Goal: Information Seeking & Learning: Find specific page/section

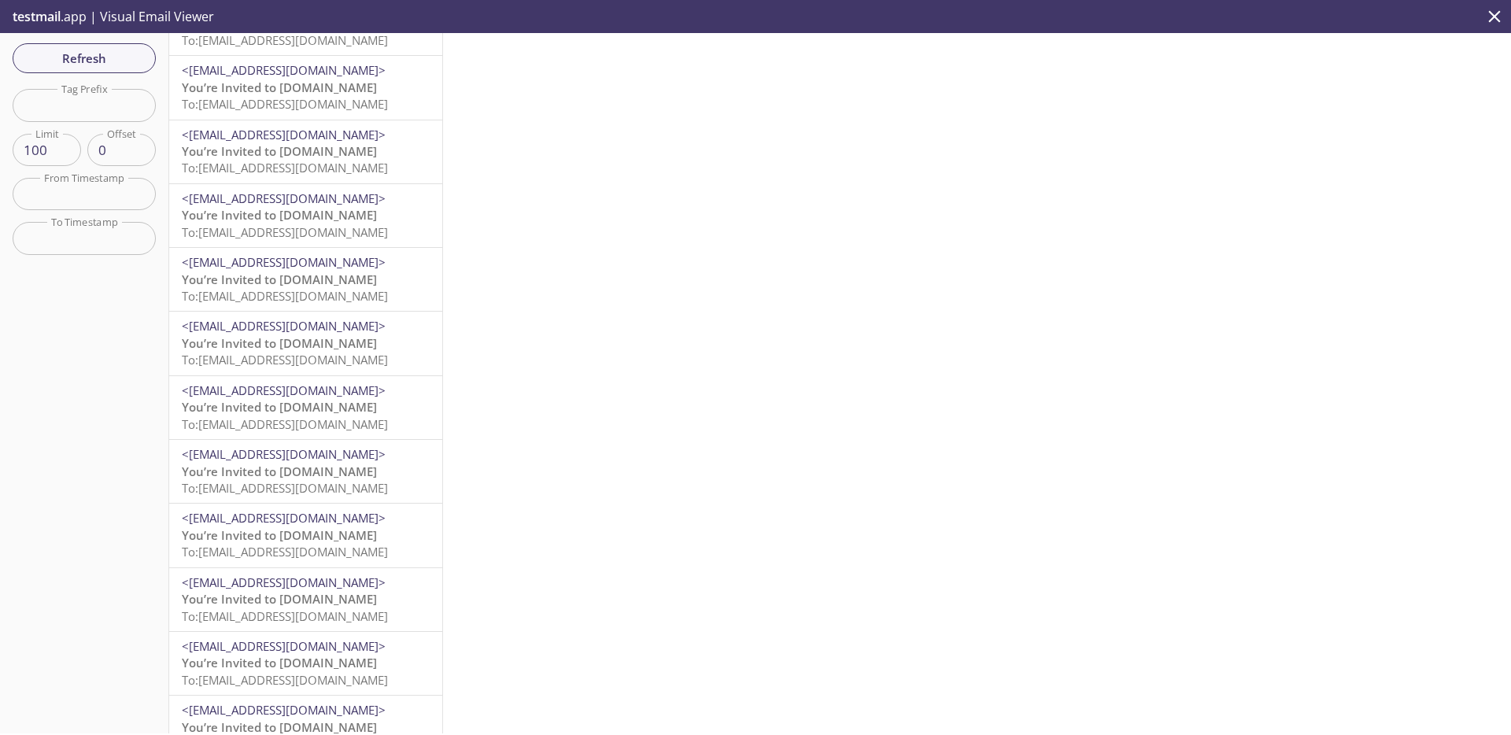
scroll to position [5740, 0]
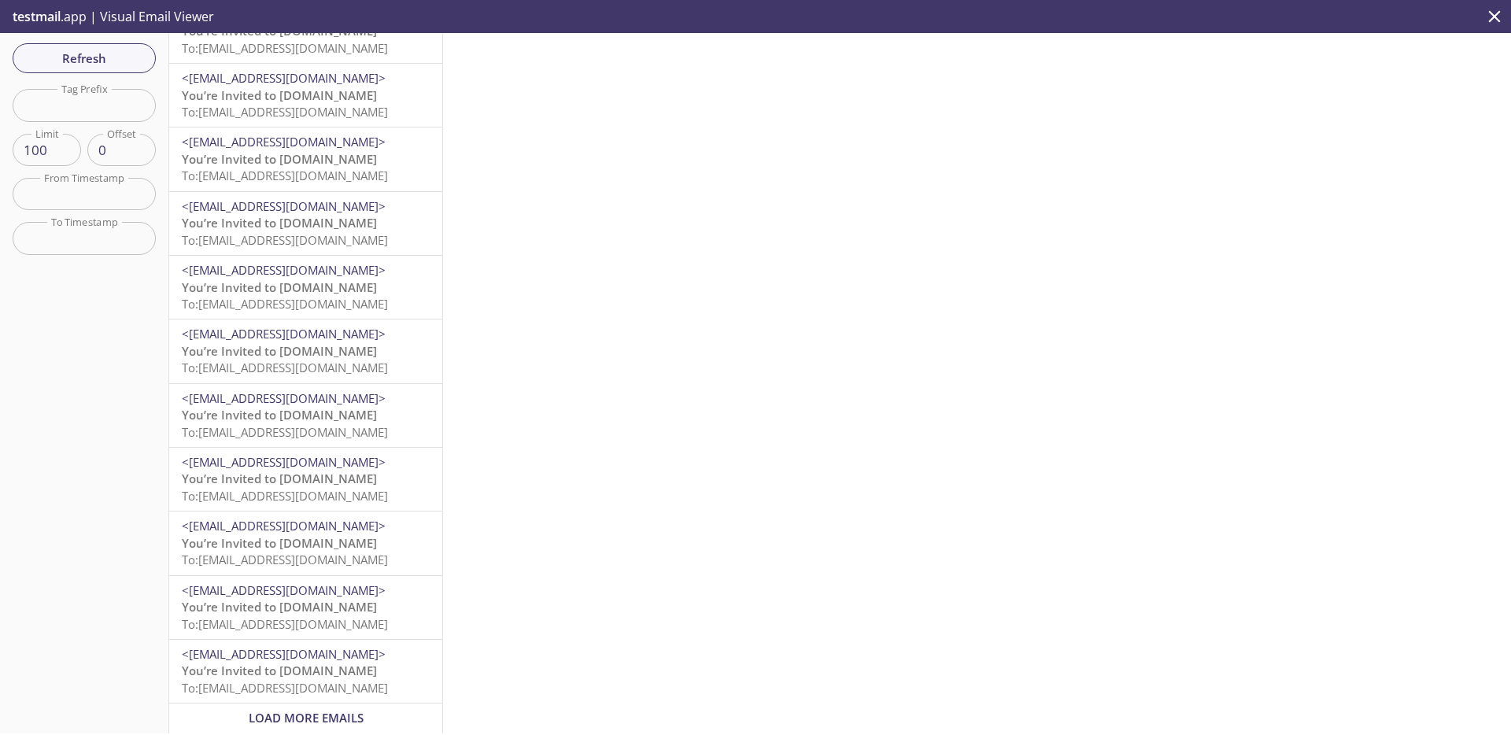
click at [336, 713] on span "Load More Emails" at bounding box center [306, 718] width 115 height 16
click at [248, 680] on span "To: [EMAIL_ADDRESS][DOMAIN_NAME]" at bounding box center [285, 688] width 206 height 16
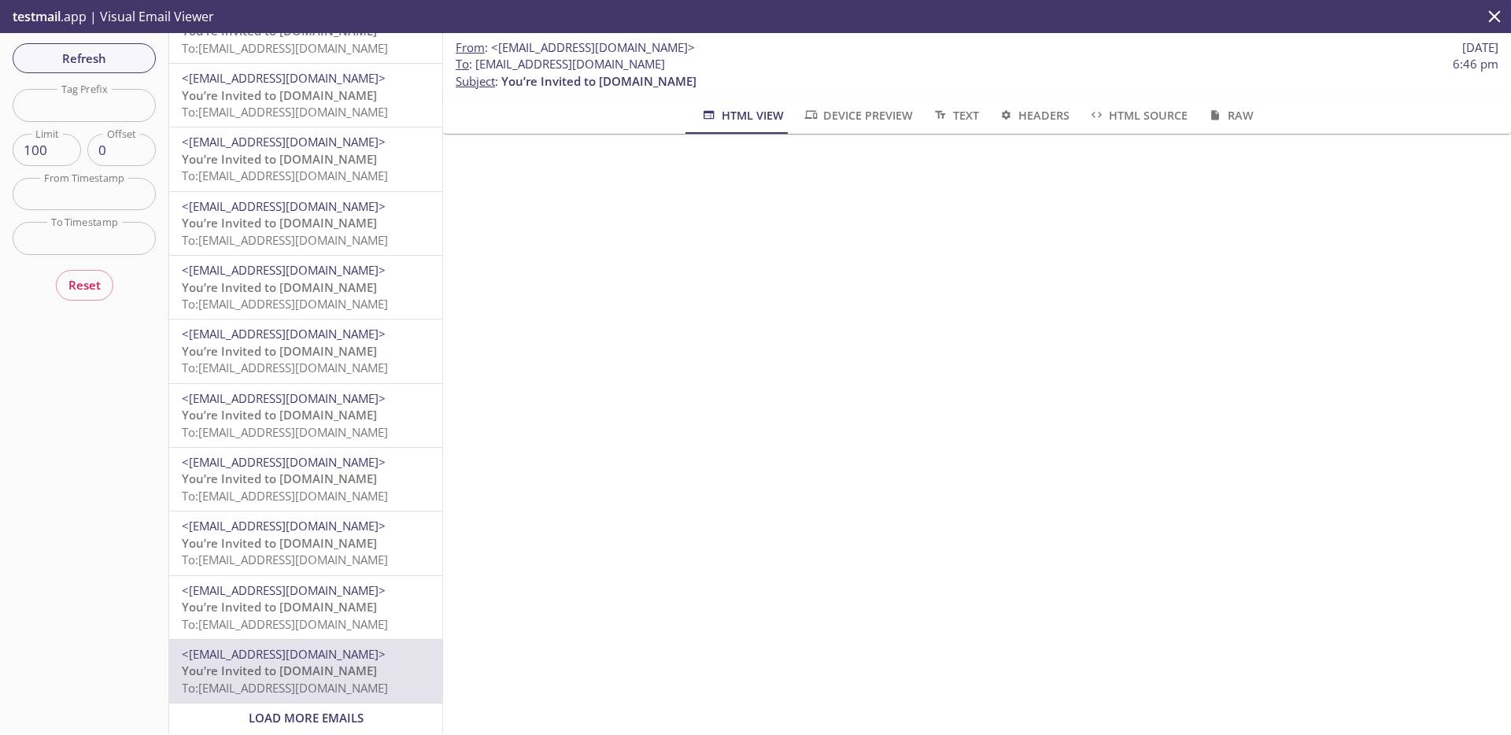
click at [283, 710] on span "Load More Emails" at bounding box center [306, 718] width 115 height 16
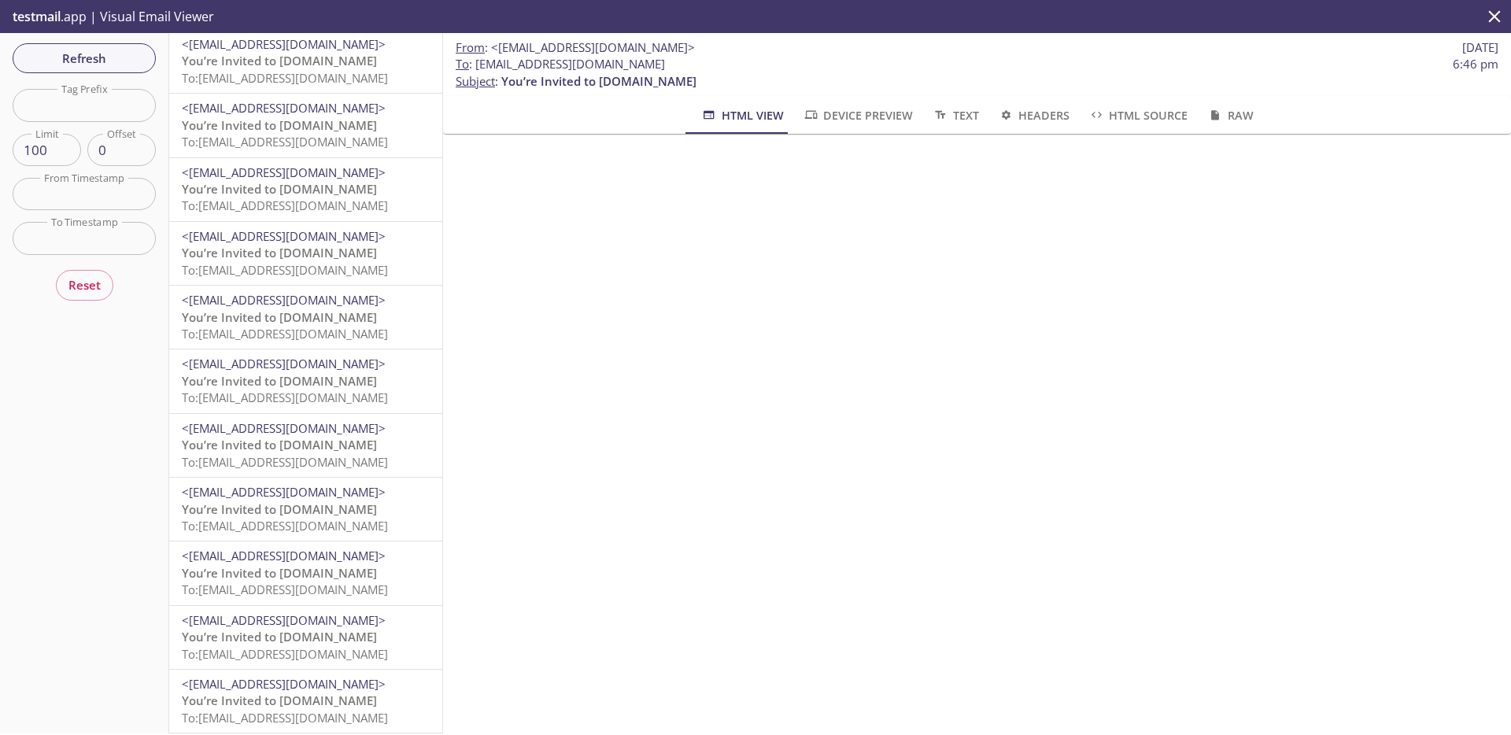
scroll to position [5740, 0]
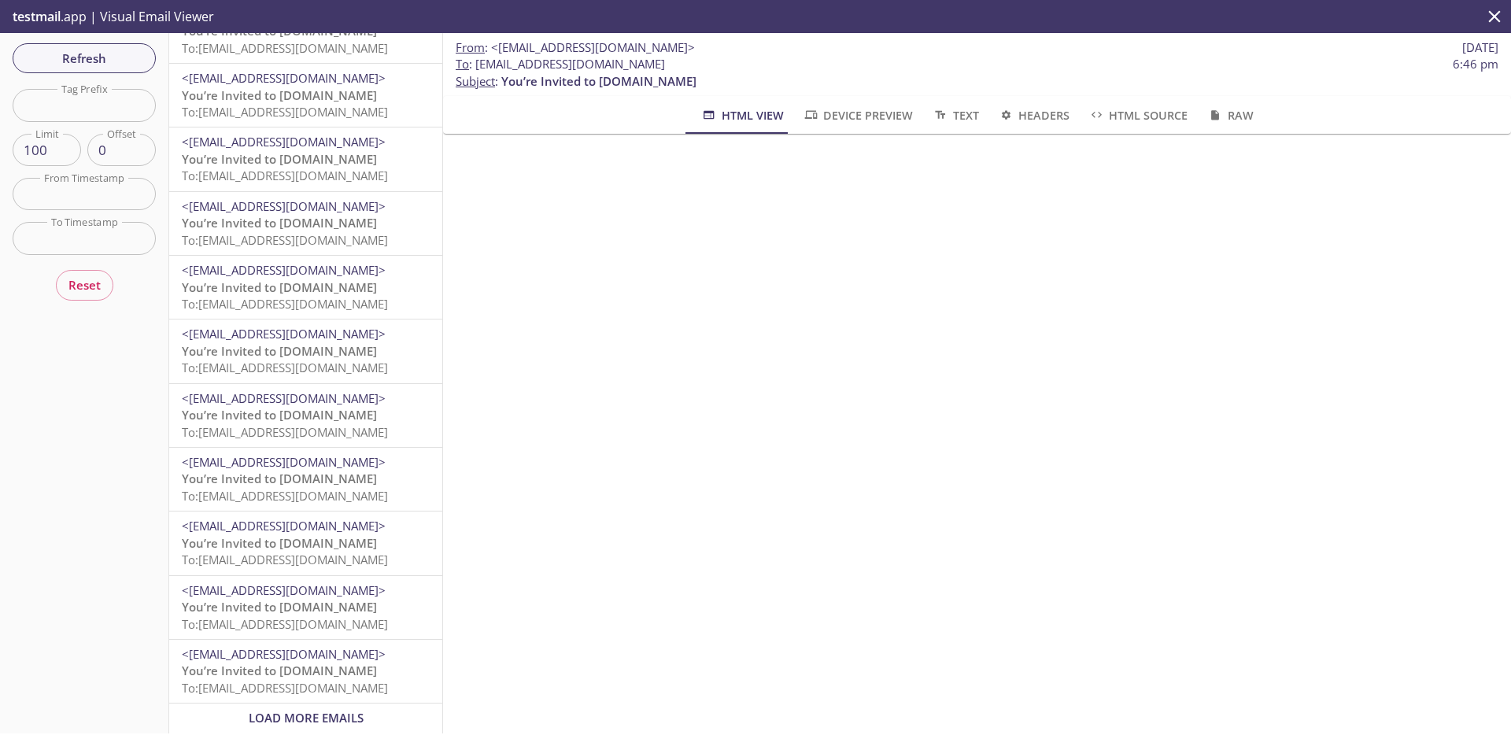
click at [325, 681] on span "To: [EMAIL_ADDRESS][DOMAIN_NAME]" at bounding box center [285, 688] width 206 height 16
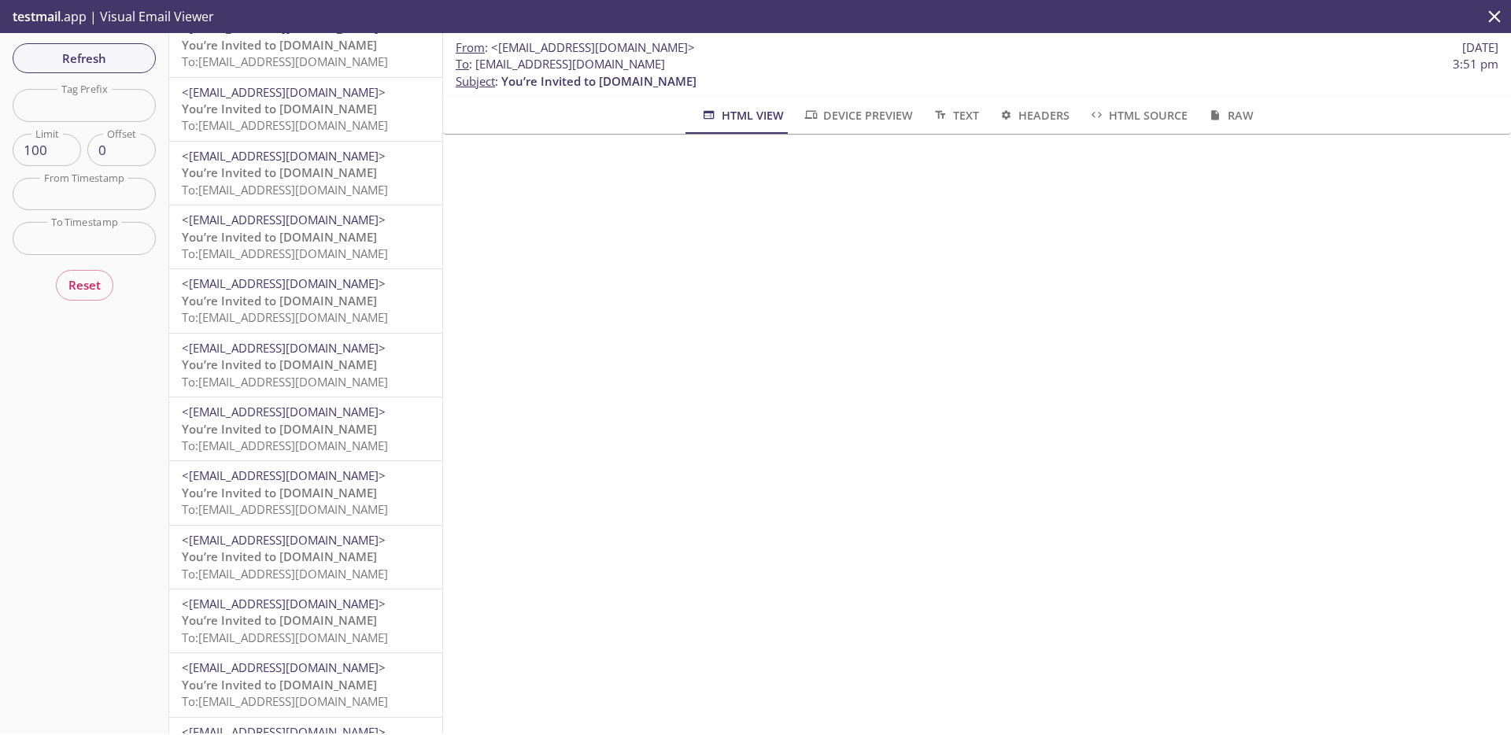
scroll to position [5740, 0]
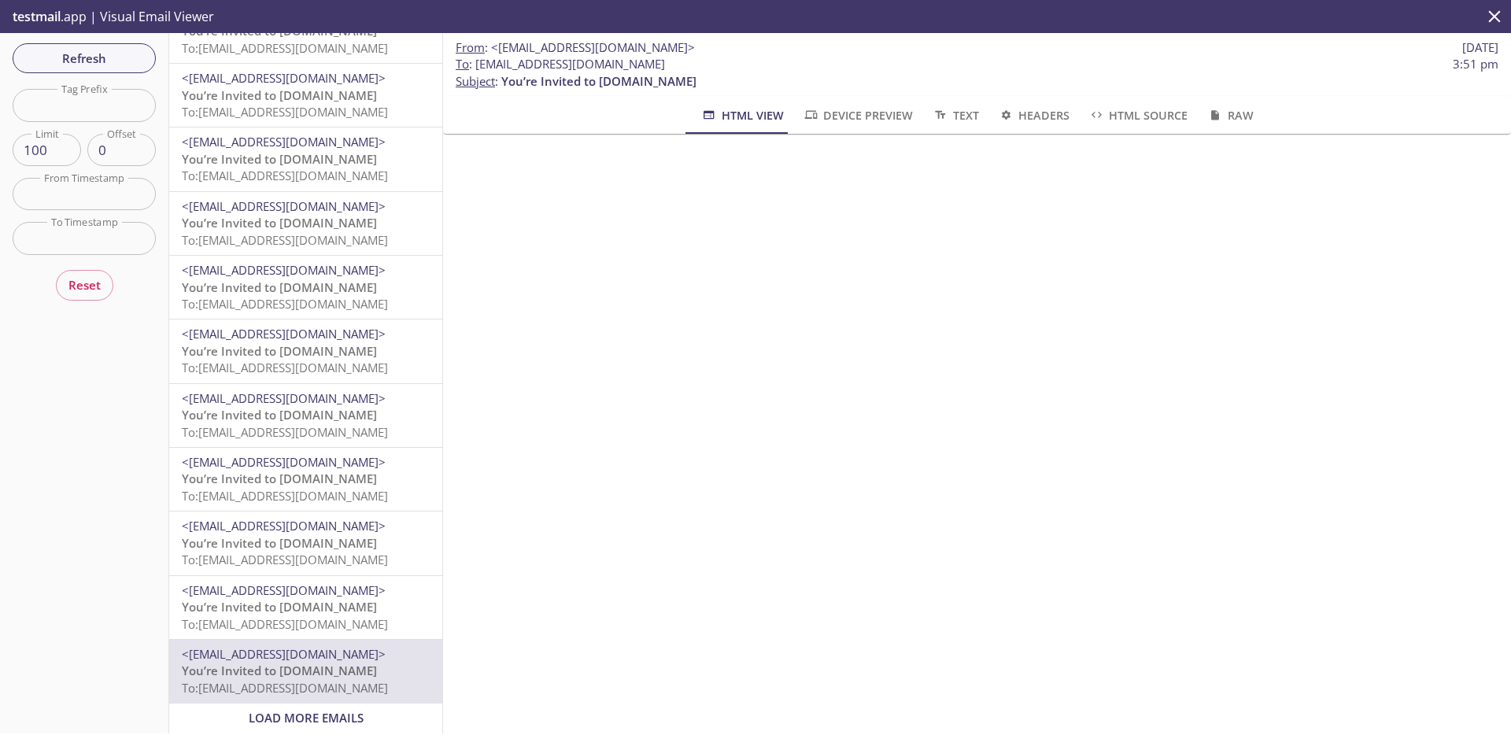
click at [305, 710] on span "Load More Emails" at bounding box center [306, 718] width 115 height 16
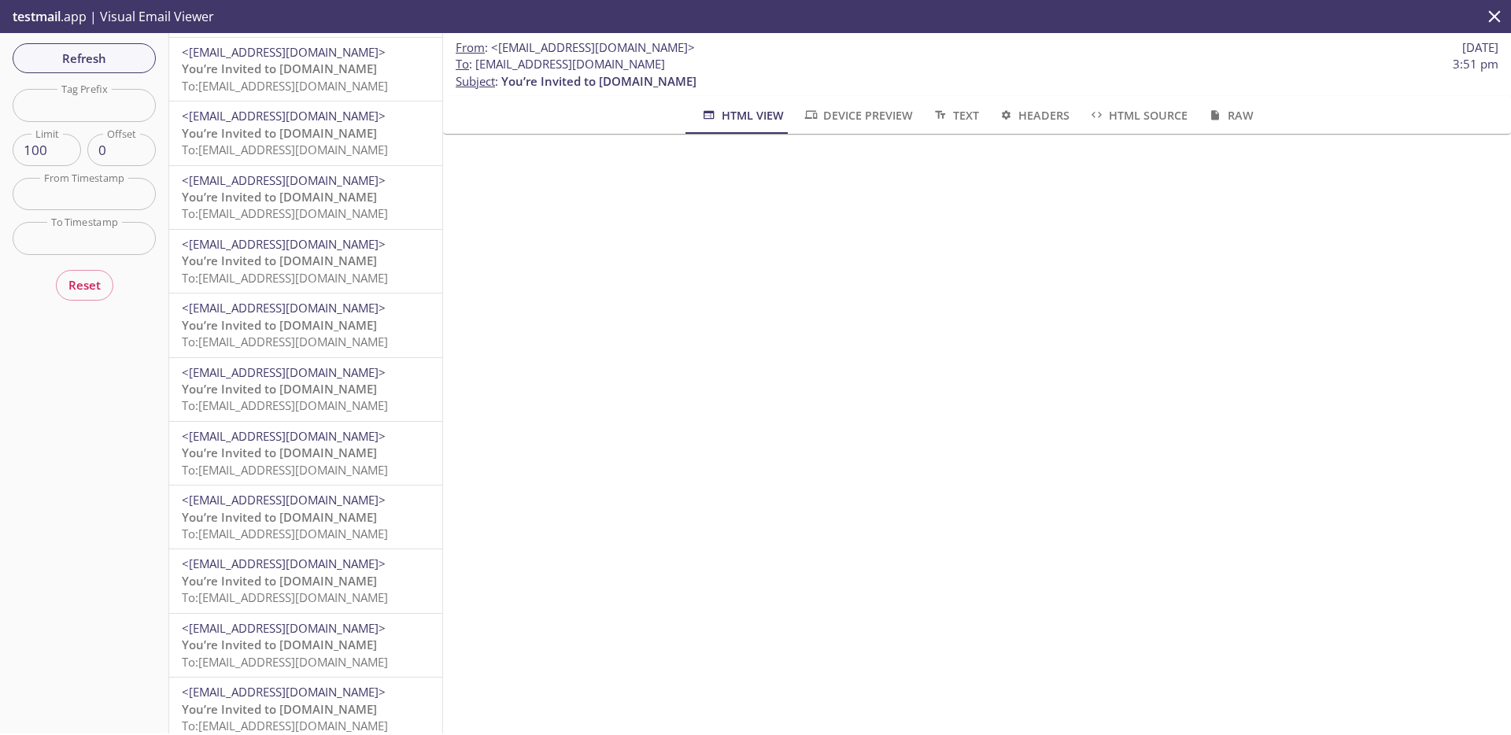
scroll to position [1214, 0]
click at [303, 465] on span "To: [EMAIL_ADDRESS][DOMAIN_NAME]" at bounding box center [285, 467] width 206 height 16
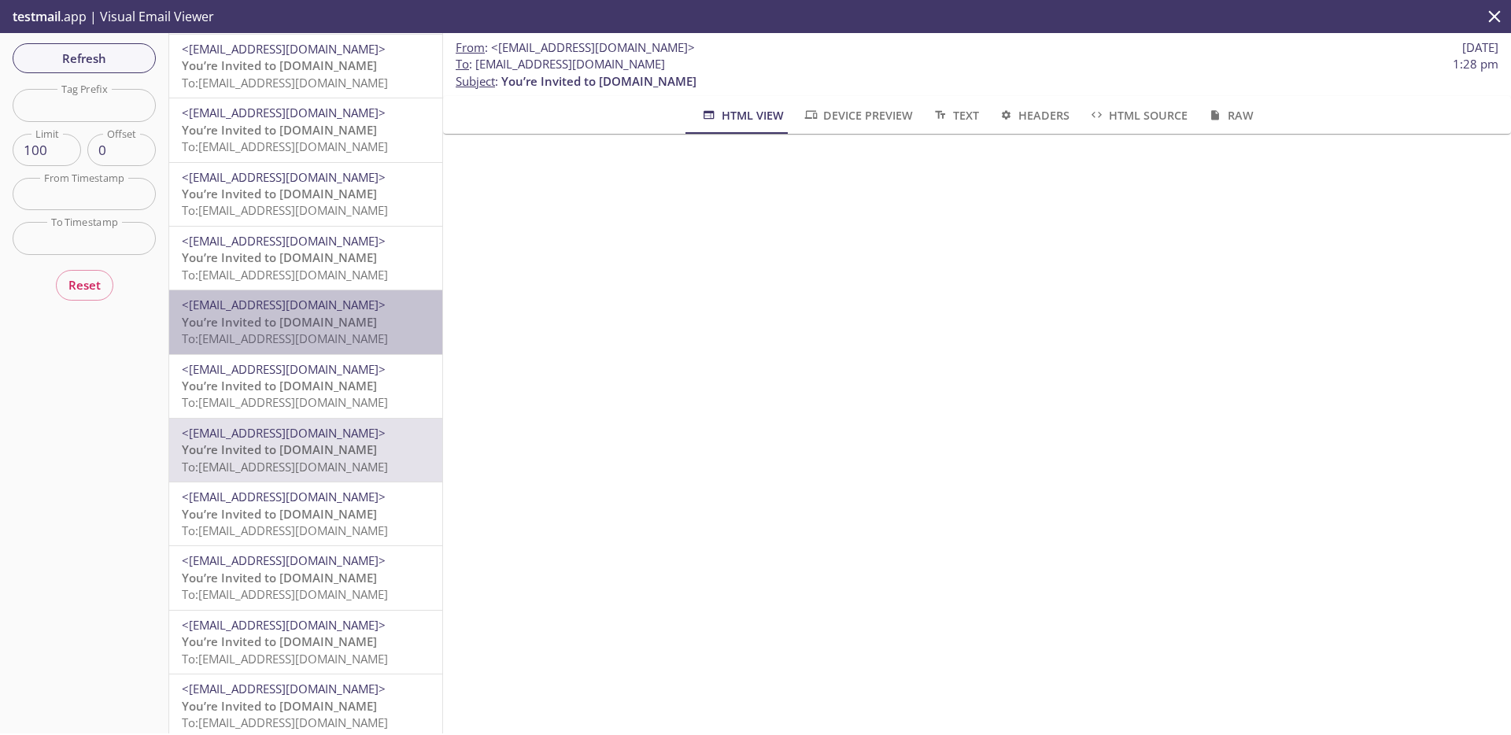
click at [334, 338] on span "To: [EMAIL_ADDRESS][DOMAIN_NAME]" at bounding box center [285, 339] width 206 height 16
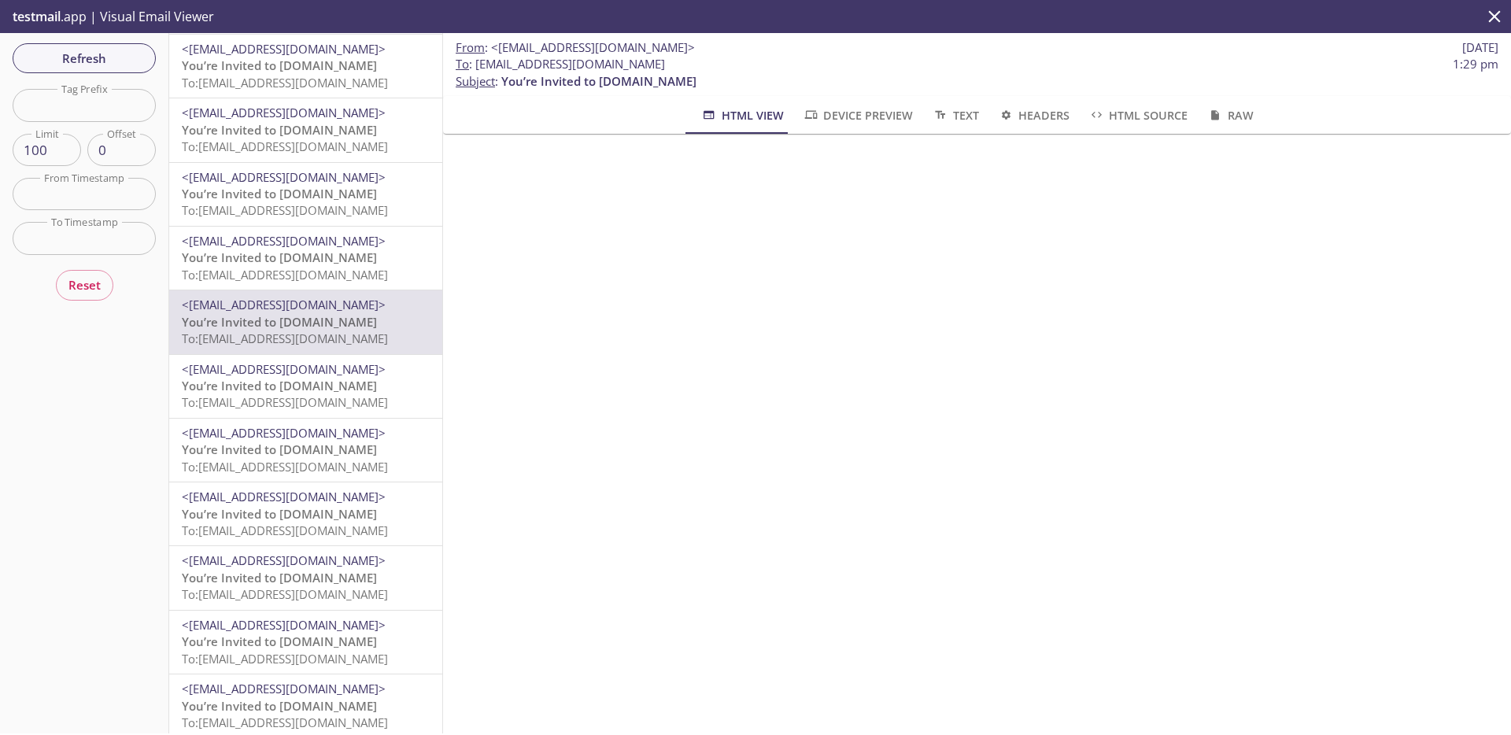
click at [316, 257] on span "You’re Invited to [DOMAIN_NAME]" at bounding box center [279, 257] width 195 height 16
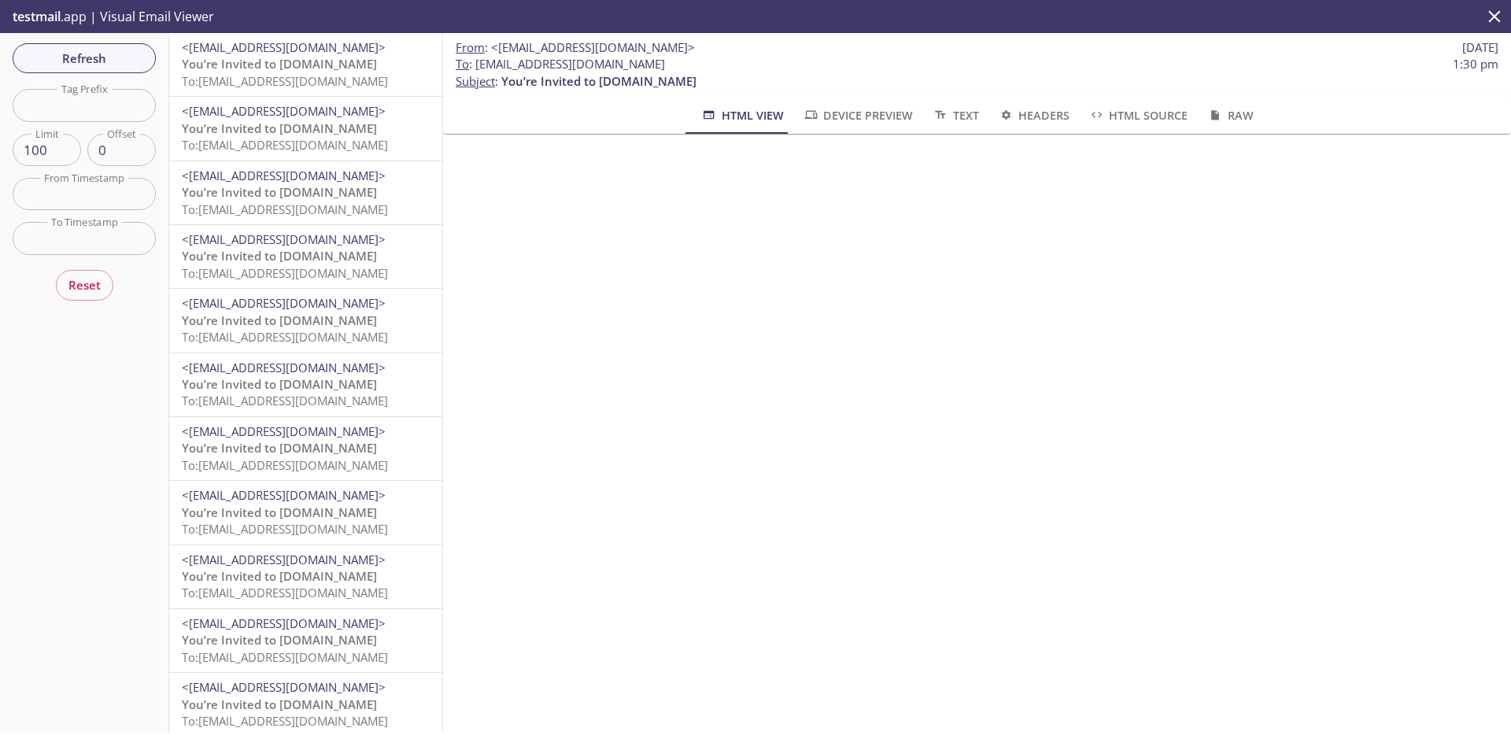
click at [250, 138] on span "To: [EMAIL_ADDRESS][DOMAIN_NAME]" at bounding box center [285, 145] width 206 height 16
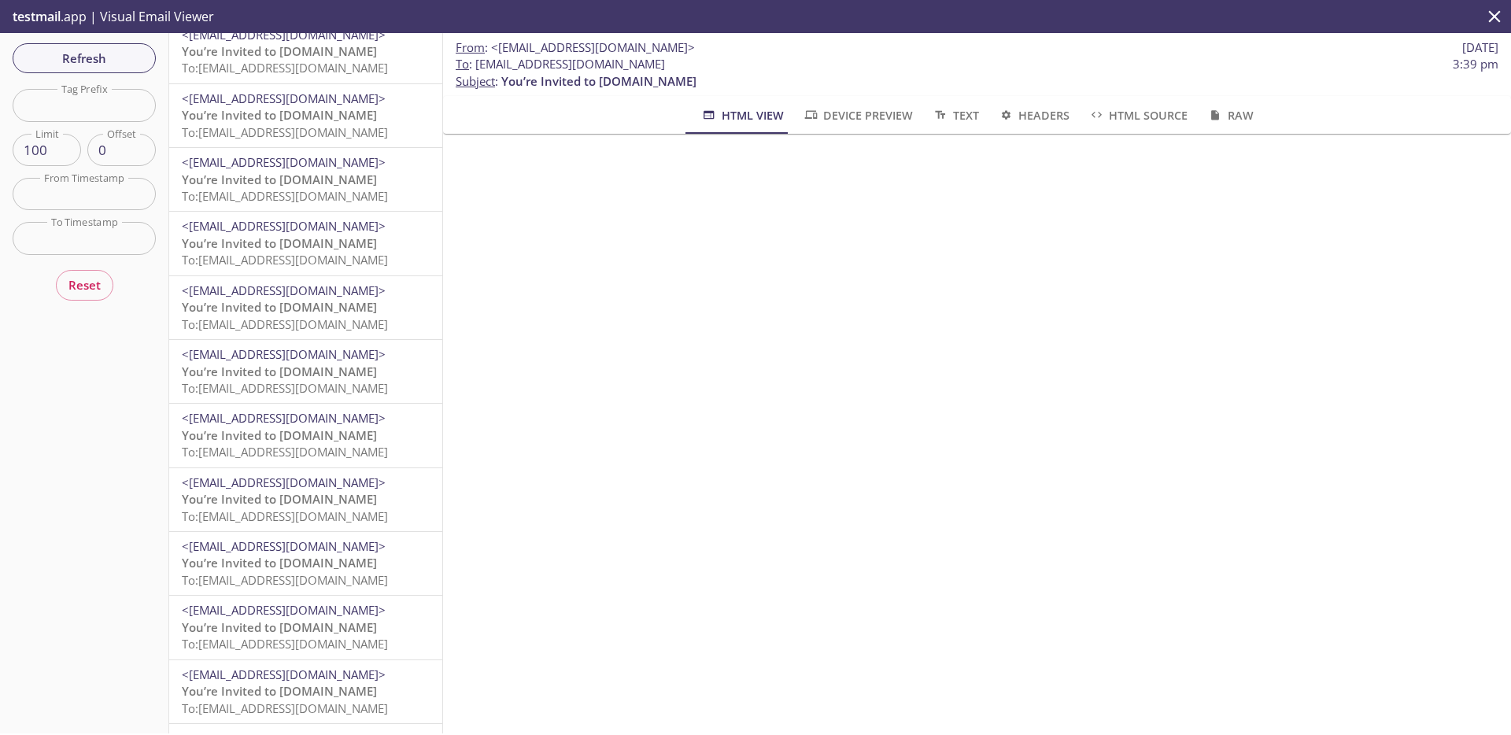
scroll to position [5740, 0]
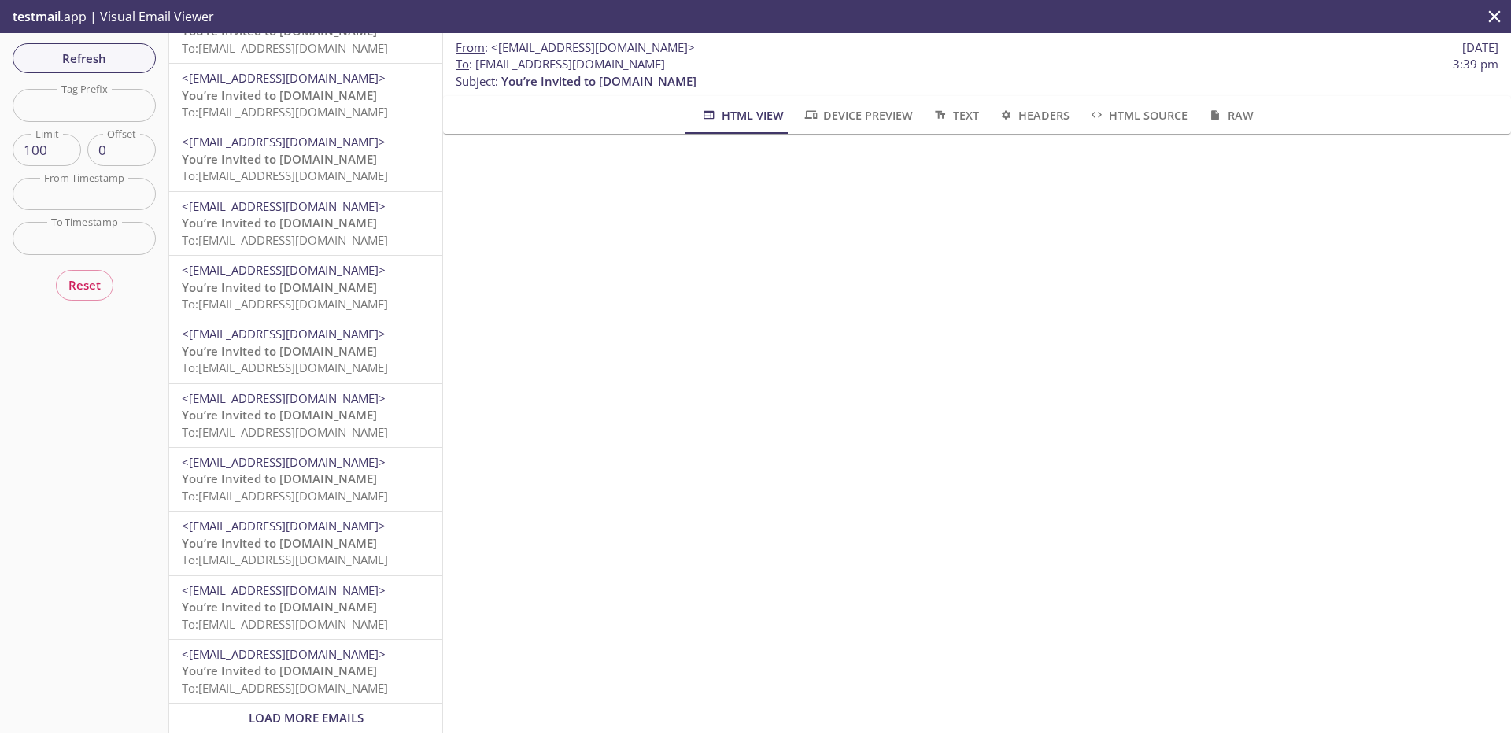
click at [329, 712] on span "Load More Emails" at bounding box center [306, 718] width 115 height 16
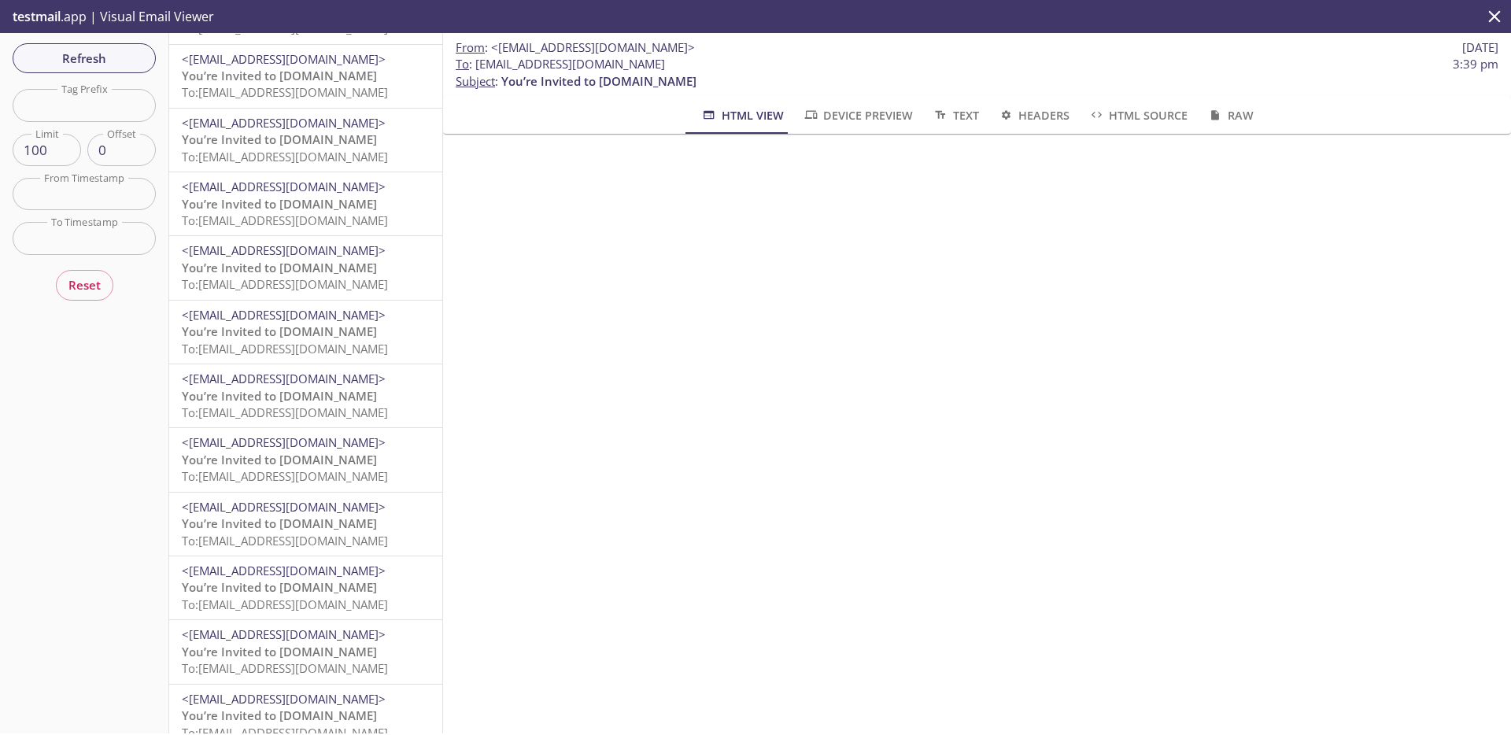
scroll to position [515, 0]
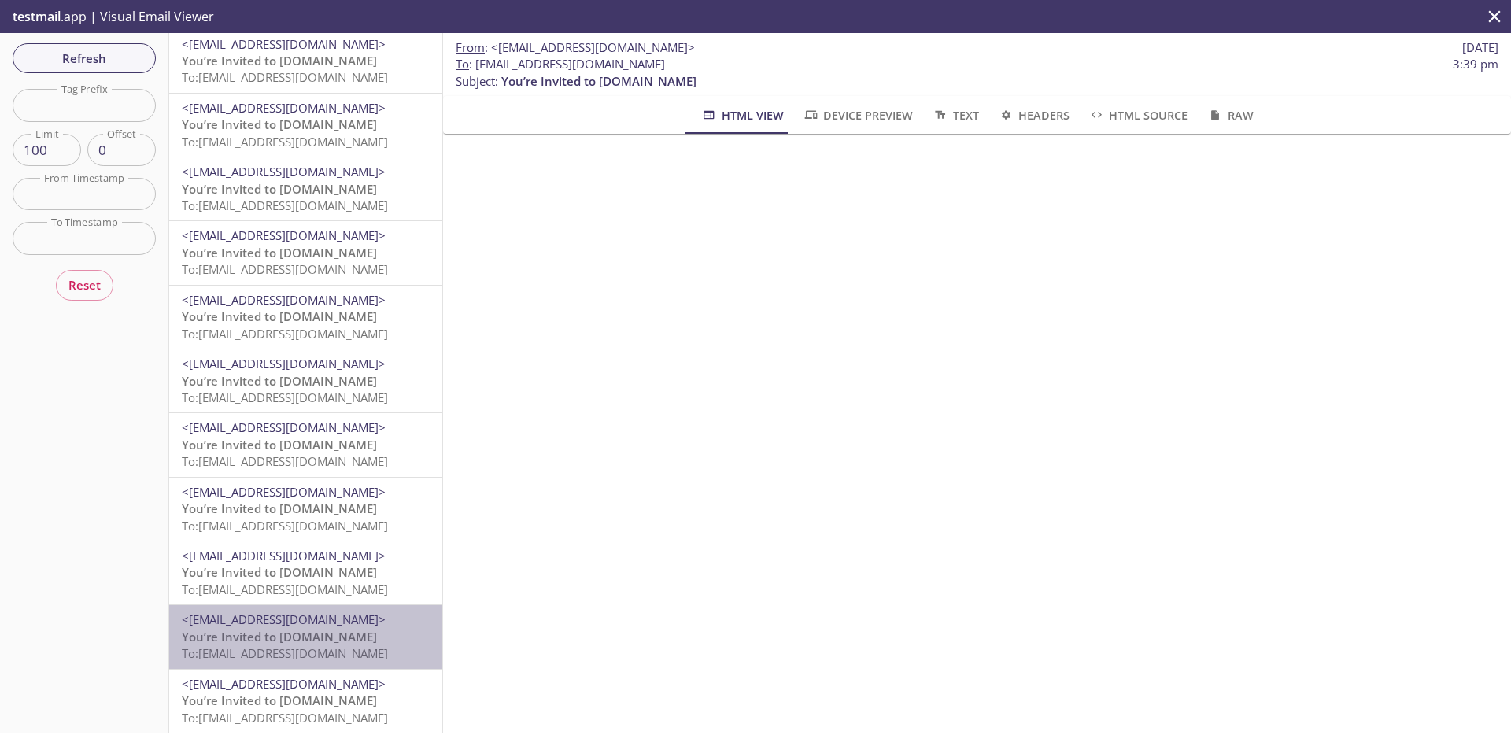
click at [323, 616] on span "<[EMAIL_ADDRESS][DOMAIN_NAME]>" at bounding box center [306, 619] width 248 height 17
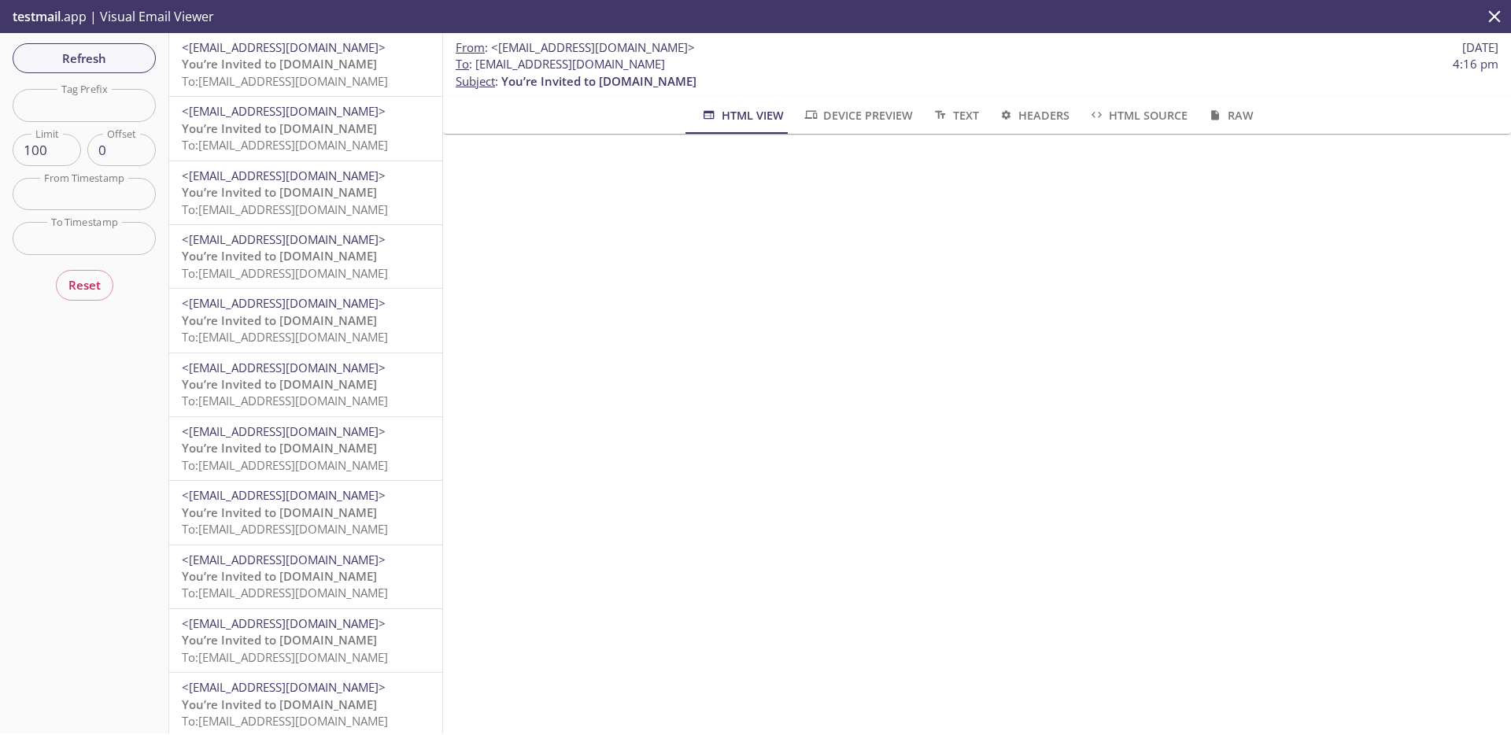
click at [333, 72] on span "You’re Invited to [DOMAIN_NAME]" at bounding box center [279, 64] width 195 height 16
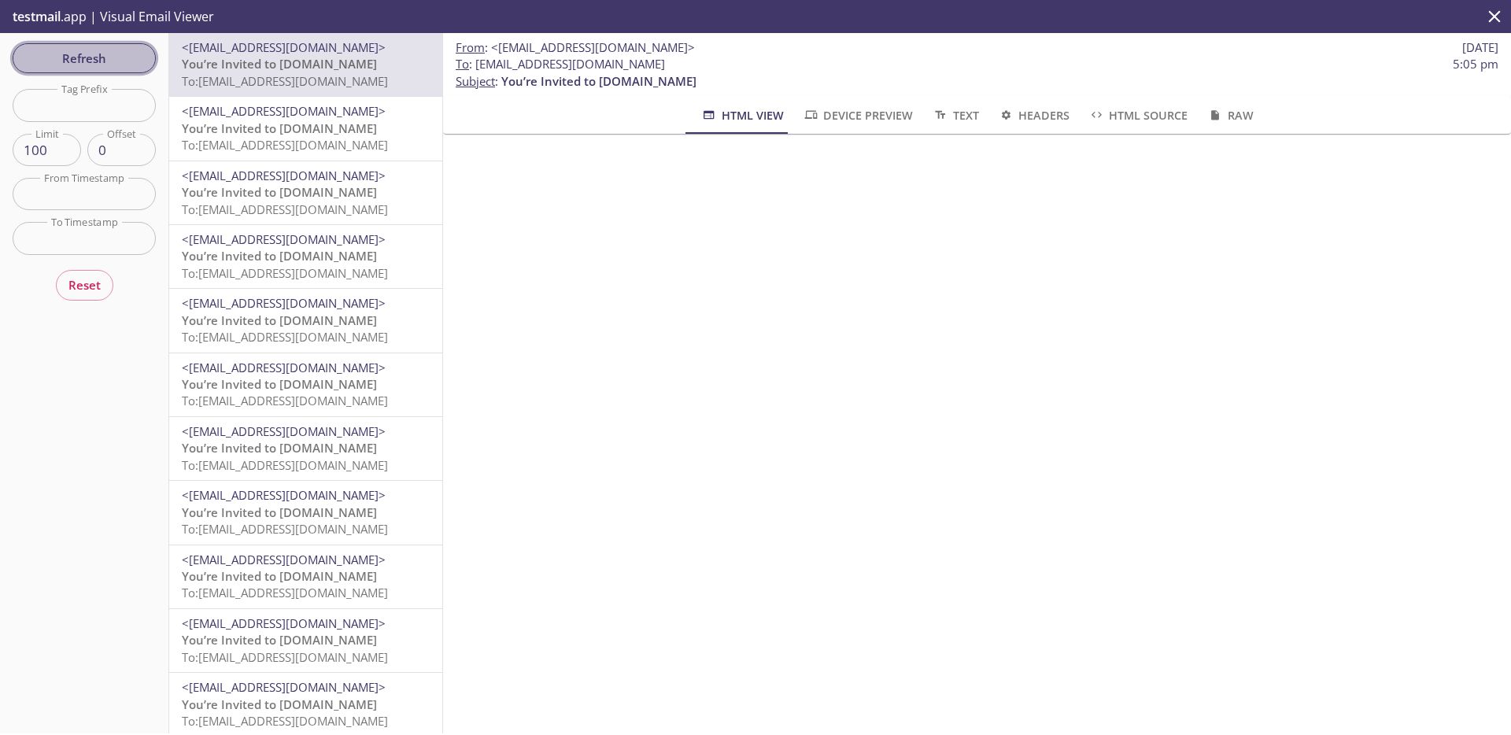
click at [146, 54] on button "Refresh" at bounding box center [84, 58] width 143 height 30
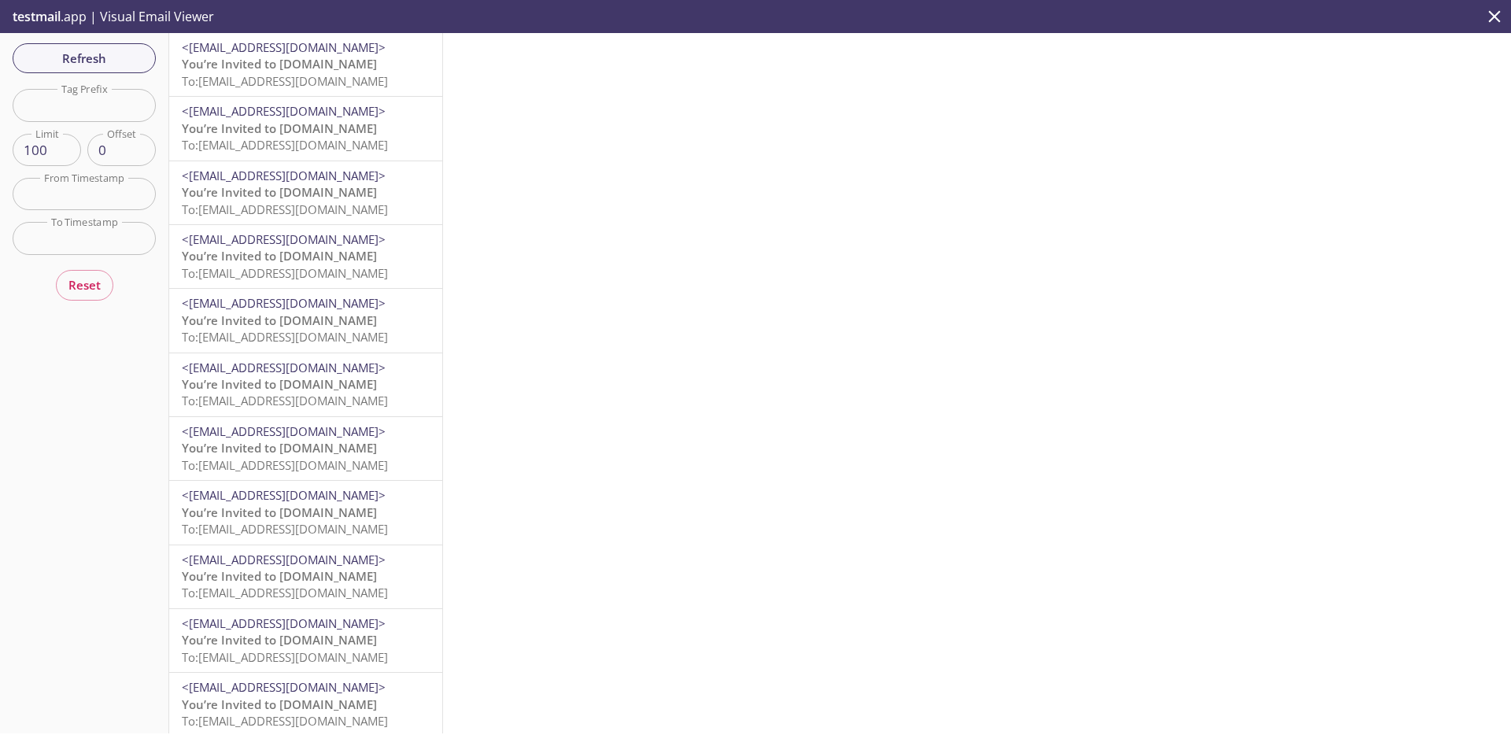
click at [312, 83] on span "To: [EMAIL_ADDRESS][DOMAIN_NAME]" at bounding box center [285, 81] width 206 height 16
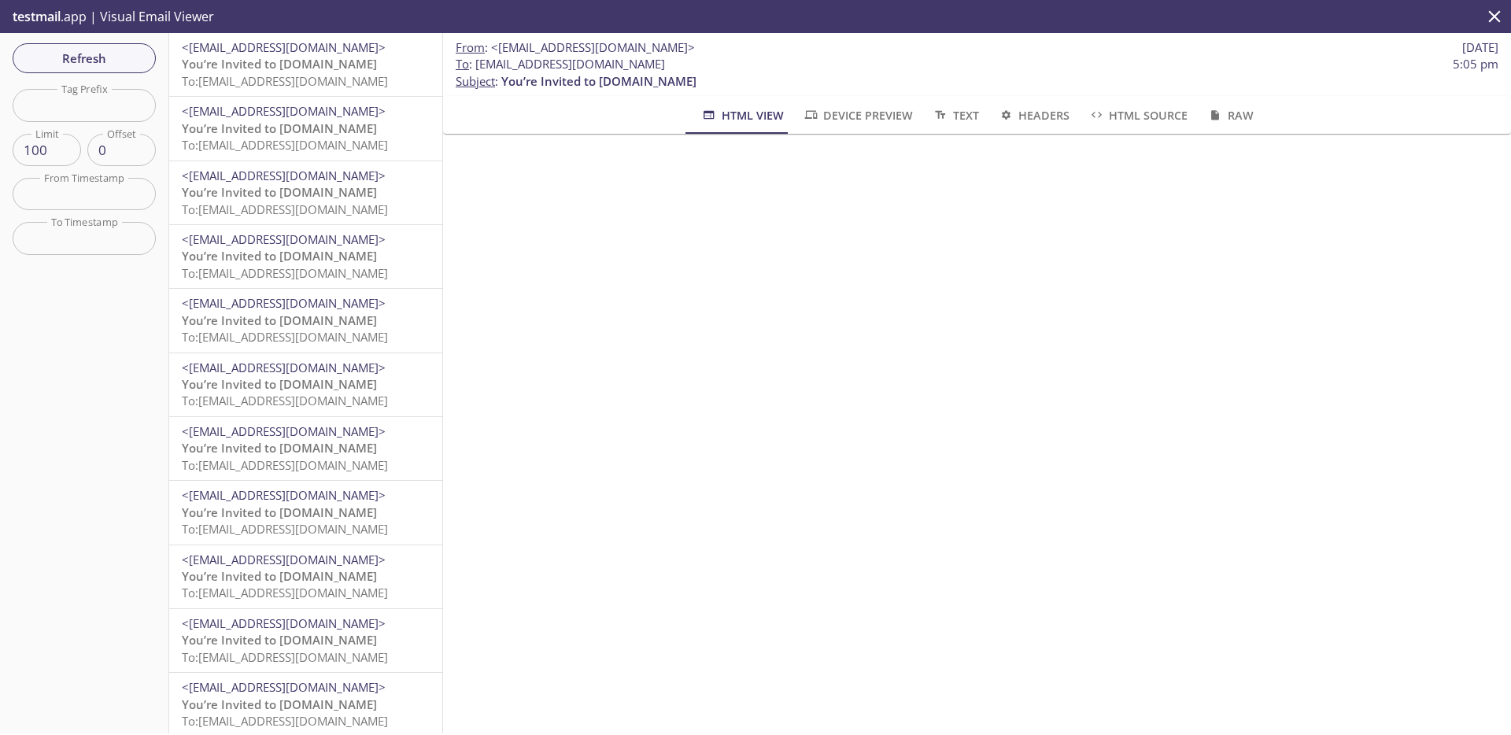
click at [260, 97] on div "<support@qa.hearya.tv> You’re Invited to HearYa.tv To: admax.010801@inbox.testm…" at bounding box center [305, 128] width 273 height 63
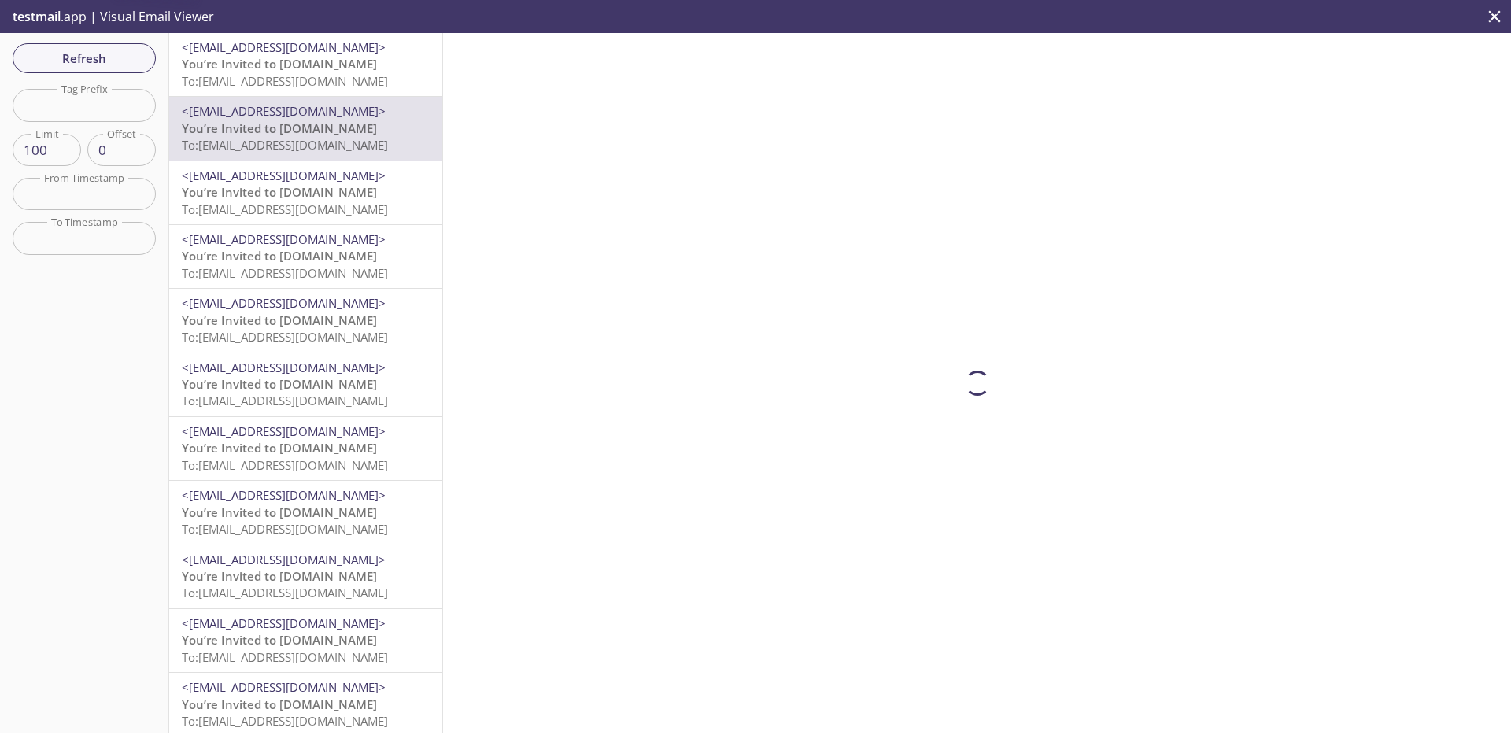
click at [282, 68] on span "You’re Invited to [DOMAIN_NAME]" at bounding box center [279, 64] width 195 height 16
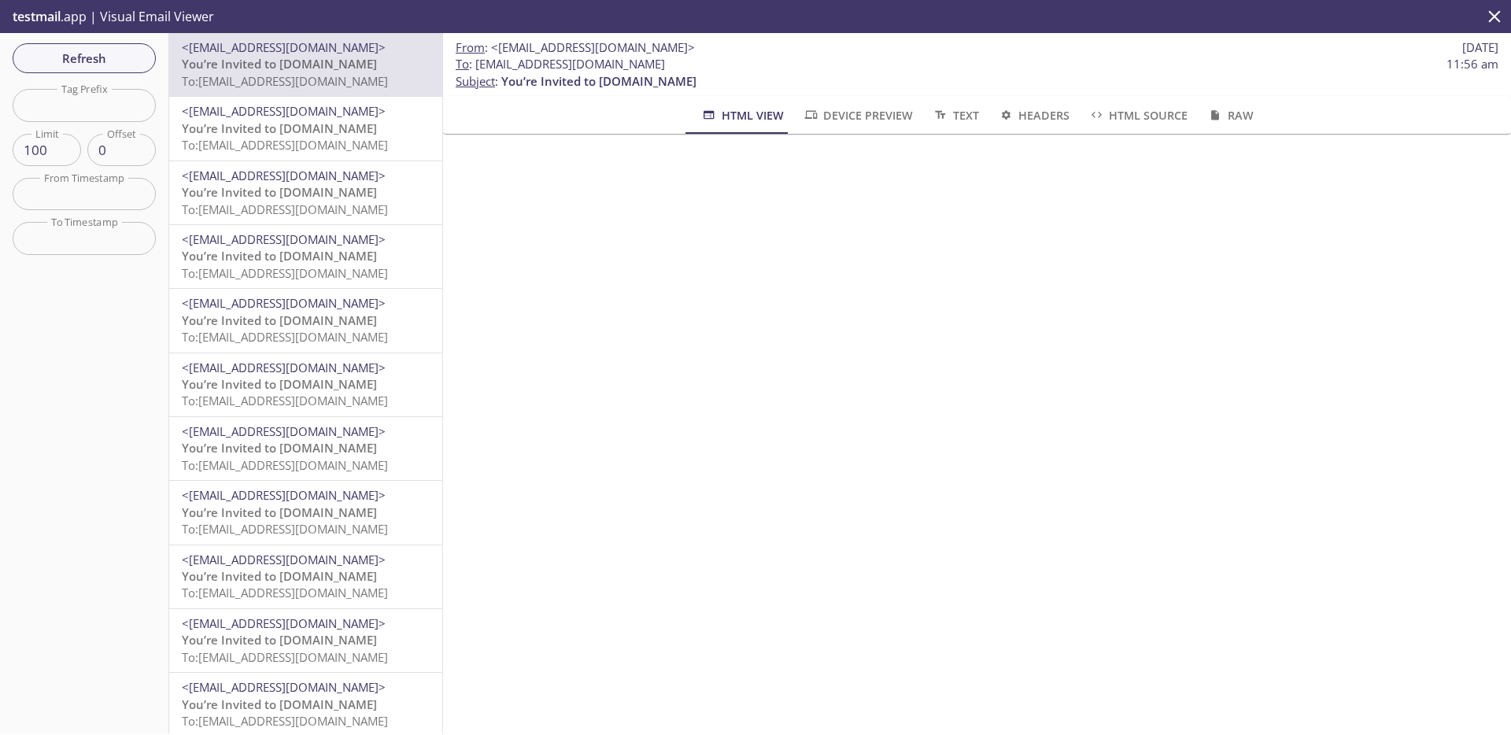
click at [282, 68] on span "You’re Invited to [DOMAIN_NAME]" at bounding box center [279, 64] width 195 height 16
click at [116, 102] on input "text" at bounding box center [84, 105] width 143 height 32
paste input "admax.2025042515434004@inbox.testmail.app"
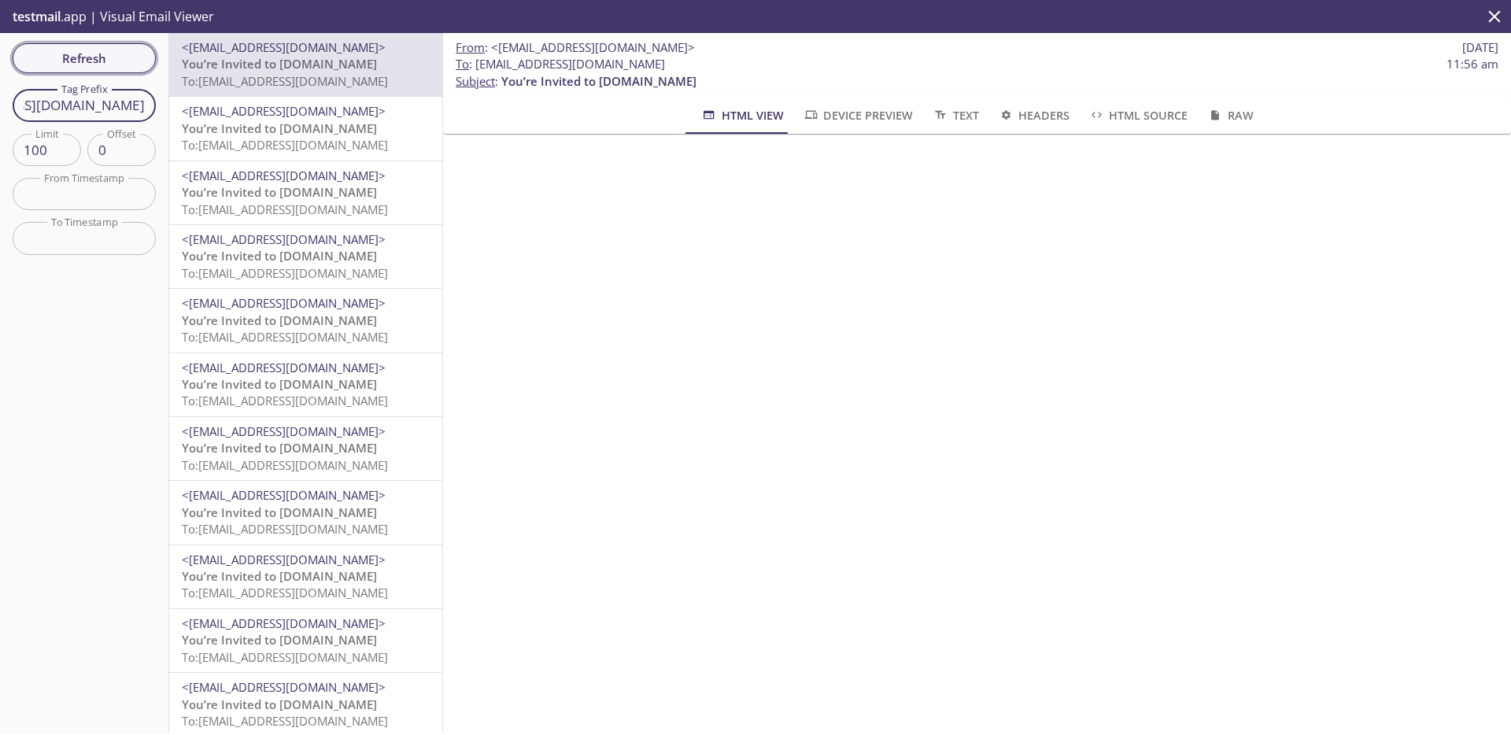
click at [118, 57] on div "Refresh Filters Tag Prefix admax.2025042515434004@inbox.testmail.app Tag Prefix…" at bounding box center [84, 383] width 169 height 700
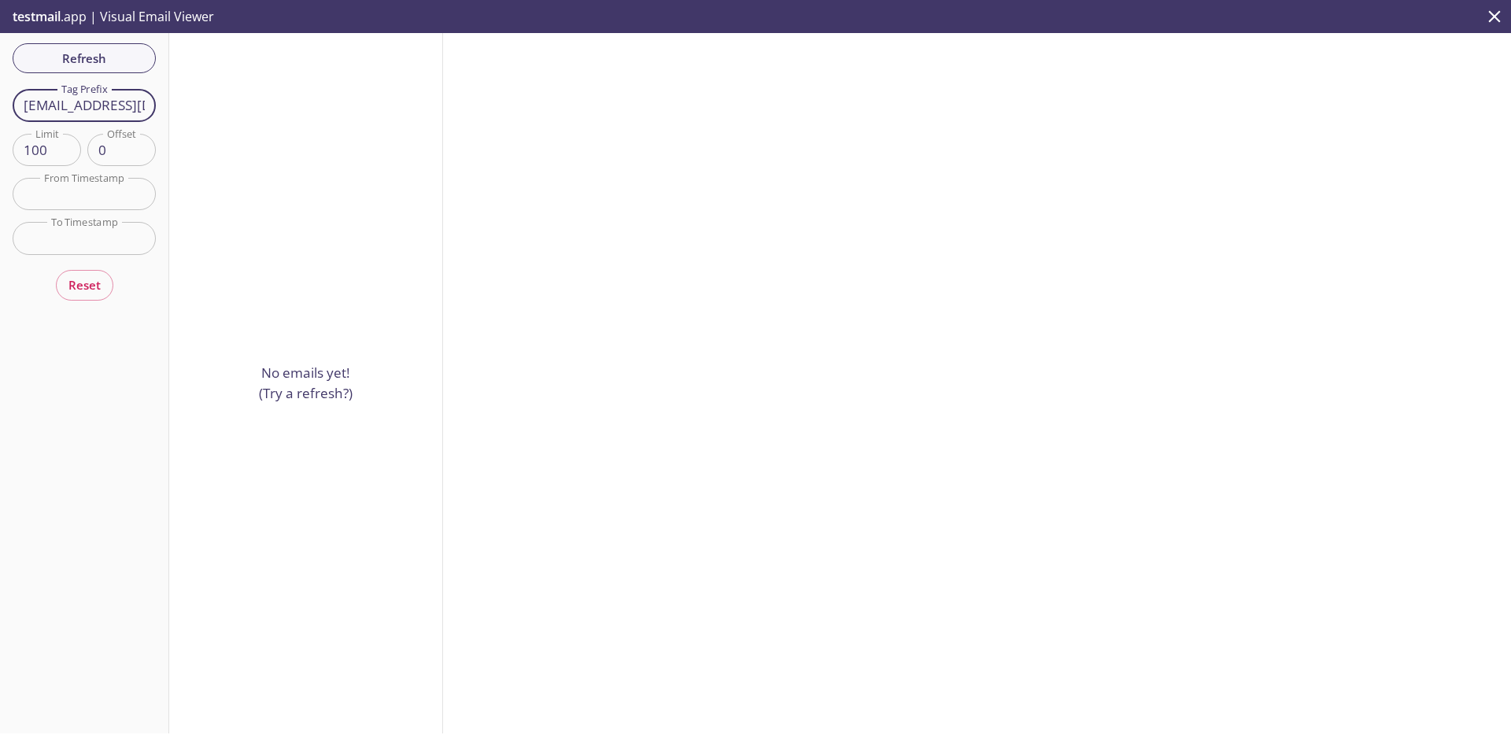
click at [67, 105] on input "admax.2025042515434004@inbox.testmail.app" at bounding box center [84, 105] width 143 height 32
drag, startPoint x: 72, startPoint y: 105, endPoint x: -93, endPoint y: 113, distance: 164.6
click at [0, 113] on html ".cls-1 { fill: #6d5ca8; } .cls-2 { fill: #3fc191; } .cls-3 { fill: #3b4752; } .…" at bounding box center [755, 367] width 1511 height 735
drag, startPoint x: 125, startPoint y: 109, endPoint x: 171, endPoint y: 111, distance: 45.7
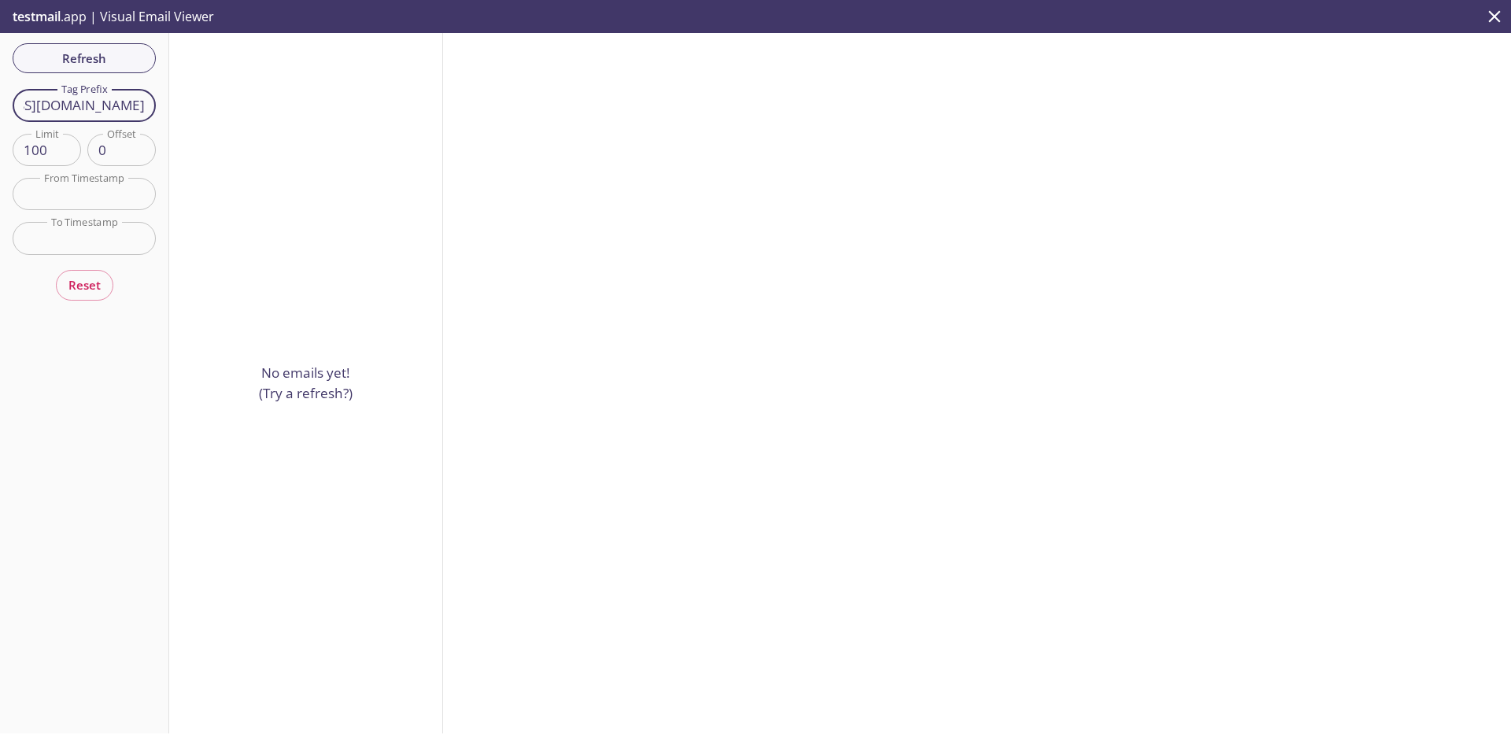
click at [171, 111] on div "Refresh Filters Tag Prefix 2025042515434004@inbox.testmail.app Tag Prefix Limit…" at bounding box center [755, 383] width 1511 height 700
click at [86, 108] on input "2025042515434004@inbox.testmail.app" at bounding box center [84, 105] width 143 height 32
drag, startPoint x: 103, startPoint y: 102, endPoint x: 157, endPoint y: 108, distance: 54.6
click at [157, 108] on div "Refresh Filters Tag Prefix 2025042515434004@inbox.testmail.app Tag Prefix Limit…" at bounding box center [84, 383] width 169 height 700
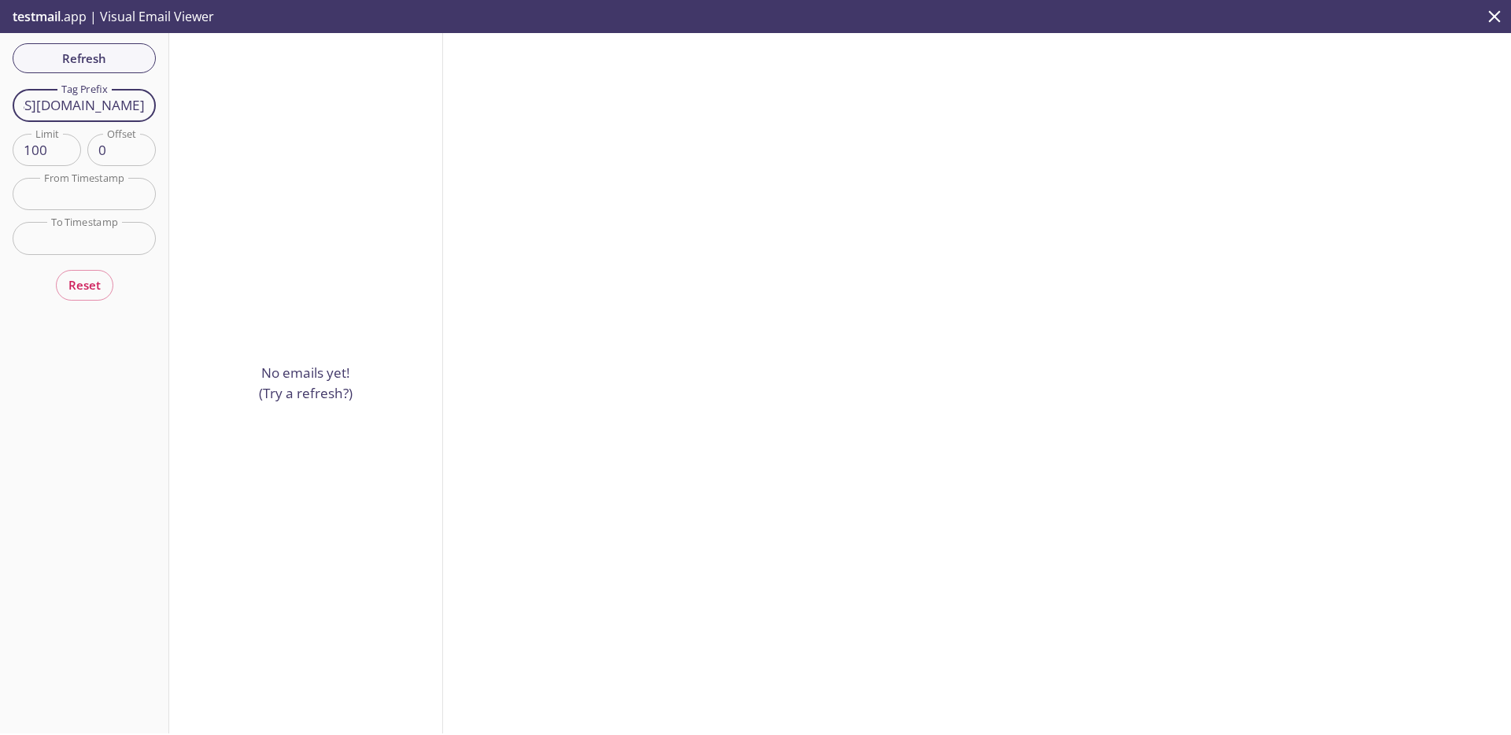
click at [108, 107] on input "2025042515434004@inbox.testmail.app" at bounding box center [84, 105] width 143 height 32
drag, startPoint x: 65, startPoint y: 108, endPoint x: 220, endPoint y: 108, distance: 155.8
click at [220, 108] on div "Refresh Filters Tag Prefix 2025042515434004@inbox.testmail.app Tag Prefix Limit…" at bounding box center [755, 383] width 1511 height 700
click at [103, 64] on span "Refresh" at bounding box center [84, 58] width 118 height 20
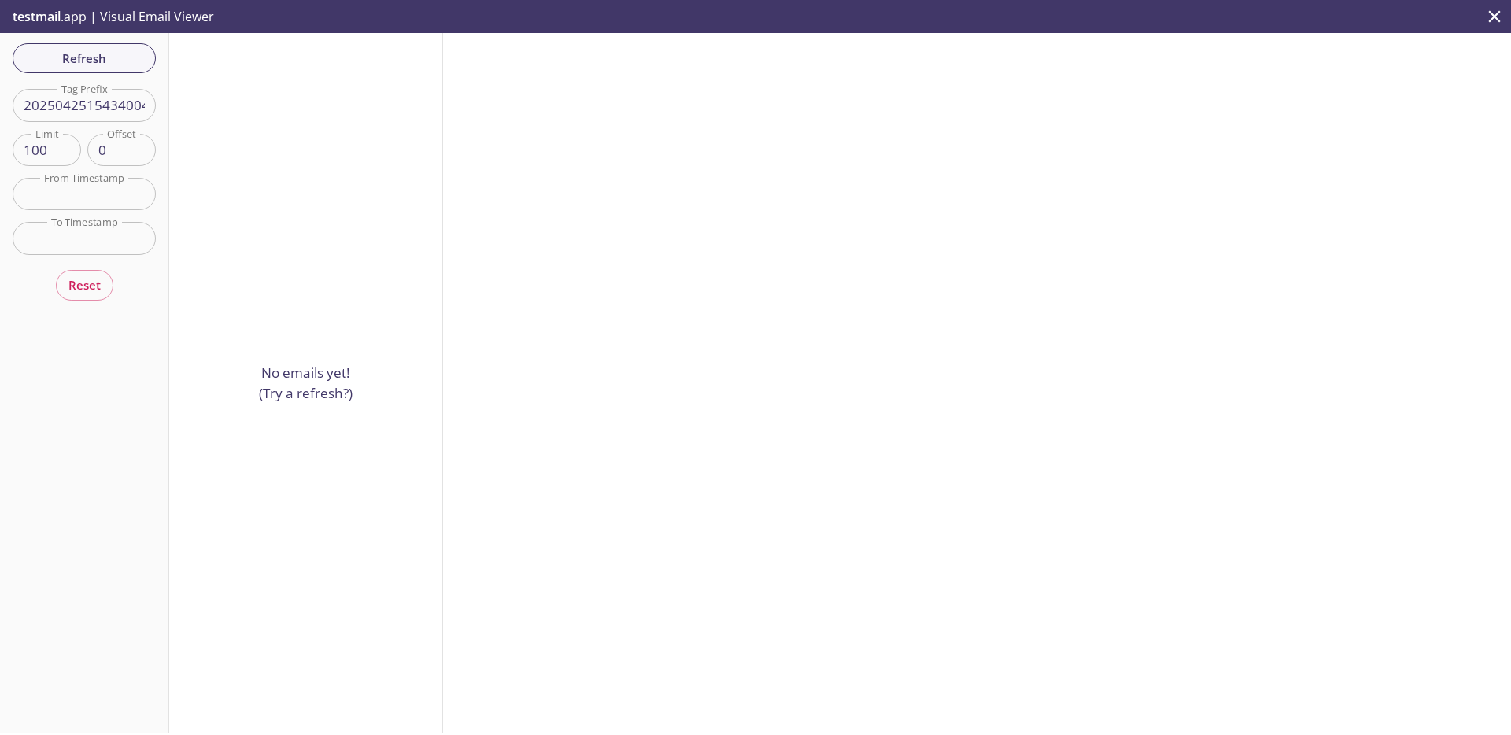
click at [122, 113] on input "2025042515434004" at bounding box center [84, 105] width 143 height 32
paste input "admax.2025062615482306@inbox.testmail.app"
drag, startPoint x: 71, startPoint y: 106, endPoint x: -138, endPoint y: 116, distance: 208.8
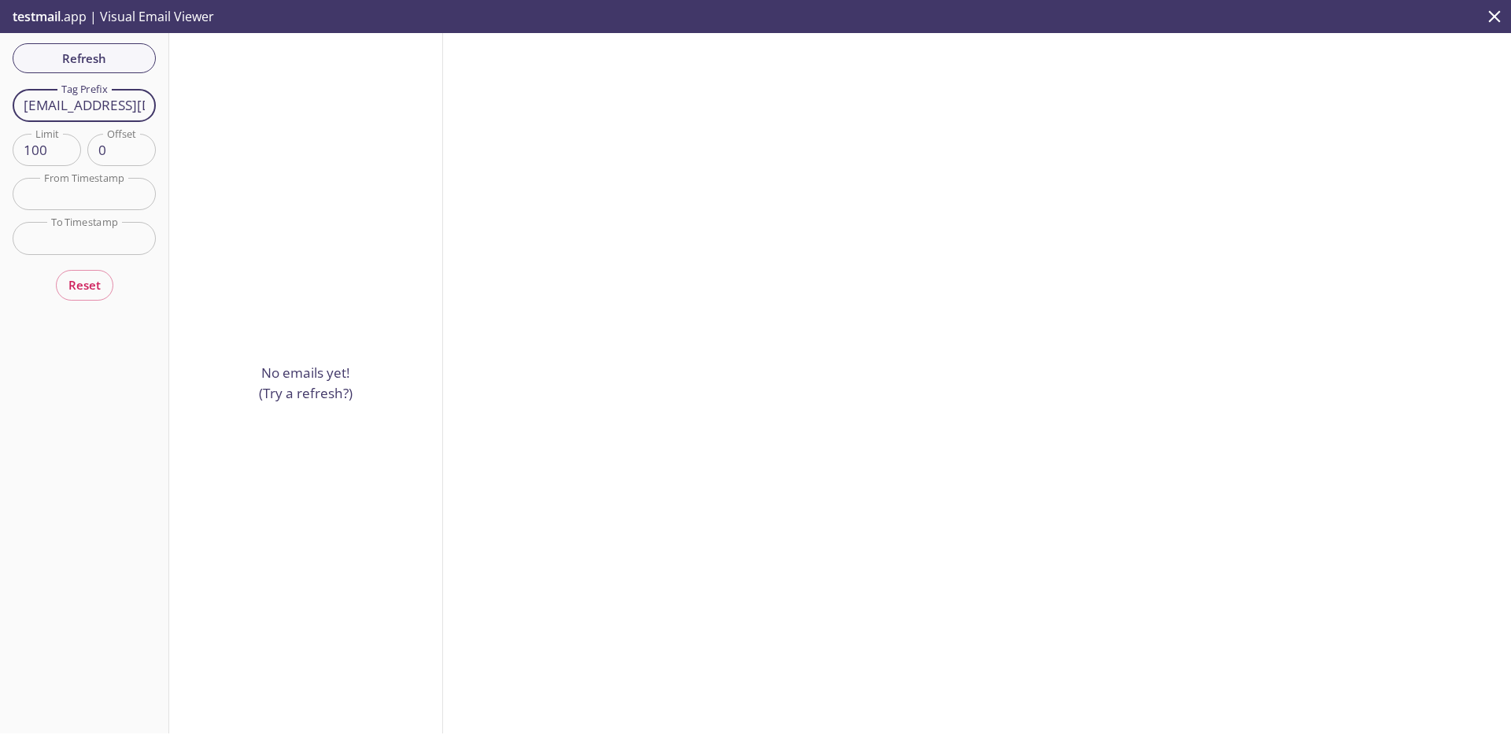
click at [0, 116] on html ".cls-1 { fill: #6d5ca8; } .cls-2 { fill: #3fc191; } .cls-3 { fill: #3b4752; } .…" at bounding box center [755, 367] width 1511 height 735
click at [55, 95] on input "admax.2025062615482306@inbox.testmail.app" at bounding box center [84, 105] width 143 height 32
drag, startPoint x: 72, startPoint y: 103, endPoint x: 10, endPoint y: 111, distance: 62.7
click at [10, 111] on div "Refresh Filters Tag Prefix admax.2025062615482306@inbox.testmail.app Tag Prefix…" at bounding box center [84, 383] width 169 height 700
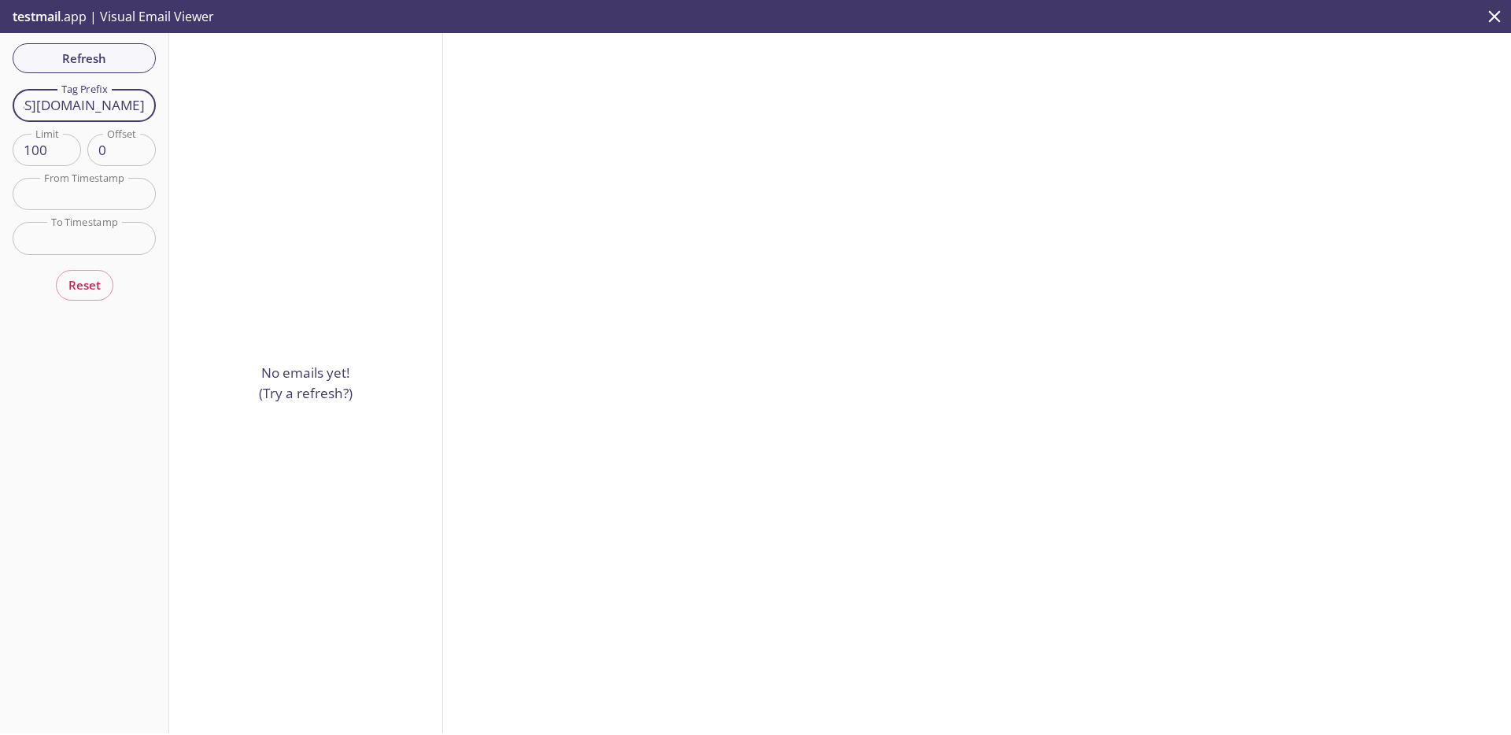
drag, startPoint x: 101, startPoint y: 105, endPoint x: 186, endPoint y: 107, distance: 85.0
click at [186, 107] on div "Refresh Filters Tag Prefix 2025062615482306@inbox.testmail.app Tag Prefix Limit…" at bounding box center [755, 383] width 1511 height 700
drag, startPoint x: 117, startPoint y: 106, endPoint x: 195, endPoint y: 108, distance: 77.9
click at [195, 108] on div "Refresh Filters Tag Prefix 2025062615482306@inbox.testmail.app Tag Prefix Limit…" at bounding box center [755, 383] width 1511 height 700
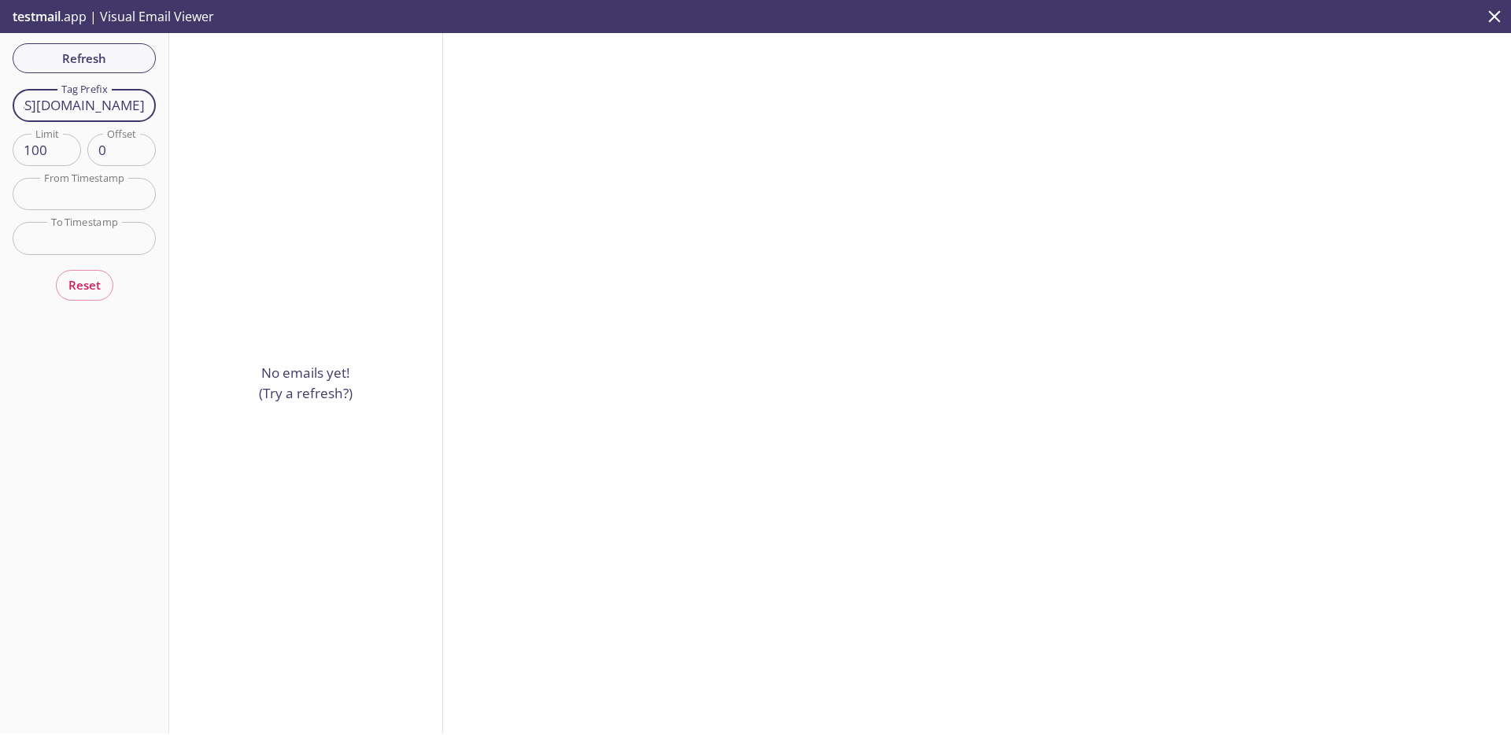
click at [129, 106] on input "2025062615482306@inbox.testmail.app" at bounding box center [84, 105] width 143 height 32
drag, startPoint x: 110, startPoint y: 106, endPoint x: 205, endPoint y: 108, distance: 95.2
click at [205, 108] on div "Refresh Filters Tag Prefix 2025062615482306@inbox.testmail.app Tag Prefix Limit…" at bounding box center [755, 383] width 1511 height 700
click at [116, 66] on div "Refresh Filters Tag Prefix 2025062615482306 Tag Prefix Limit 100 Limit Offset 0…" at bounding box center [84, 383] width 169 height 700
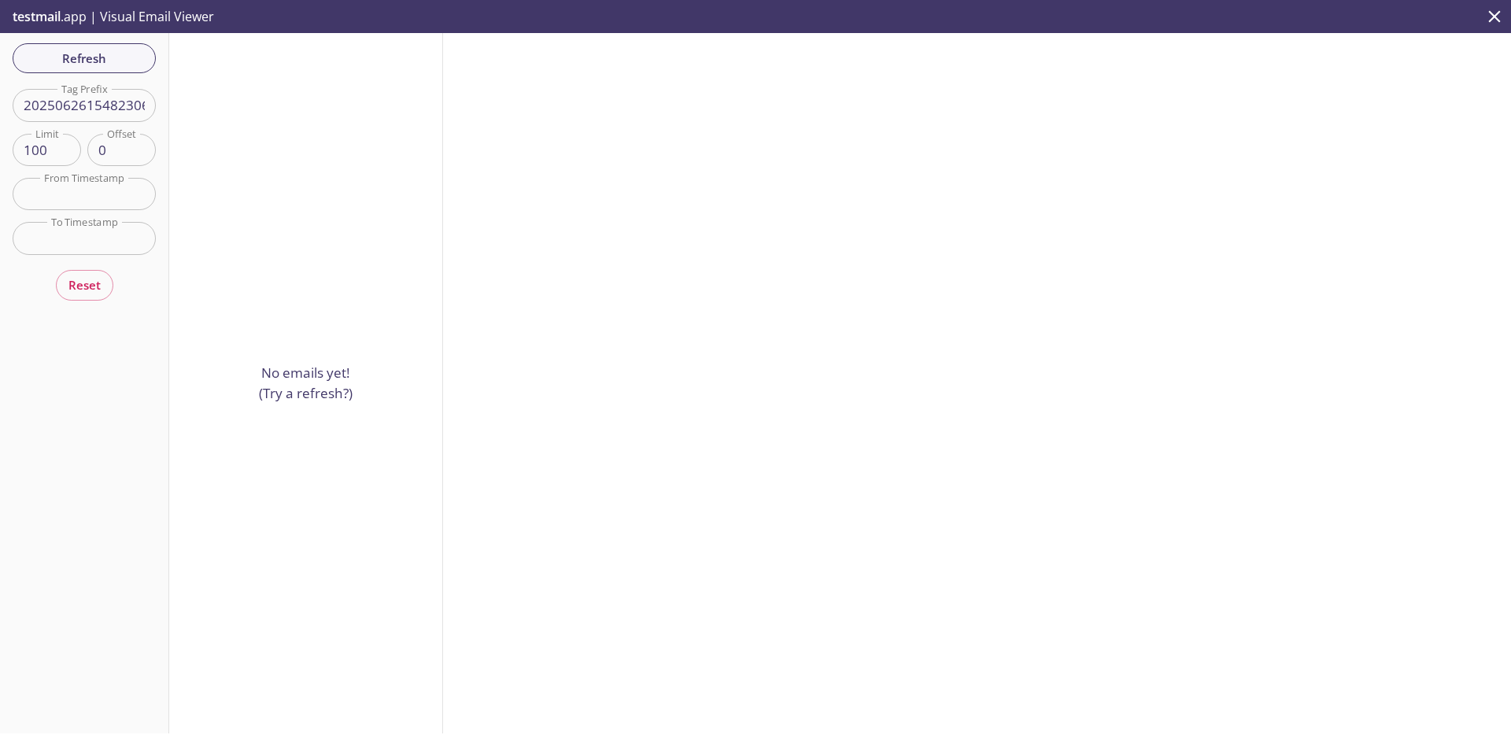
click at [98, 106] on input "2025062615482306" at bounding box center [84, 105] width 143 height 32
paste input "81212145708"
type input "2025081212145708"
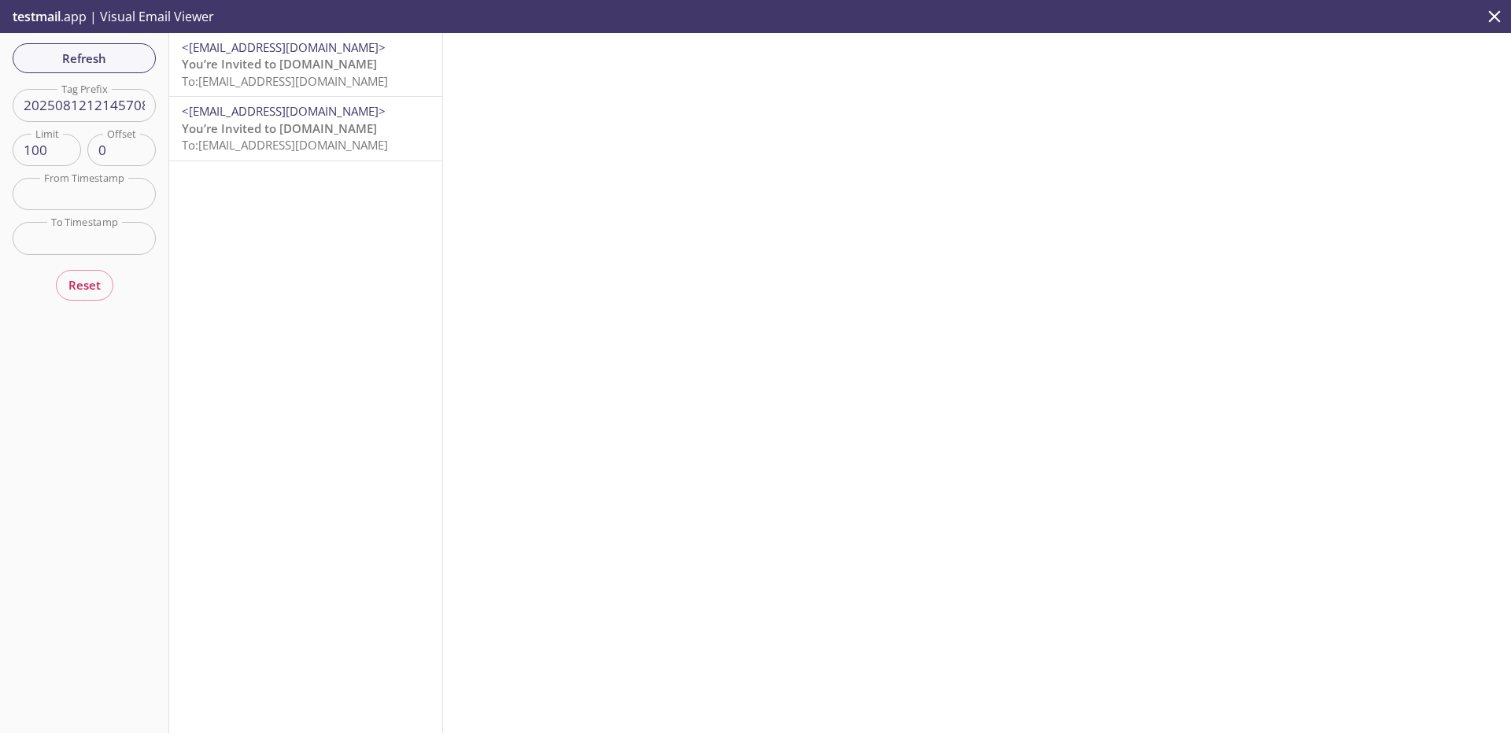
click at [303, 144] on span "To: admax.2025081212145708@inbox.testmail.app" at bounding box center [285, 145] width 206 height 16
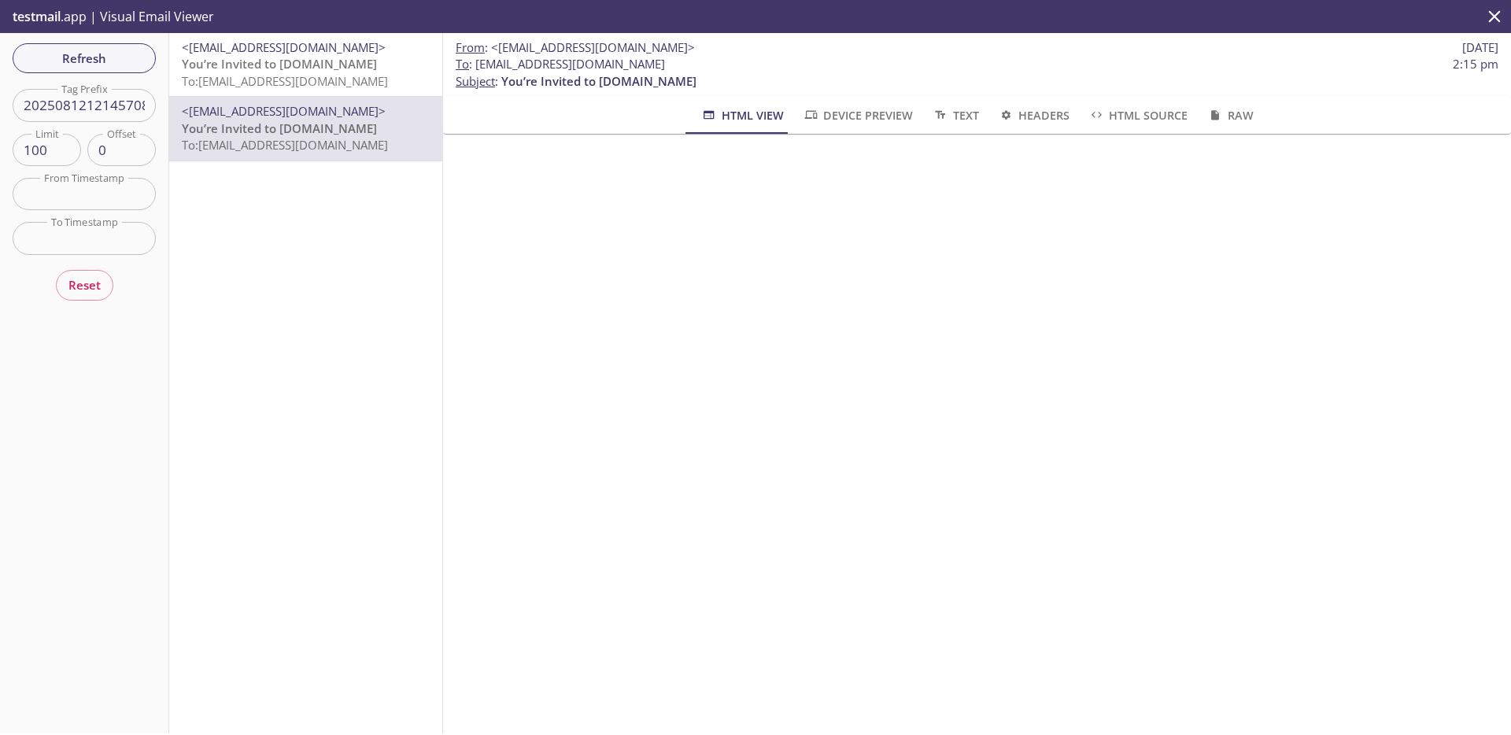
click at [325, 47] on span "<[EMAIL_ADDRESS][DOMAIN_NAME]>" at bounding box center [306, 47] width 248 height 17
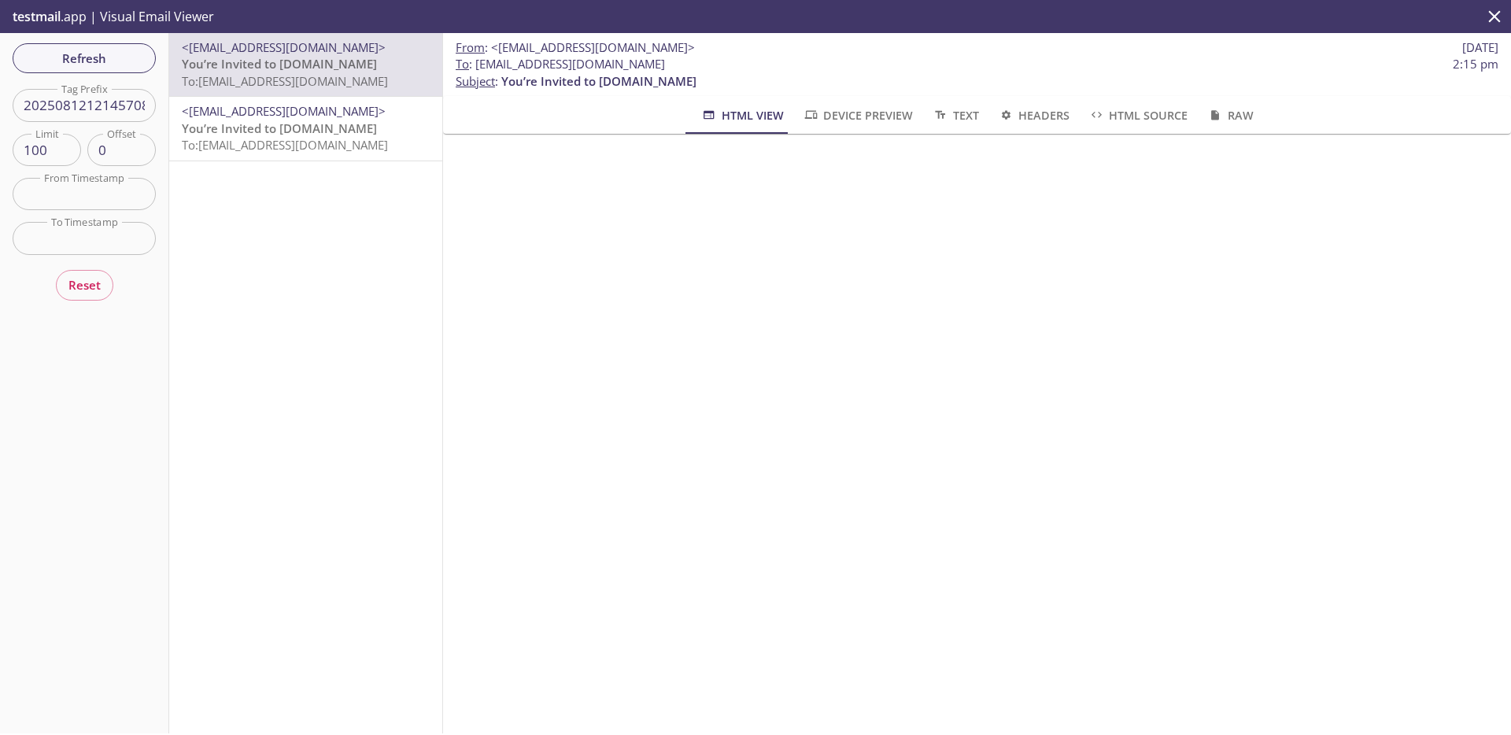
click at [273, 120] on span "You’re Invited to [DOMAIN_NAME]" at bounding box center [279, 128] width 195 height 16
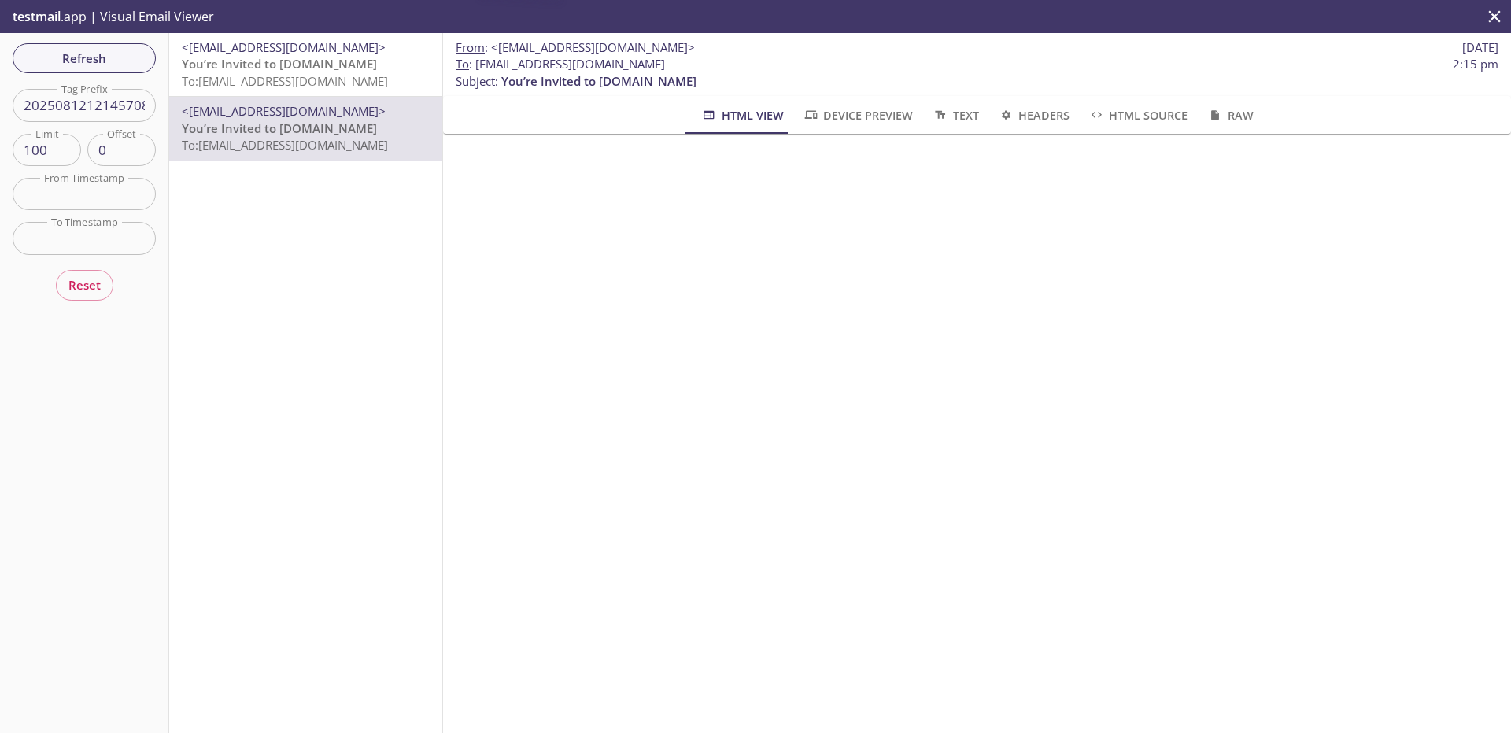
click at [331, 130] on span "You’re Invited to [DOMAIN_NAME]" at bounding box center [279, 128] width 195 height 16
click at [301, 64] on span "You’re Invited to [DOMAIN_NAME]" at bounding box center [279, 64] width 195 height 16
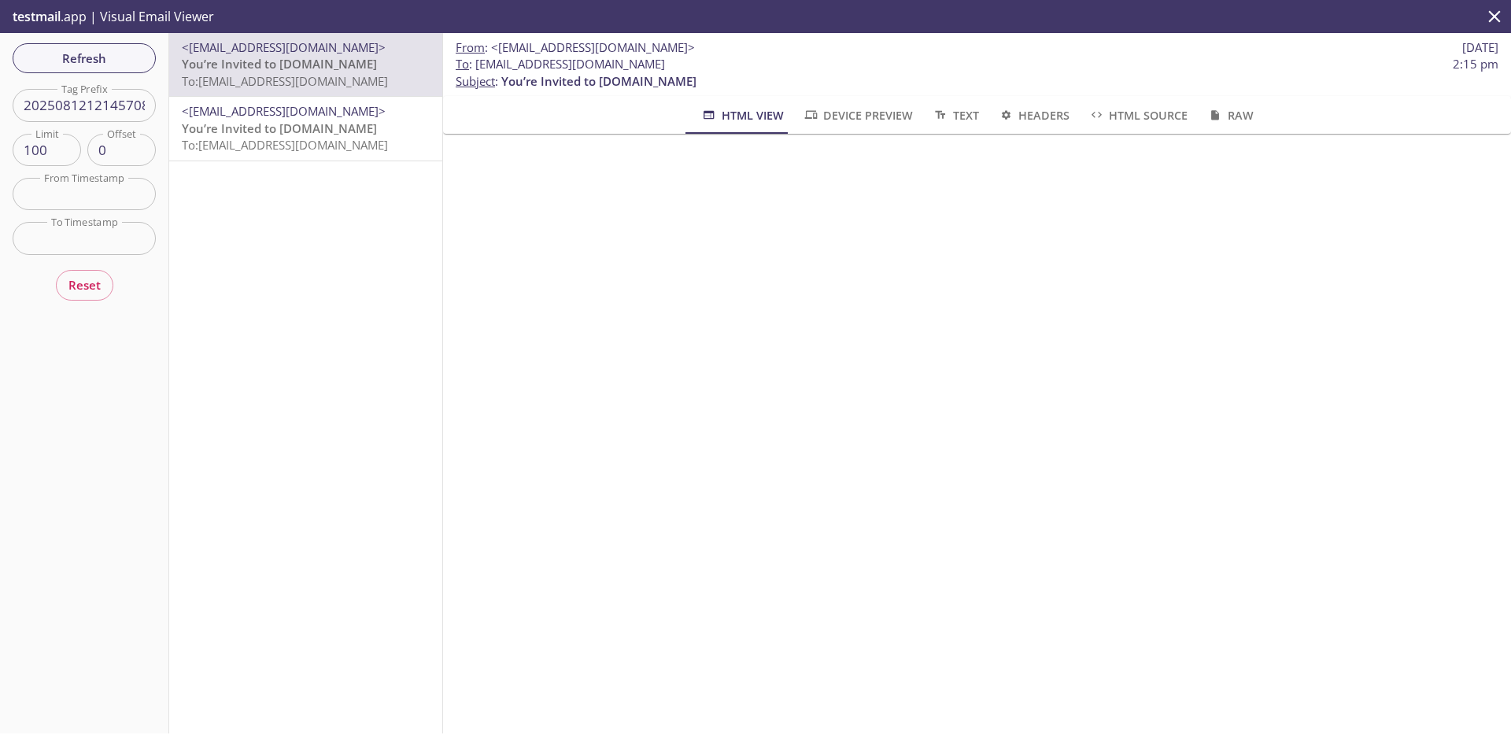
click at [337, 135] on p "You’re Invited to HearYa.tv To: admax.2025081212145708@inbox.testmail.app" at bounding box center [306, 137] width 248 height 34
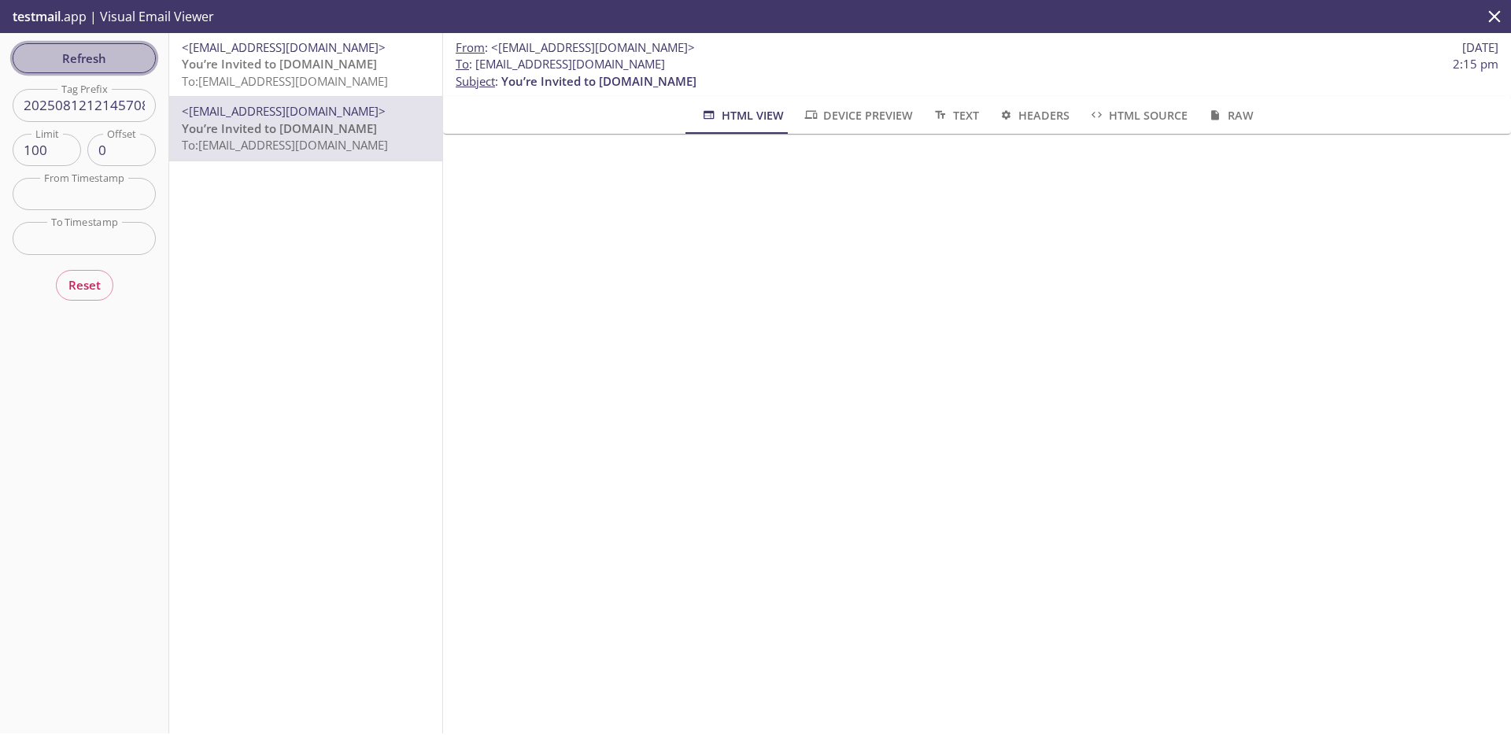
click at [131, 59] on span "Refresh" at bounding box center [84, 58] width 118 height 20
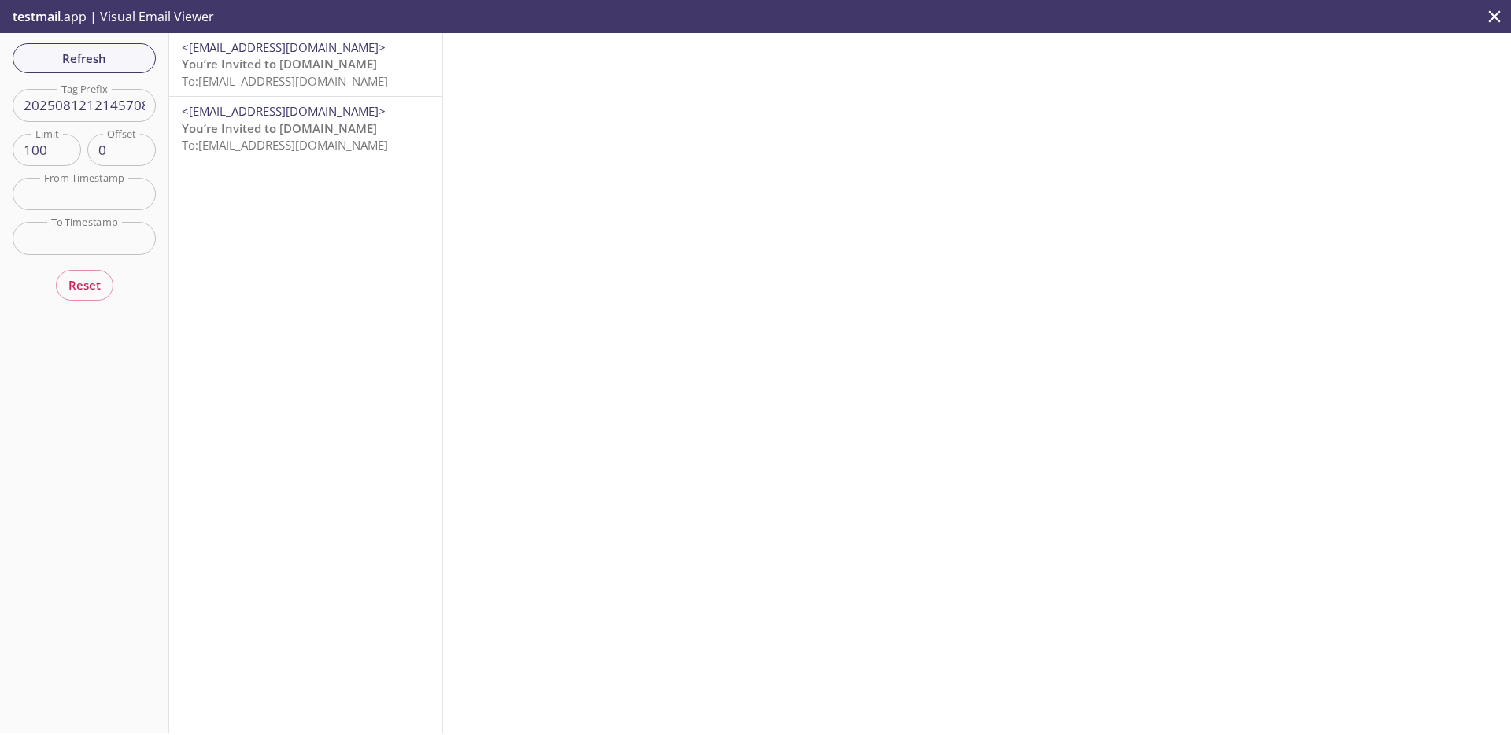
click at [331, 57] on span "You’re Invited to [DOMAIN_NAME]" at bounding box center [279, 64] width 195 height 16
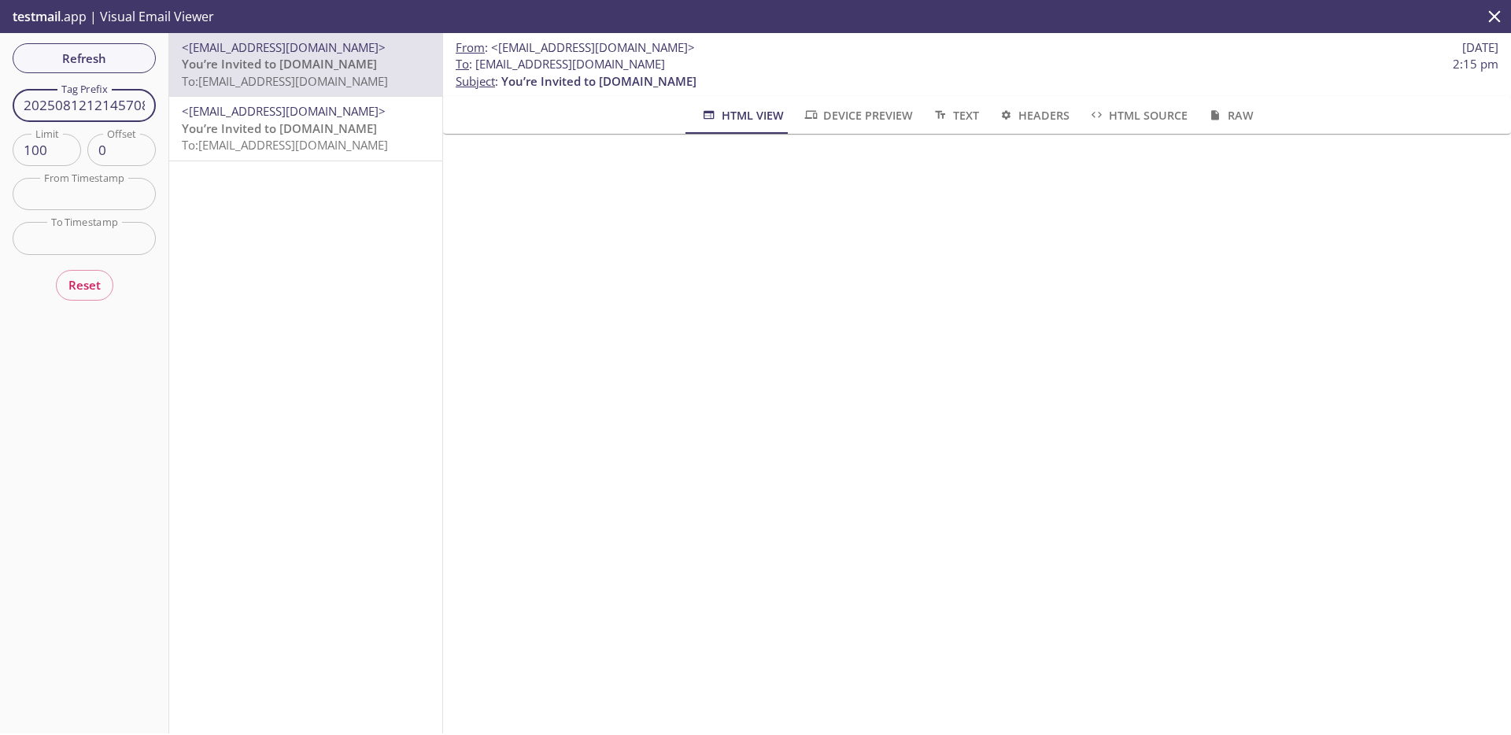
click at [125, 103] on input "2025081212145708" at bounding box center [84, 105] width 143 height 32
click at [233, 275] on div "<support@uat.hearya.tv> You’re Invited to HearYa.tv To: admax.2025081212145708@…" at bounding box center [306, 383] width 274 height 700
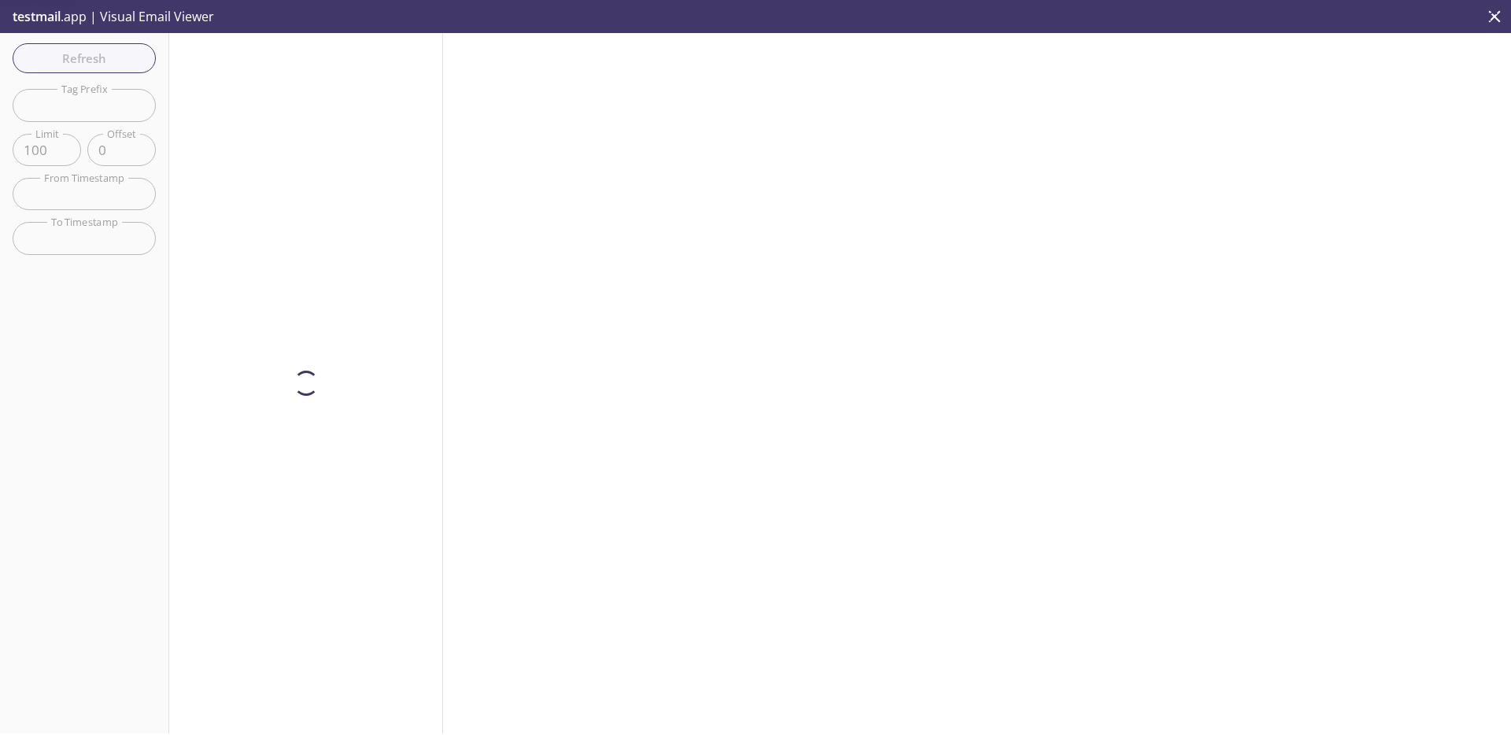
click at [96, 67] on div "Refresh Filters Tag Prefix Tag Prefix Limit 100 Limit Offset 0 Offset From Time…" at bounding box center [84, 383] width 169 height 700
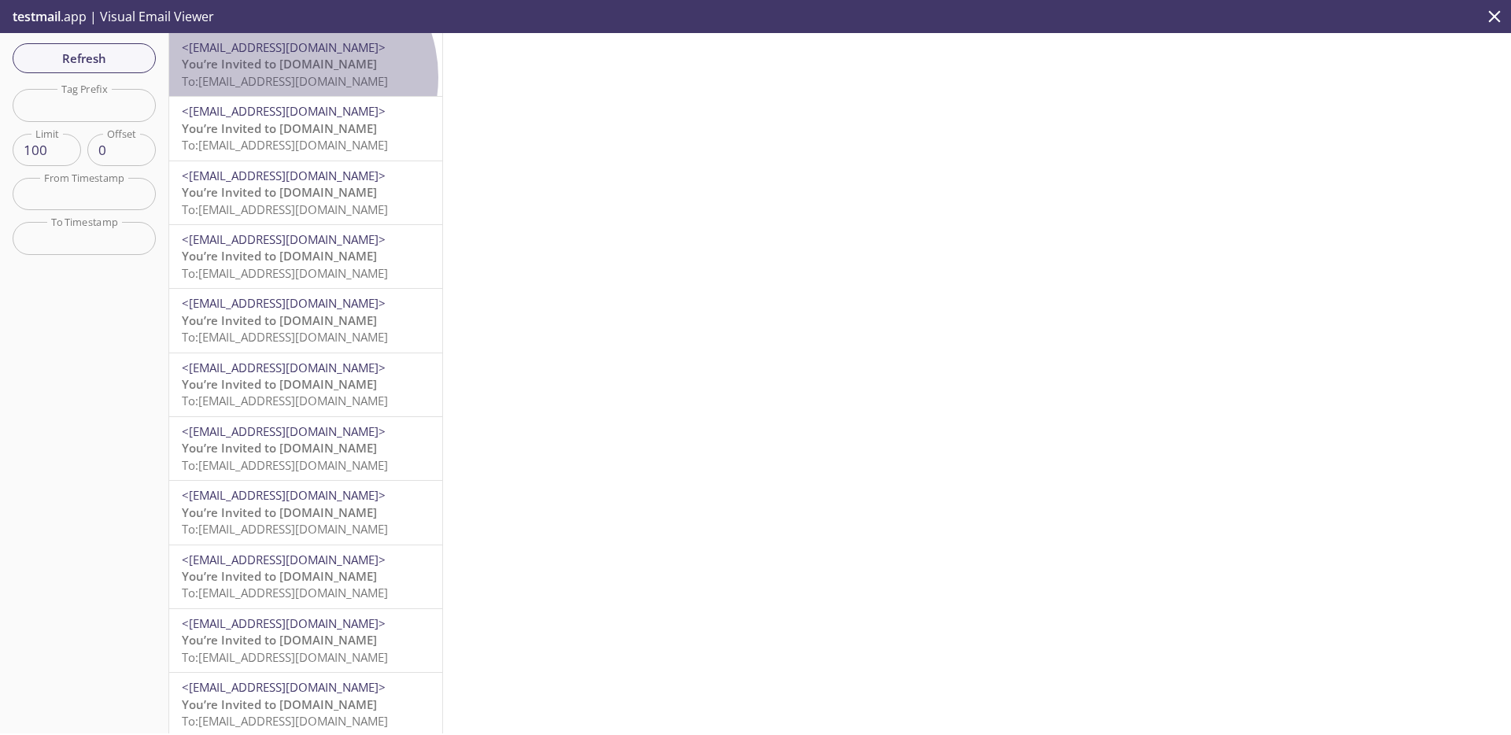
click at [294, 77] on span "To: admax.19082025@inbox.testmail.app" at bounding box center [285, 81] width 206 height 16
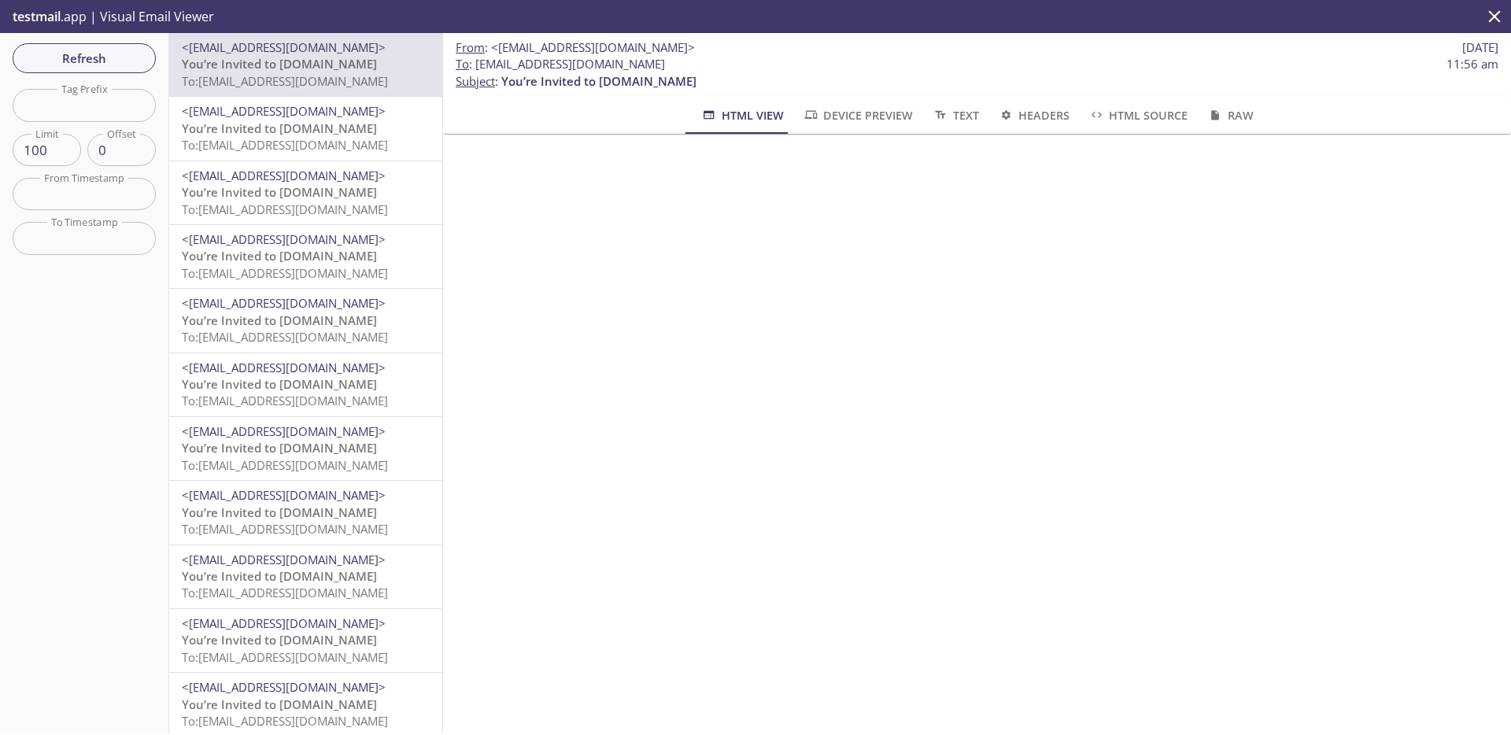
click at [309, 103] on span "<[EMAIL_ADDRESS][DOMAIN_NAME]>" at bounding box center [284, 111] width 204 height 16
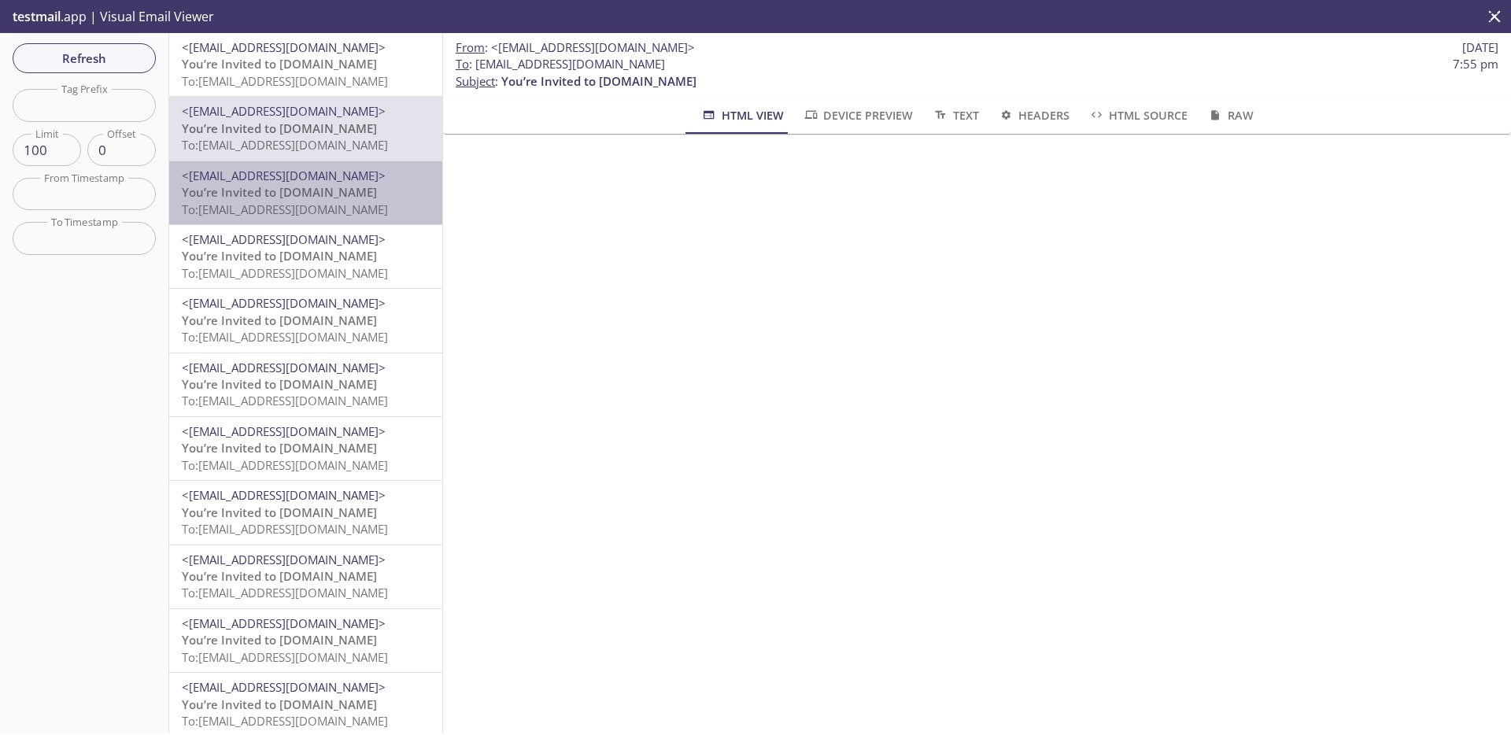
click at [315, 190] on span "You’re Invited to [DOMAIN_NAME]" at bounding box center [279, 192] width 195 height 16
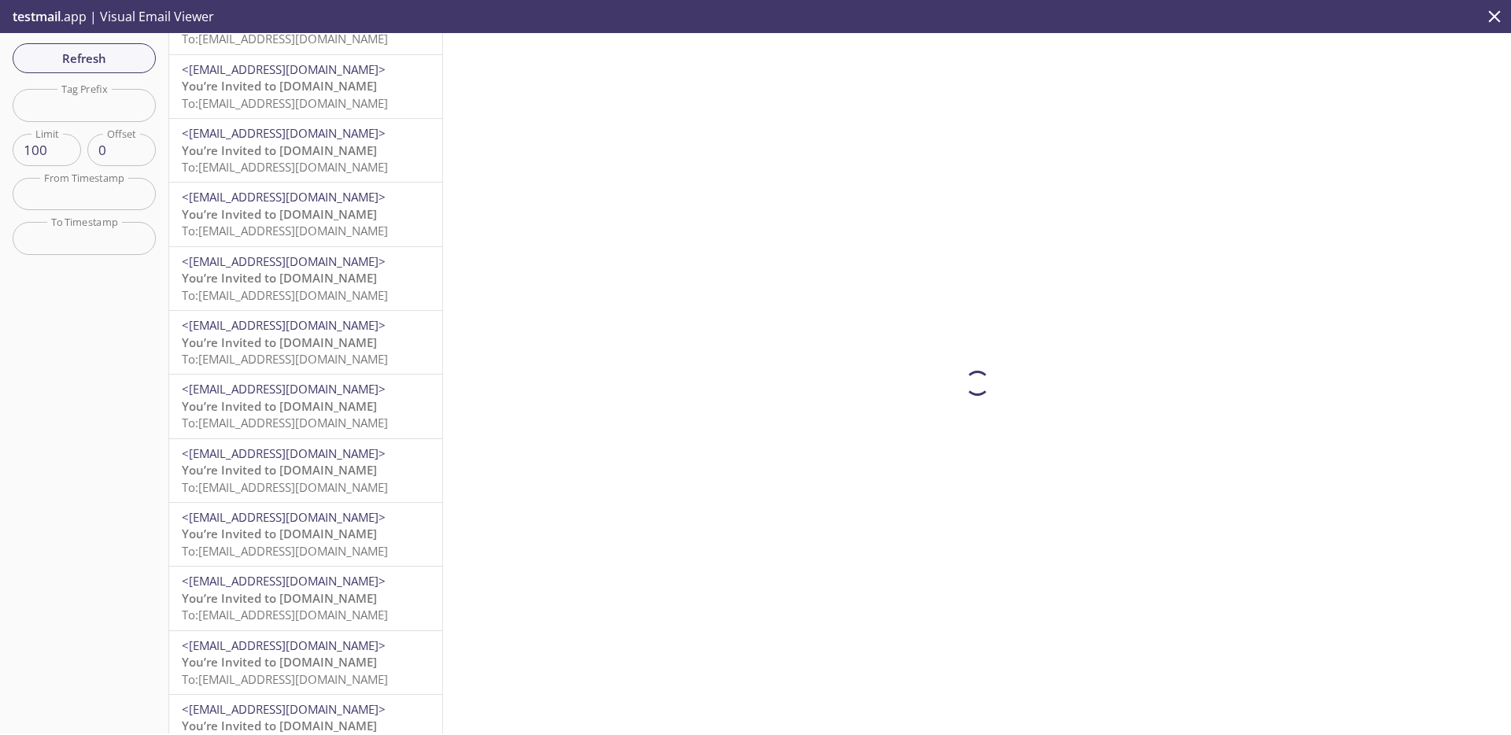
scroll to position [563, 0]
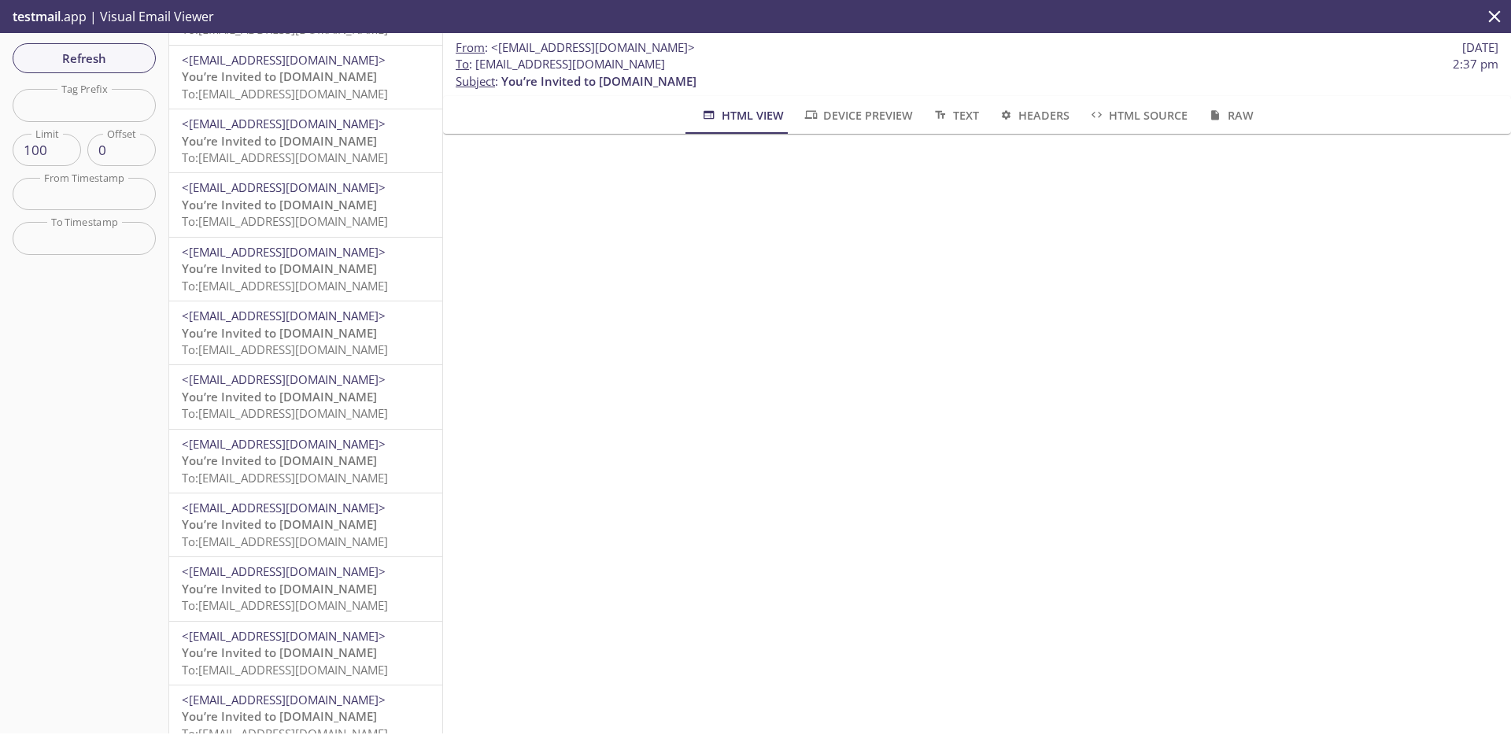
click at [321, 338] on span "You’re Invited to [DOMAIN_NAME]" at bounding box center [279, 333] width 195 height 16
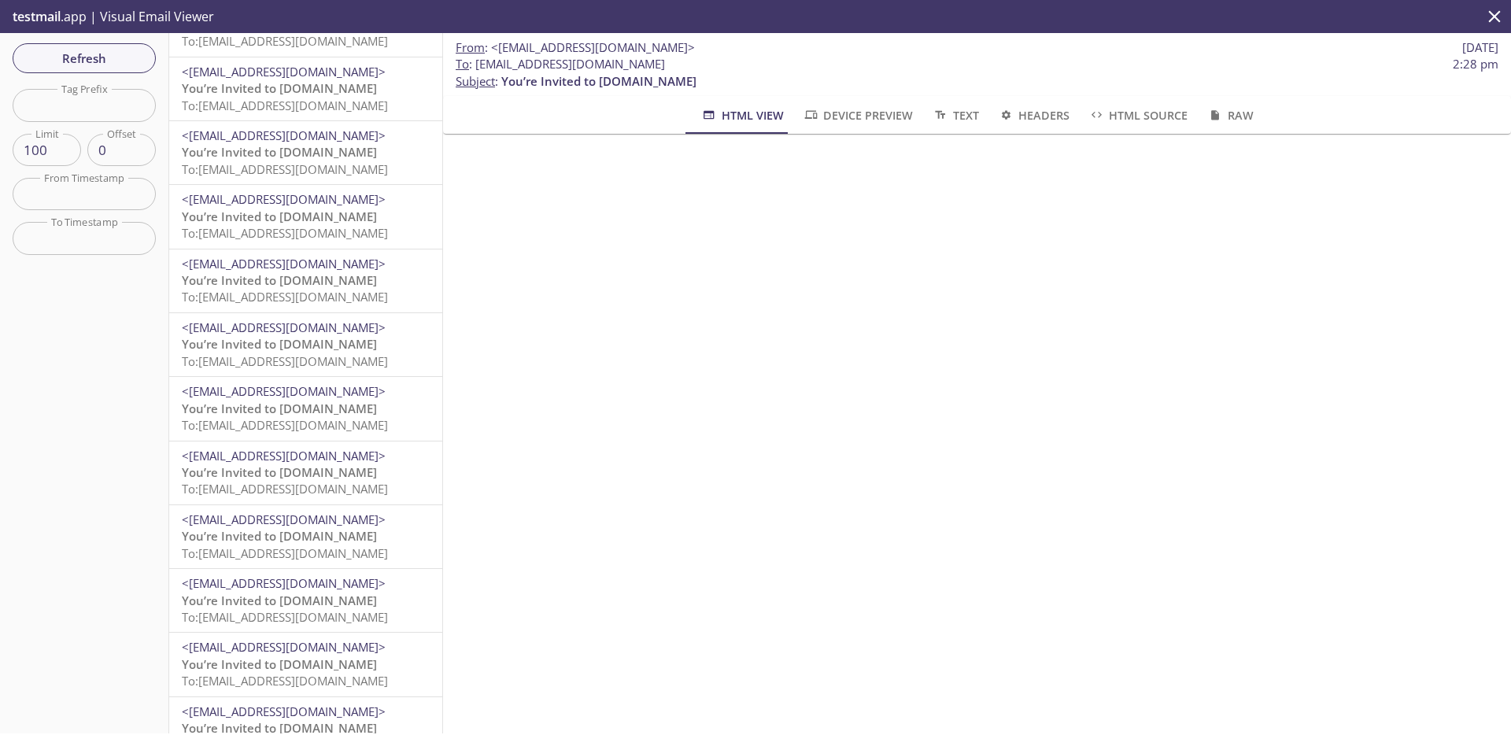
scroll to position [2181, 0]
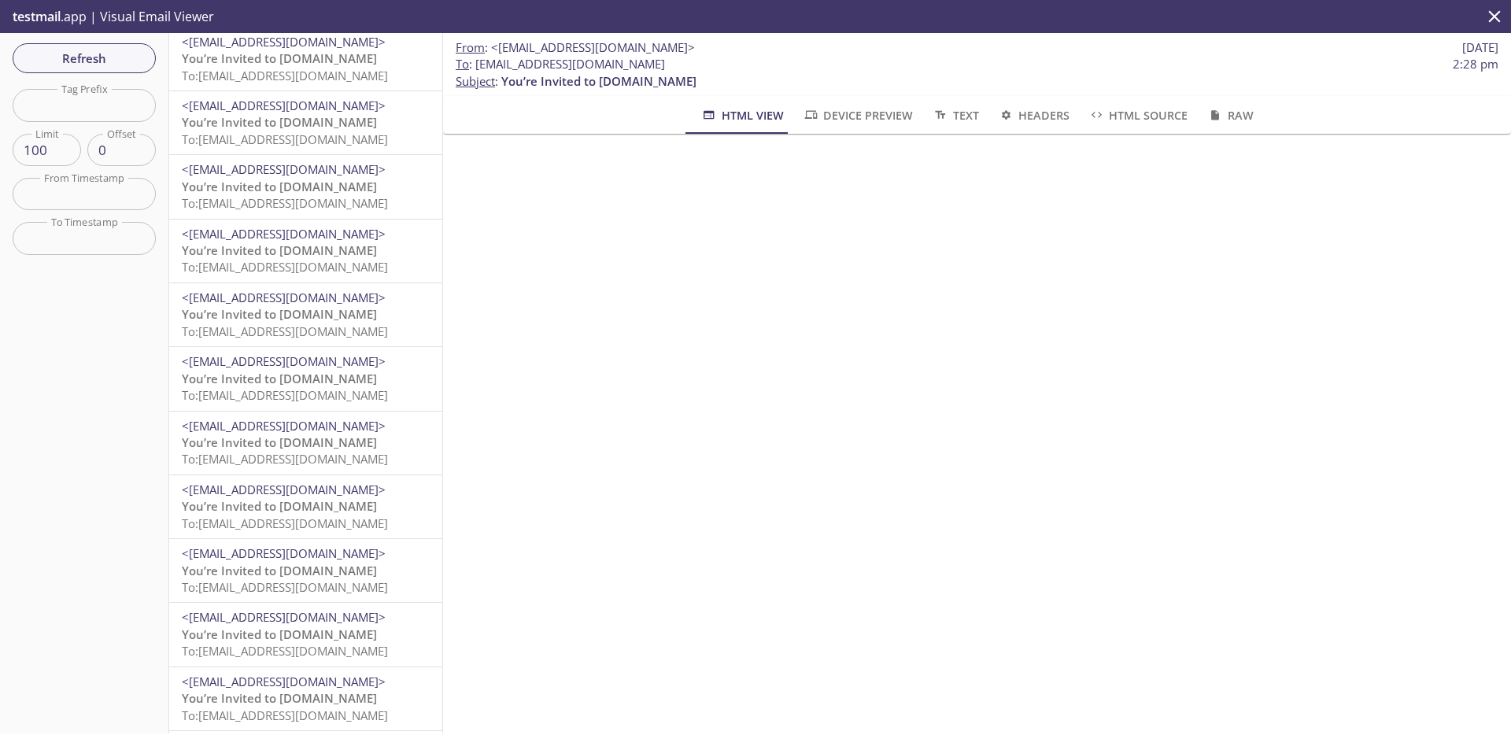
click at [370, 443] on p "You’re Invited to HearYa.tv To: admax.060801@inbox.testmail.app" at bounding box center [306, 451] width 248 height 34
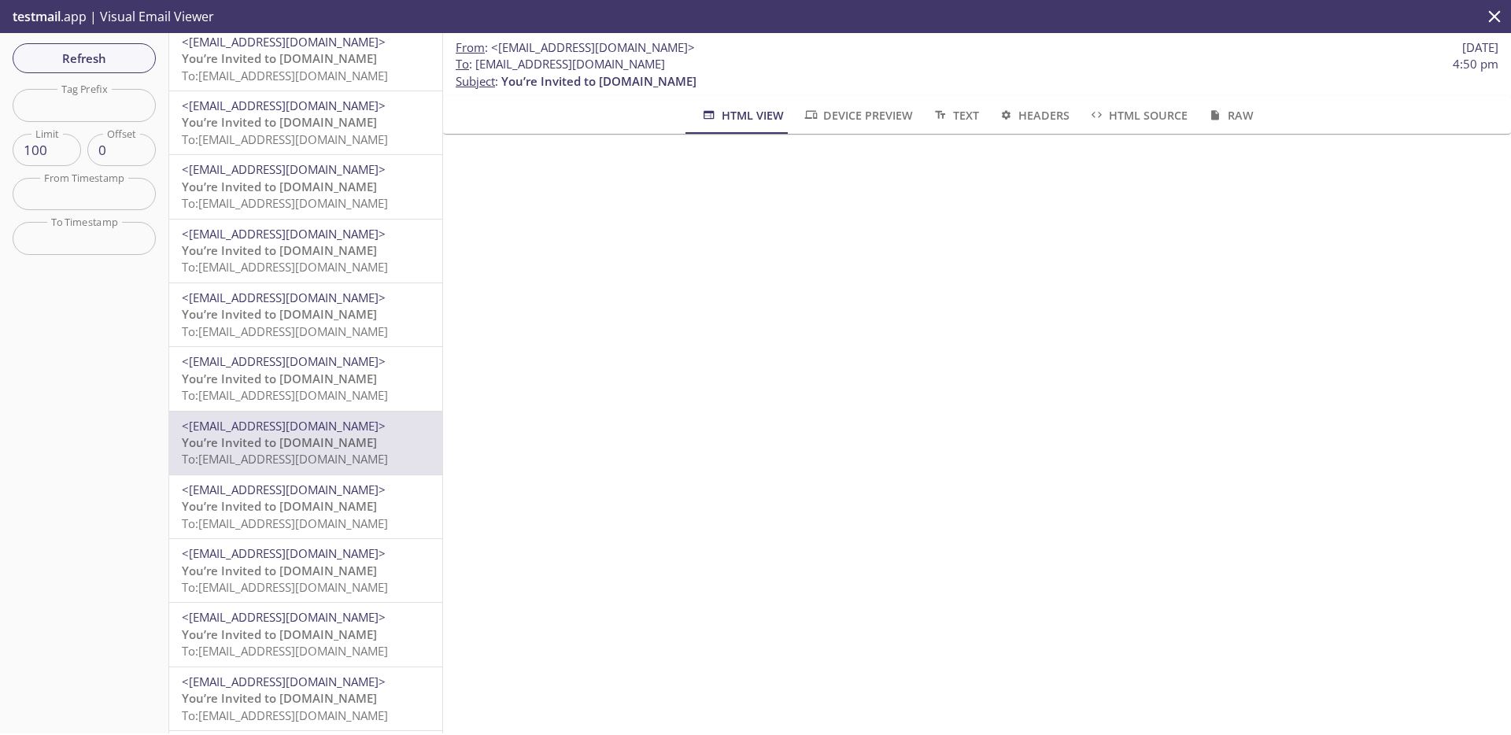
click at [371, 504] on p "You’re Invited to HearYa.tv To: admax.2025072512412507@inbox.testmail.app" at bounding box center [306, 515] width 248 height 34
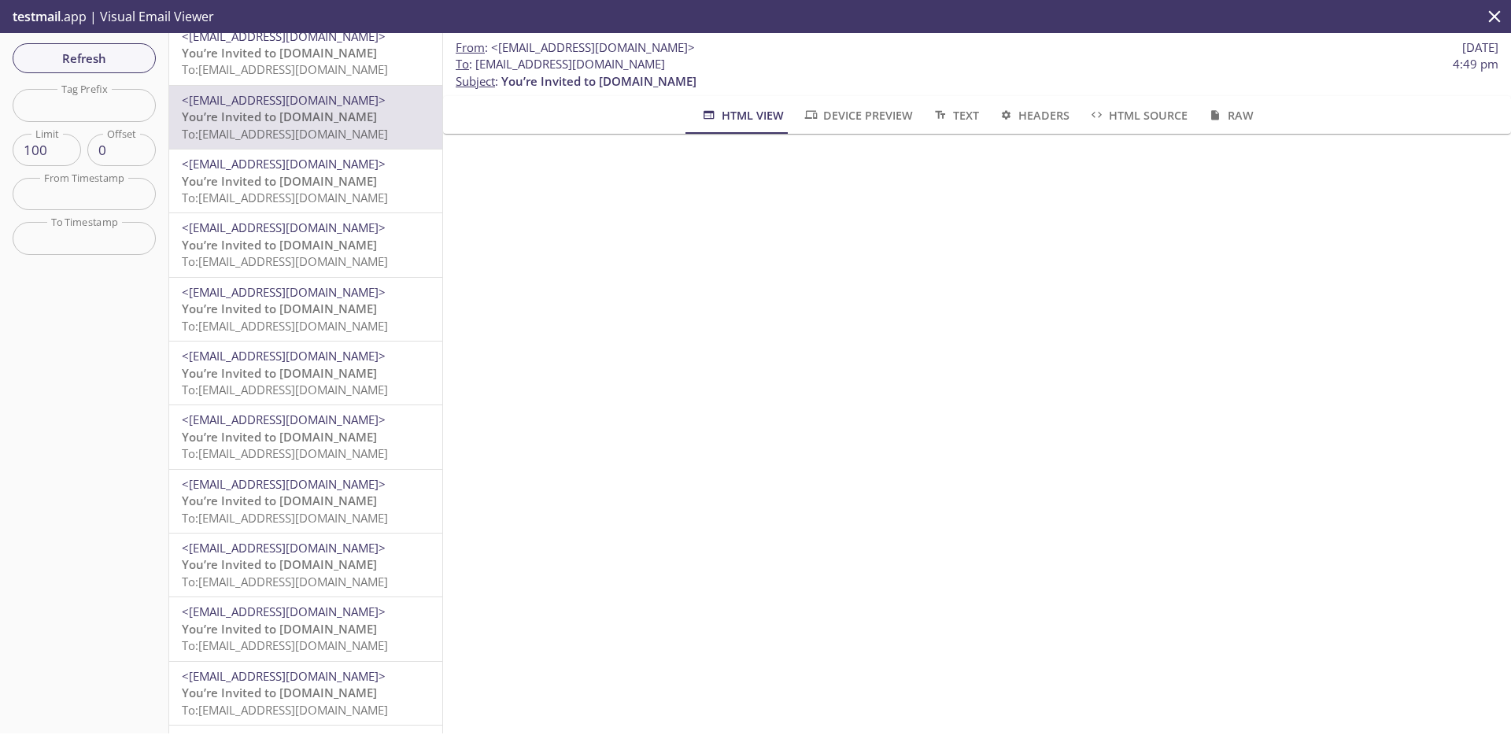
scroll to position [2368, 0]
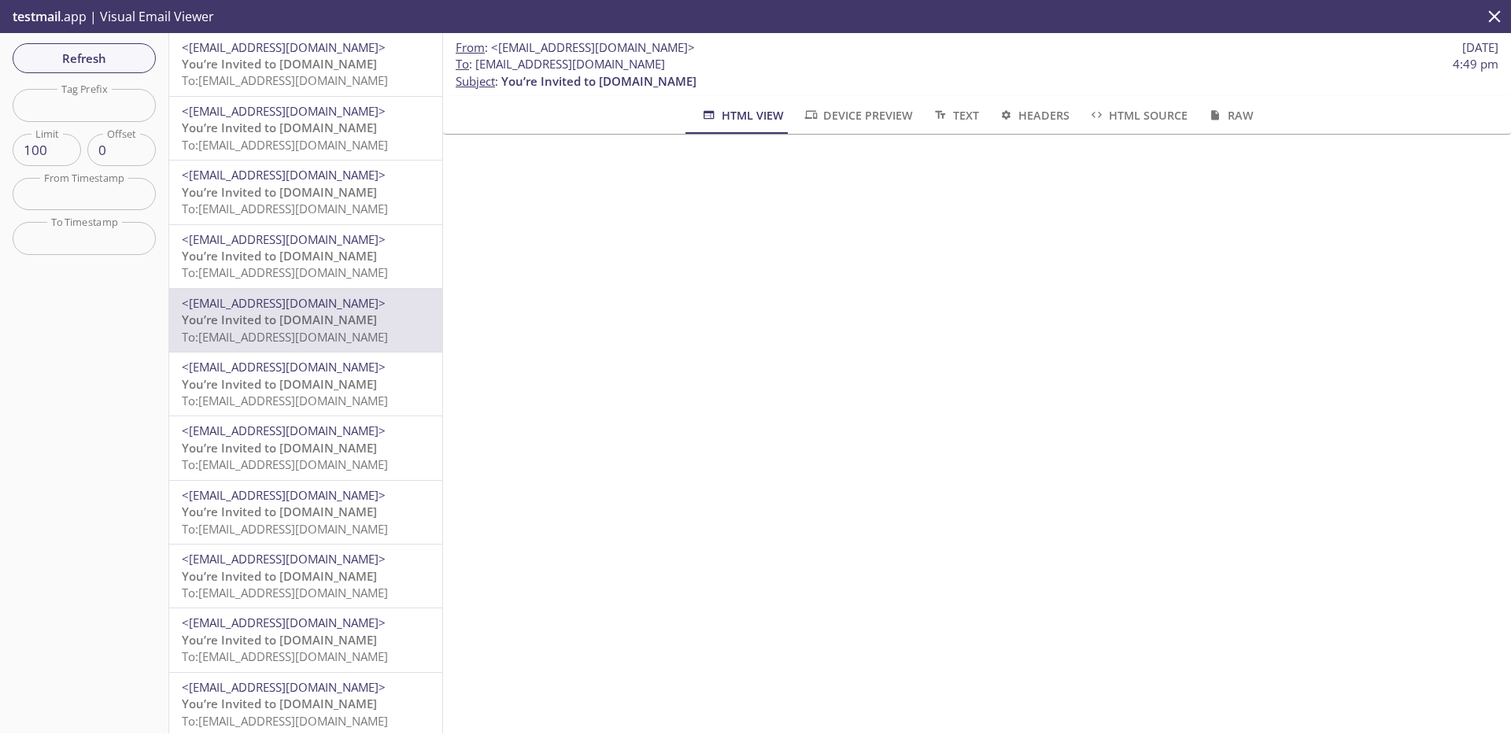
click at [387, 360] on span "<[EMAIL_ADDRESS][DOMAIN_NAME]>" at bounding box center [306, 367] width 248 height 17
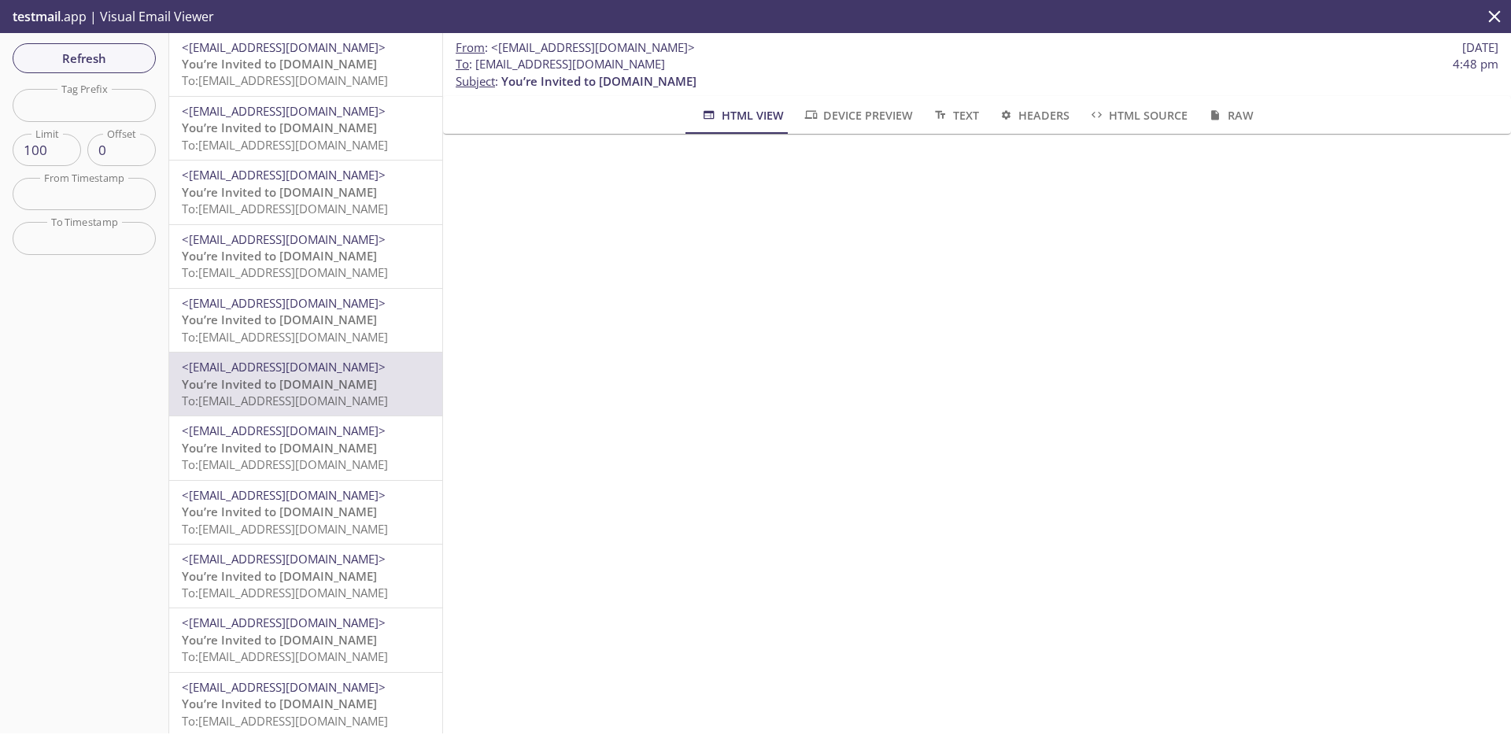
scroll to position [217, 0]
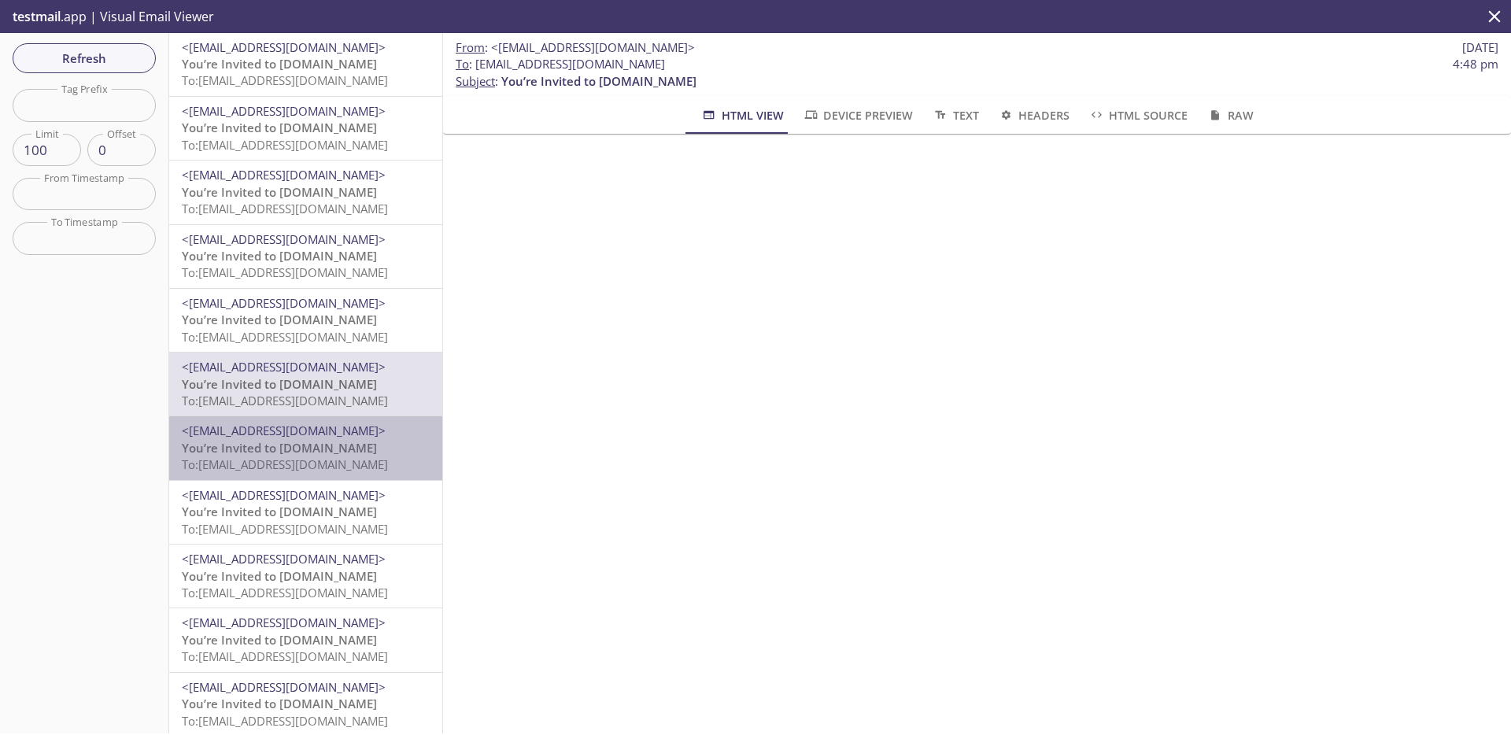
click at [375, 435] on span "<[EMAIL_ADDRESS][DOMAIN_NAME]>" at bounding box center [306, 431] width 248 height 17
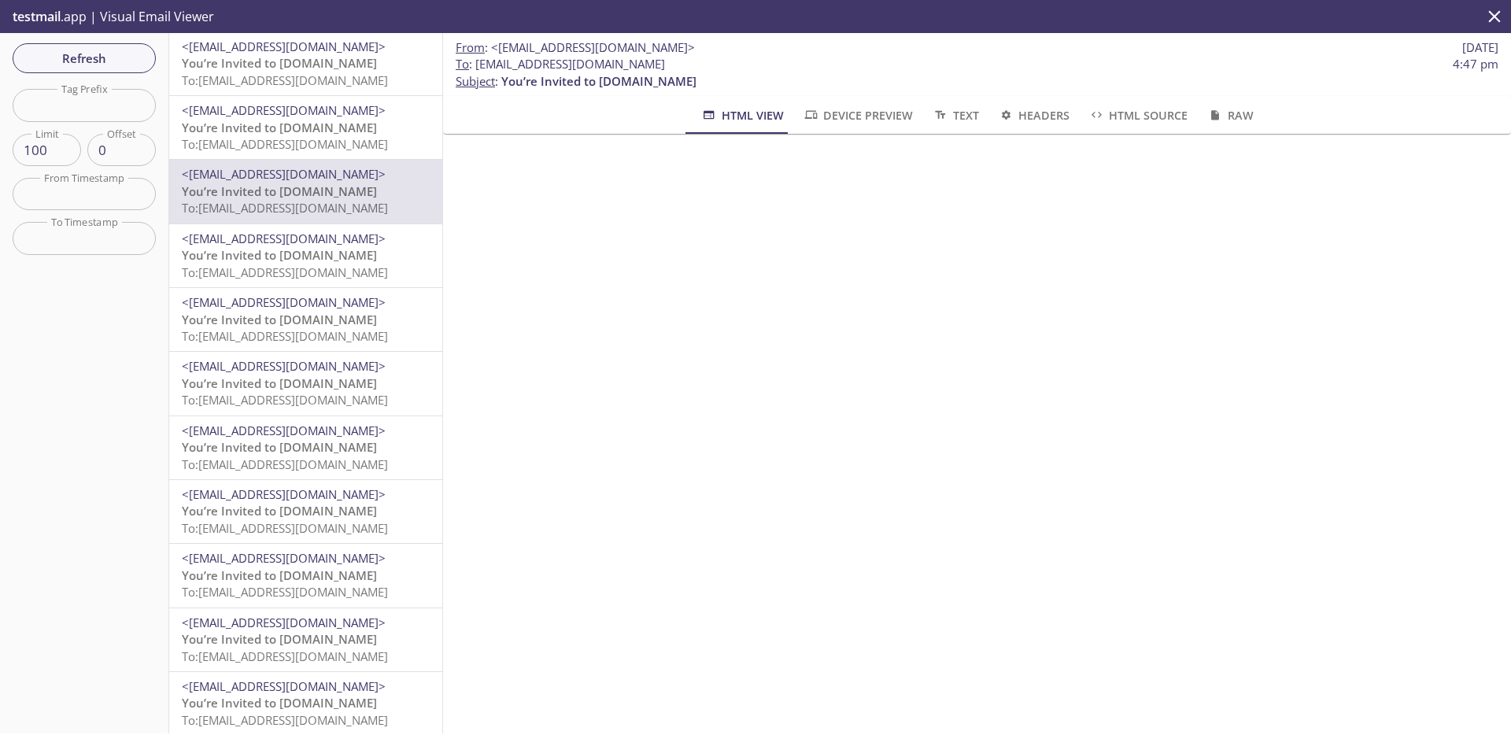
scroll to position [2681, 0]
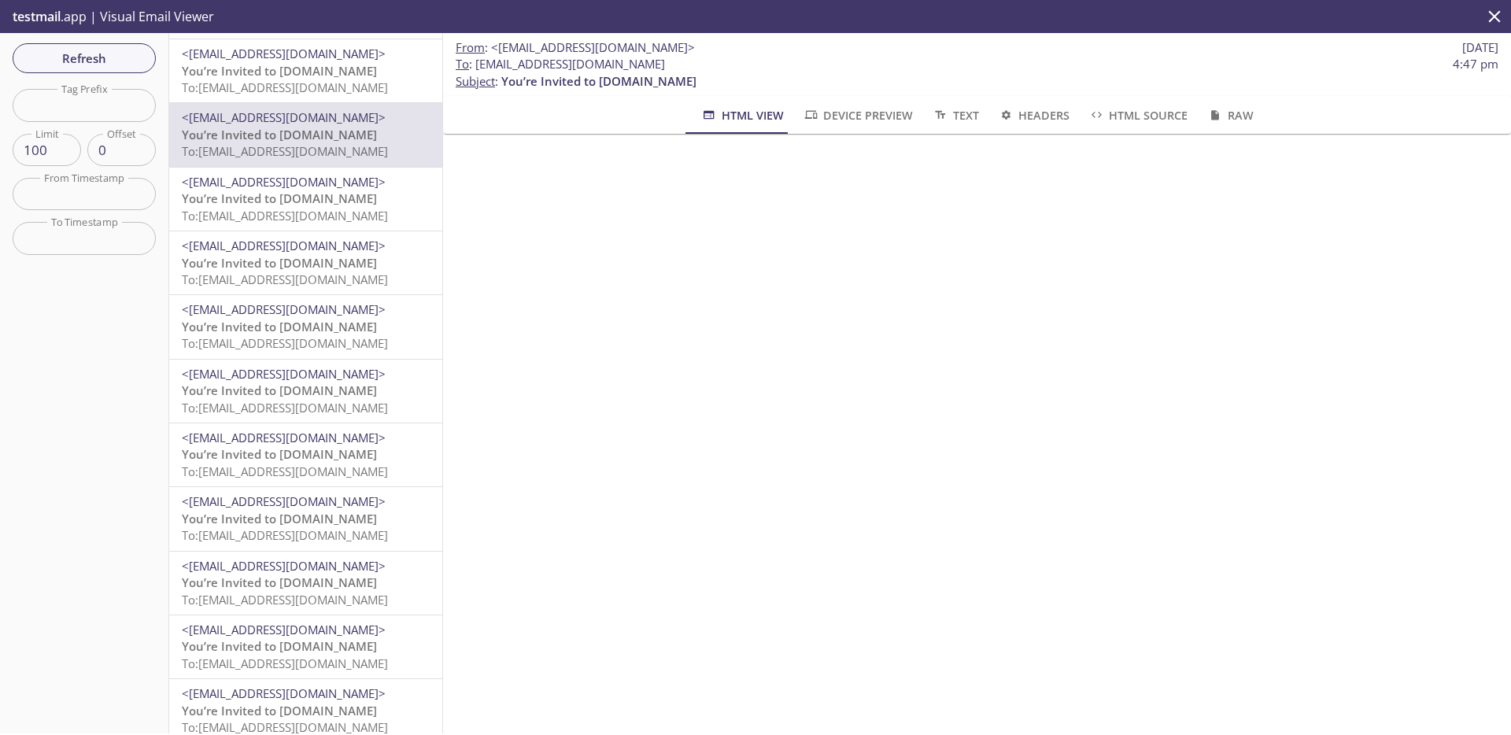
click at [357, 371] on span "<[EMAIL_ADDRESS][DOMAIN_NAME]>" at bounding box center [306, 374] width 248 height 17
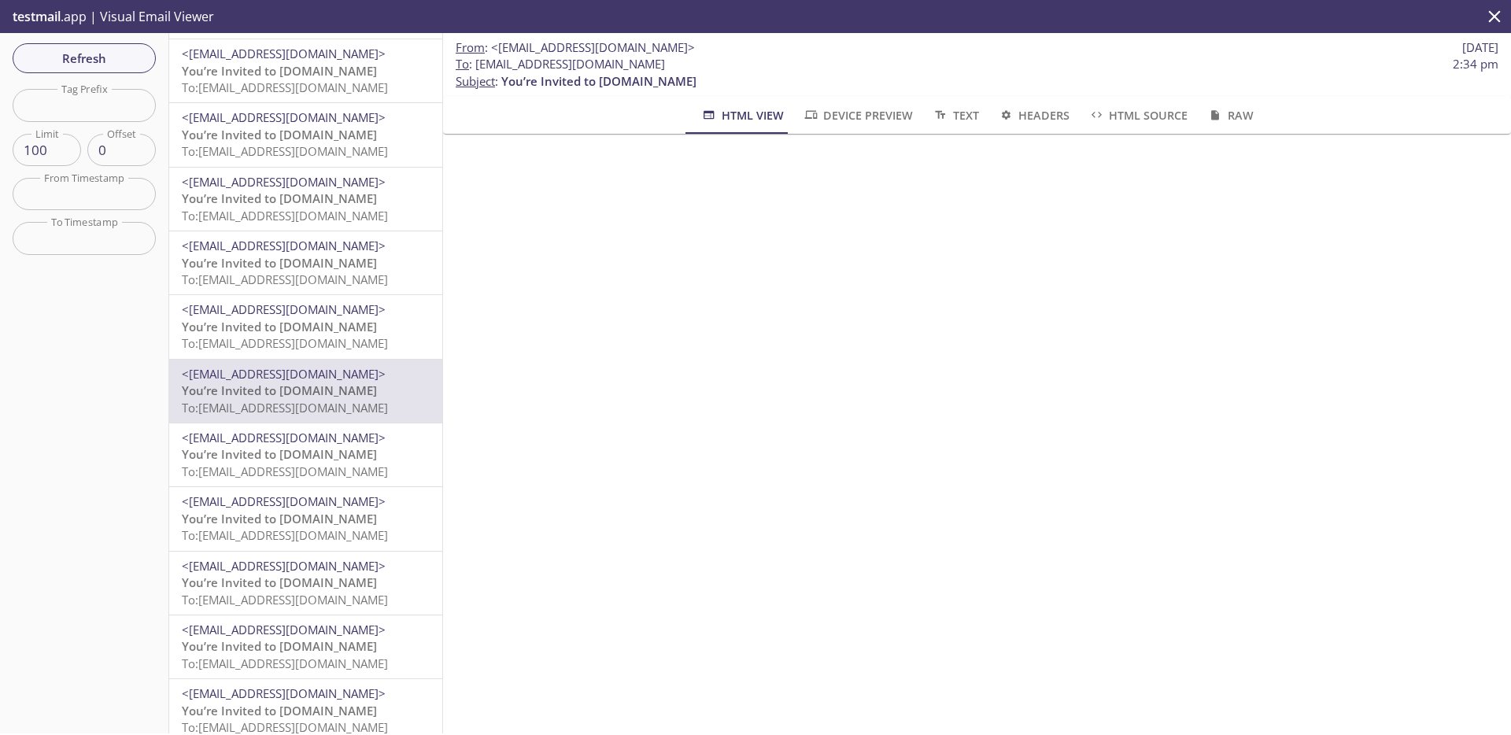
click at [357, 371] on span "<[EMAIL_ADDRESS][DOMAIN_NAME]>" at bounding box center [306, 374] width 248 height 17
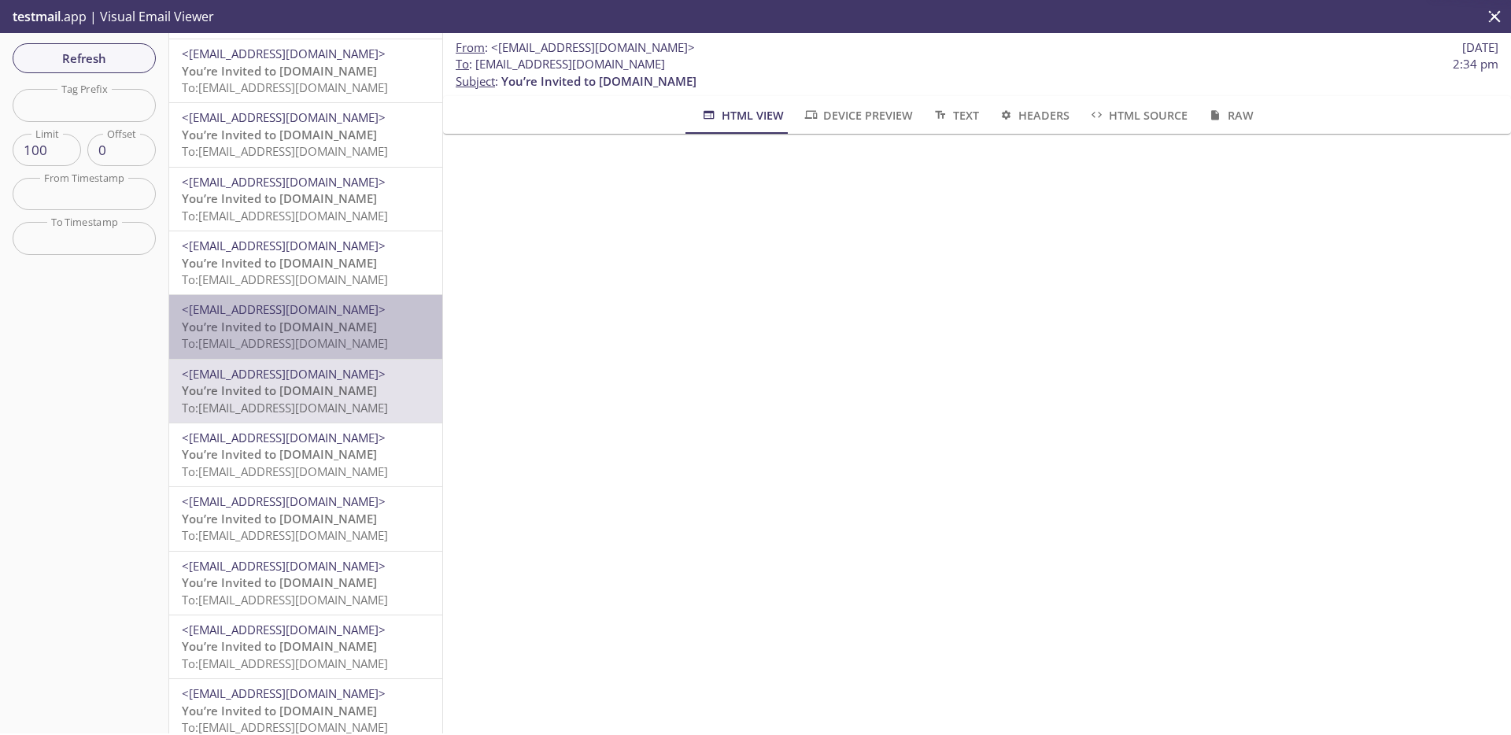
click at [382, 323] on p "You’re Invited to HearYa.tv To: admax.2025081314341508@inbox.testmail.app" at bounding box center [306, 336] width 248 height 34
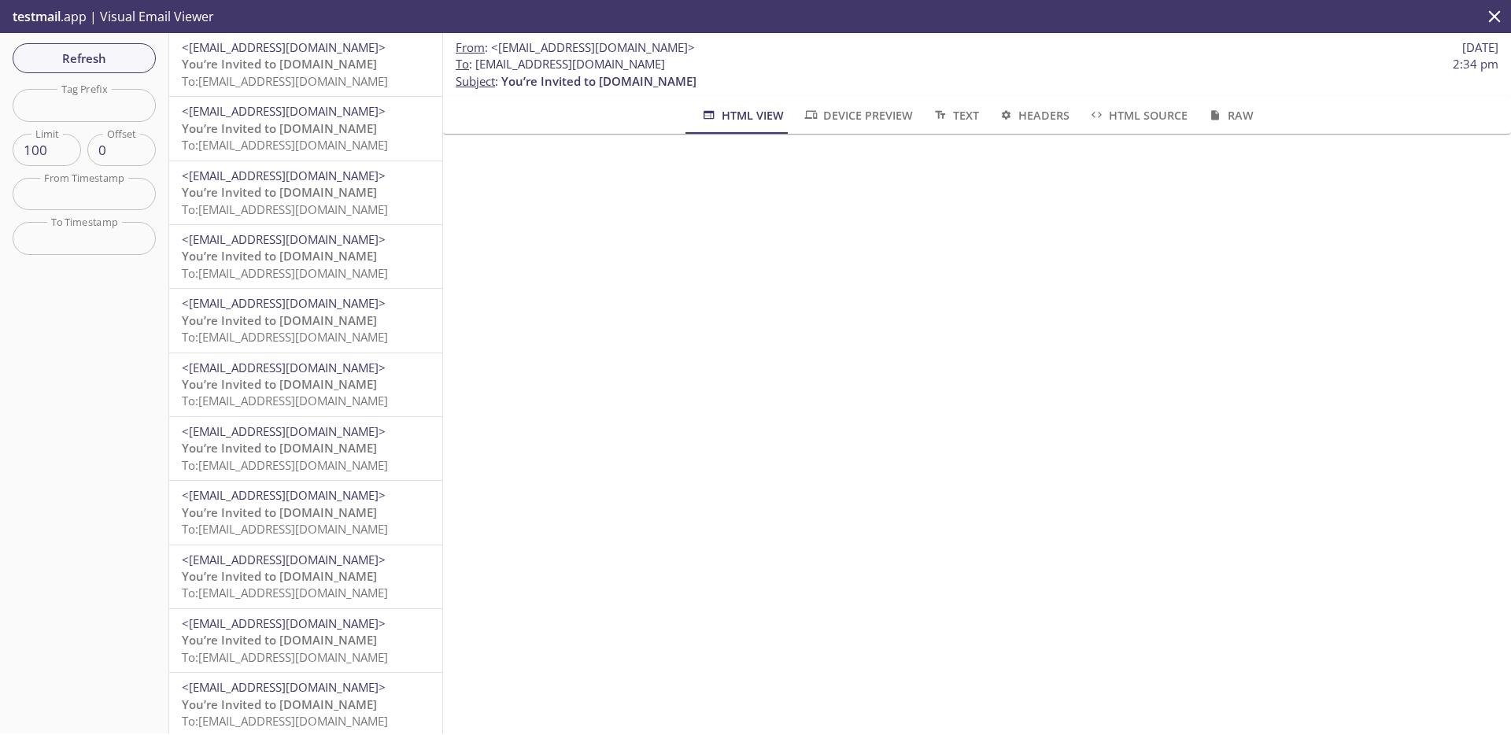
click at [375, 83] on span "To: admax.19082025@inbox.testmail.app" at bounding box center [285, 81] width 206 height 16
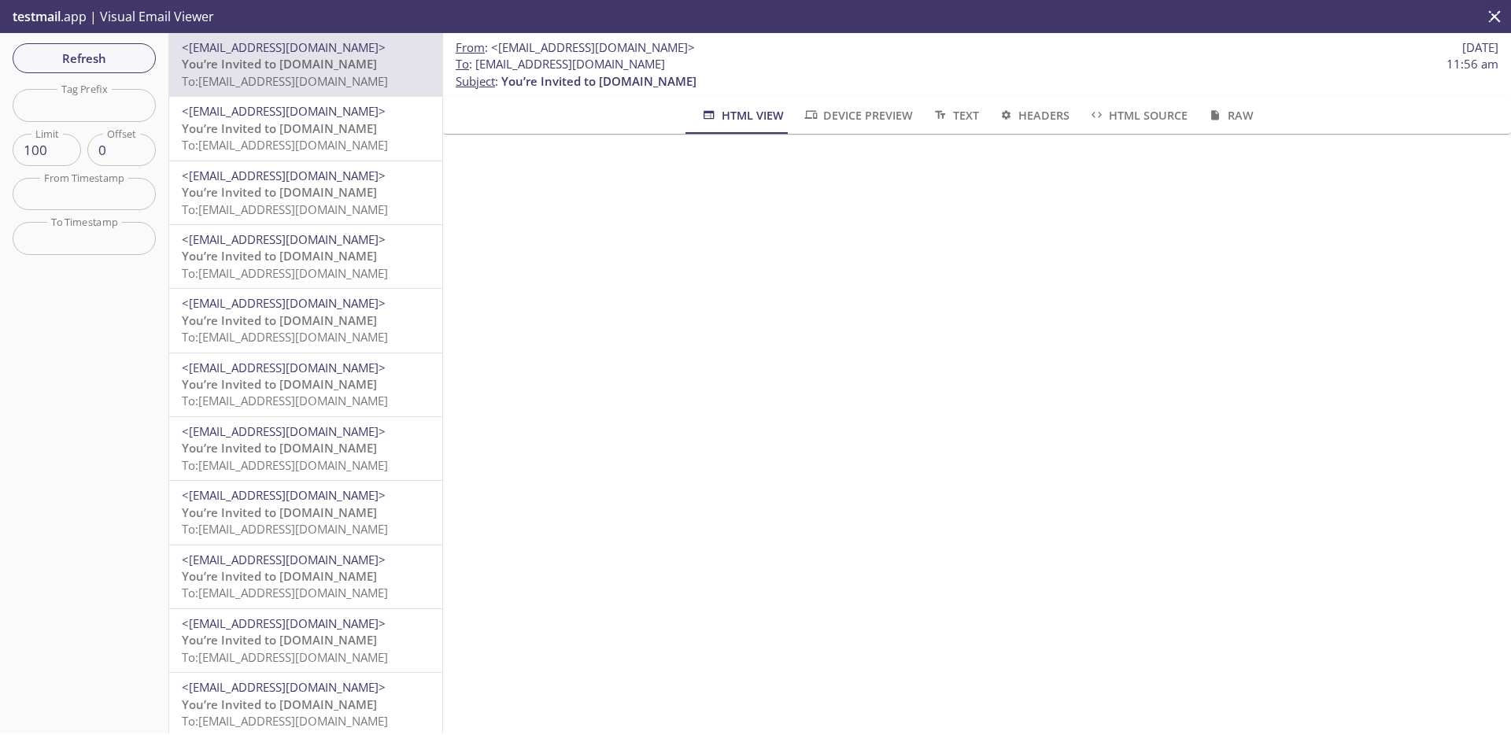
click at [371, 139] on span "To: admax.010801@inbox.testmail.app" at bounding box center [285, 145] width 206 height 16
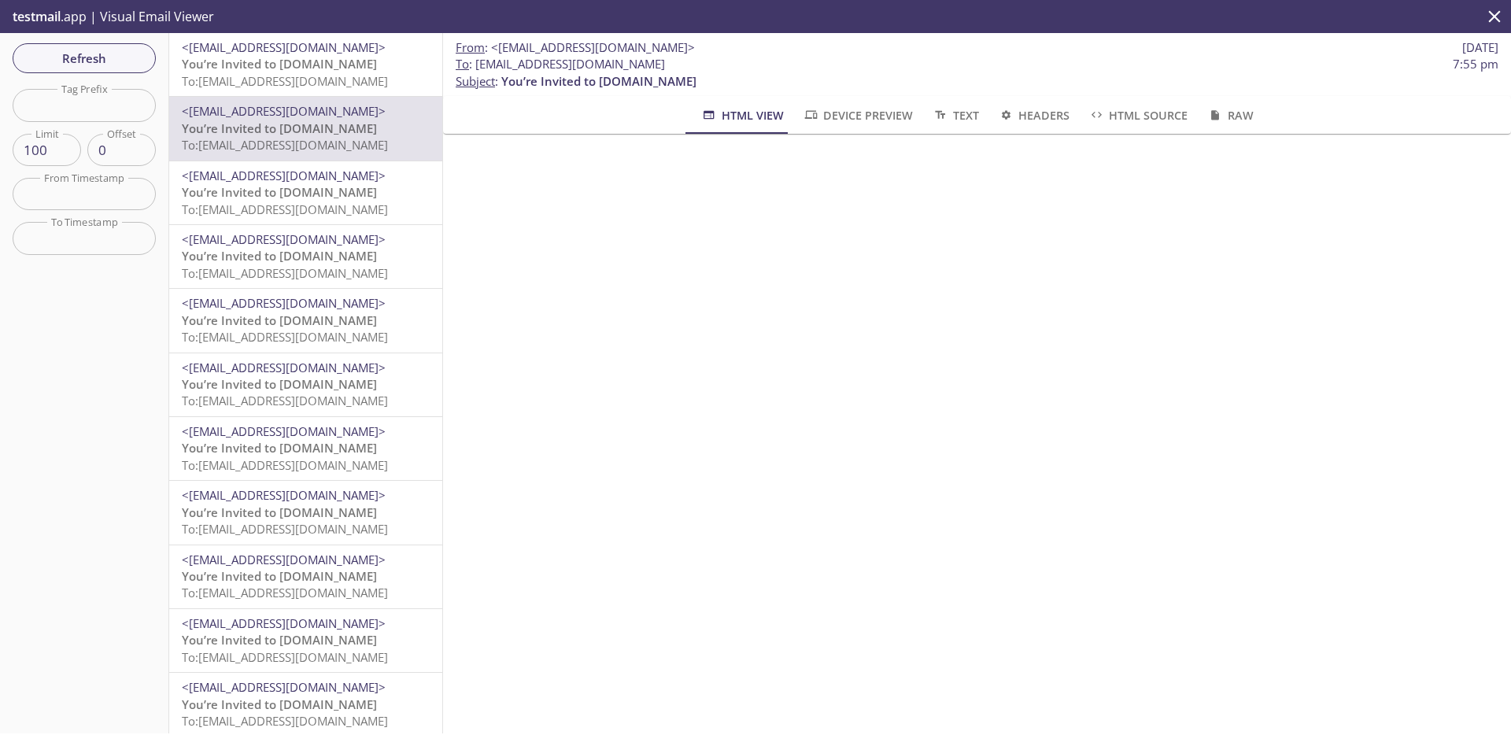
click at [409, 76] on p "You’re Invited to HearYa.tv To: admax.19082025@inbox.testmail.app" at bounding box center [306, 73] width 248 height 34
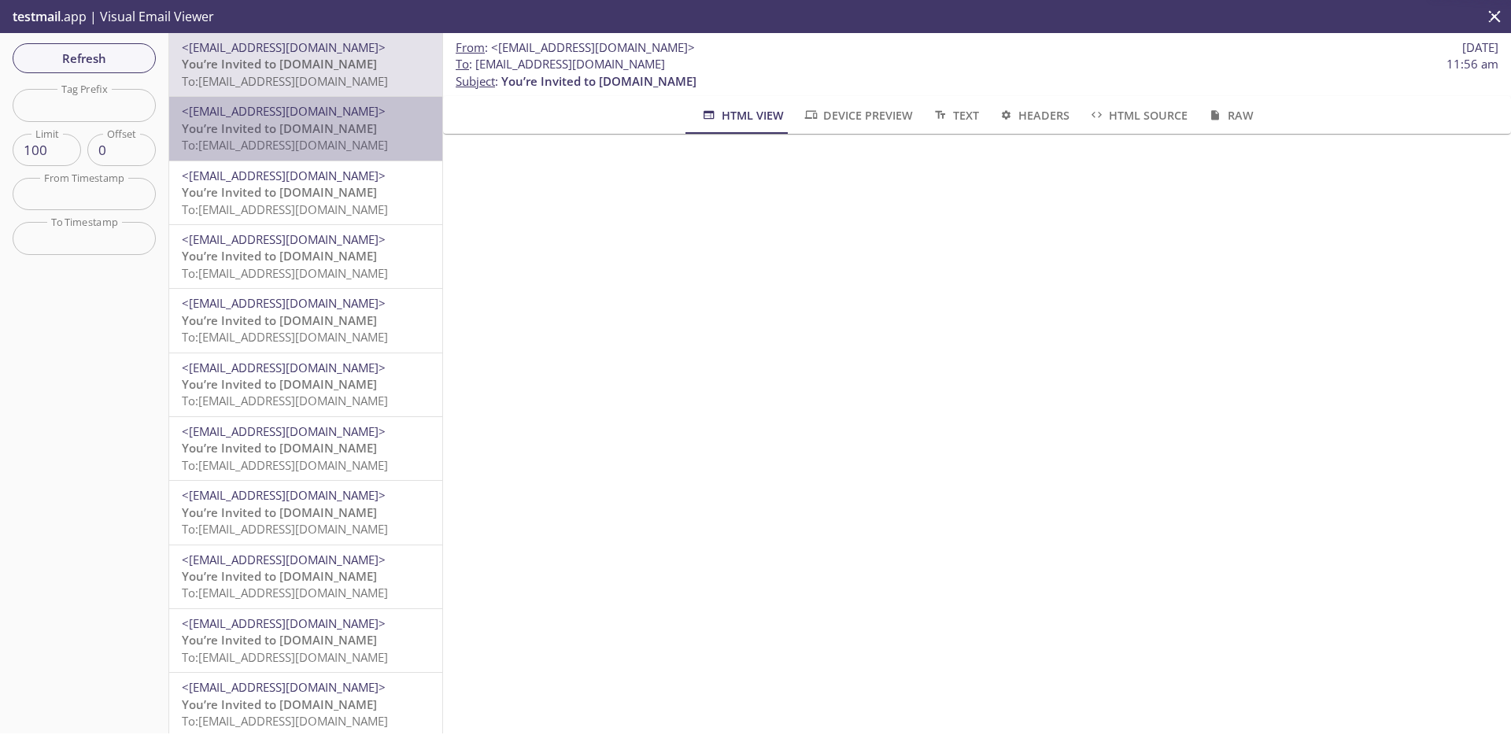
click at [397, 117] on span "<[EMAIL_ADDRESS][DOMAIN_NAME]>" at bounding box center [306, 111] width 248 height 17
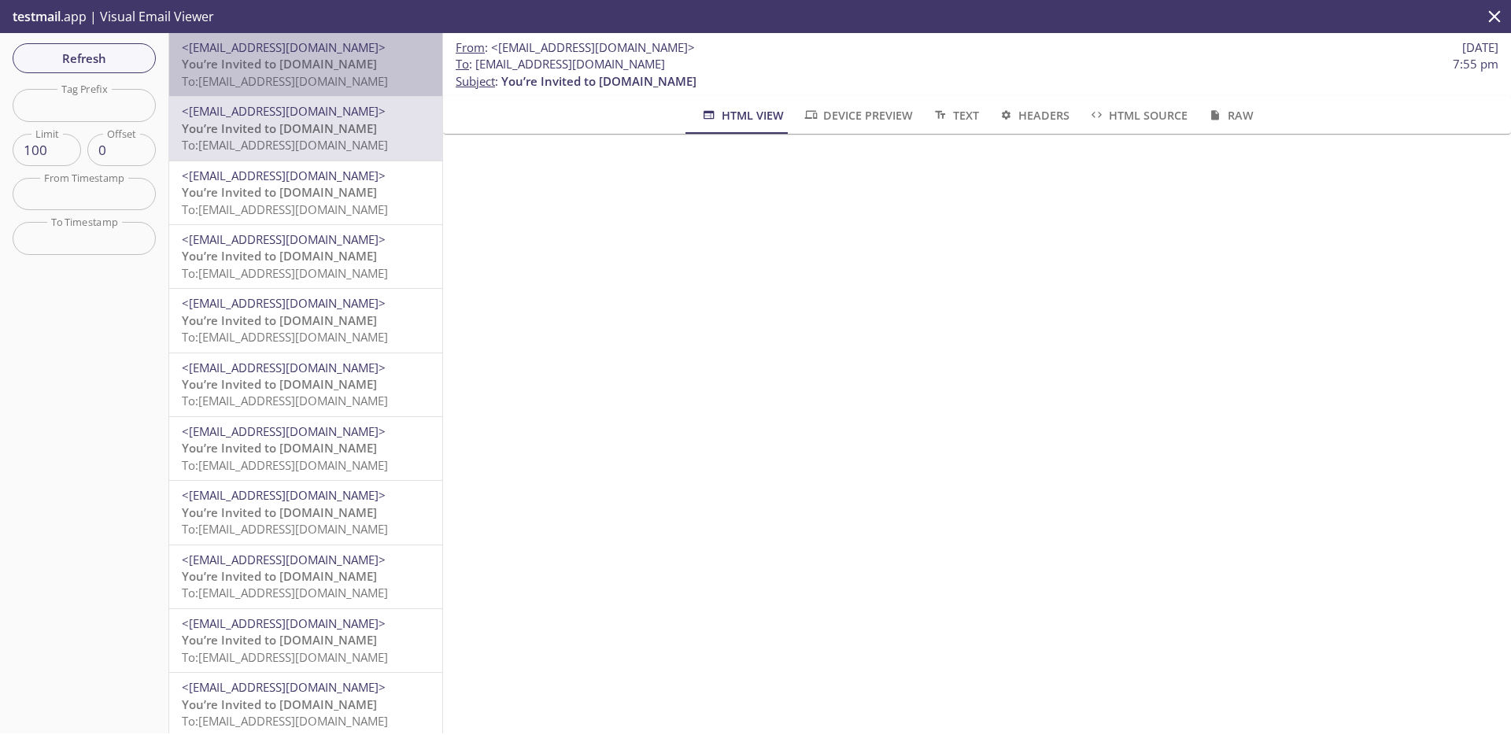
click at [342, 76] on span "To: admax.19082025@inbox.testmail.app" at bounding box center [285, 81] width 206 height 16
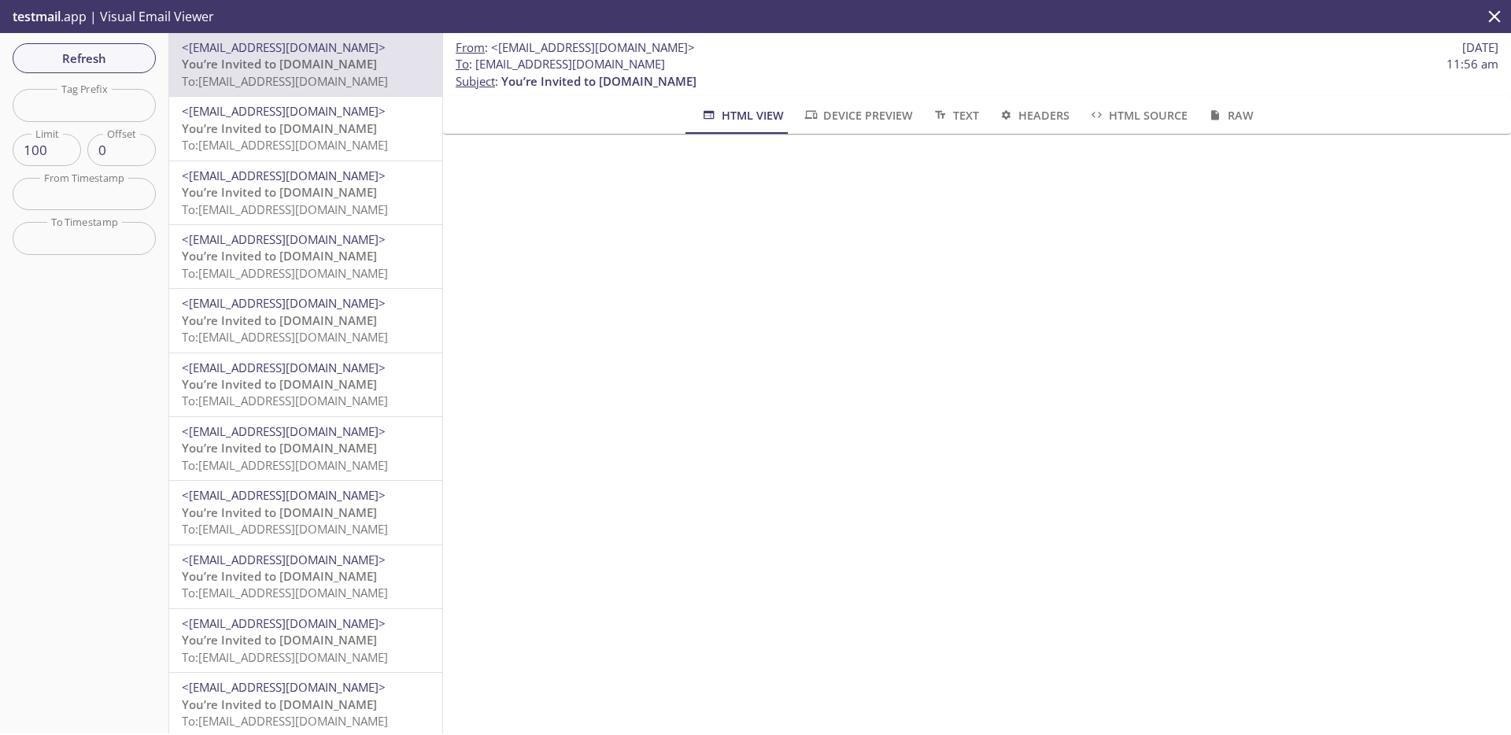
scroll to position [217, 0]
